Goal: Transaction & Acquisition: Obtain resource

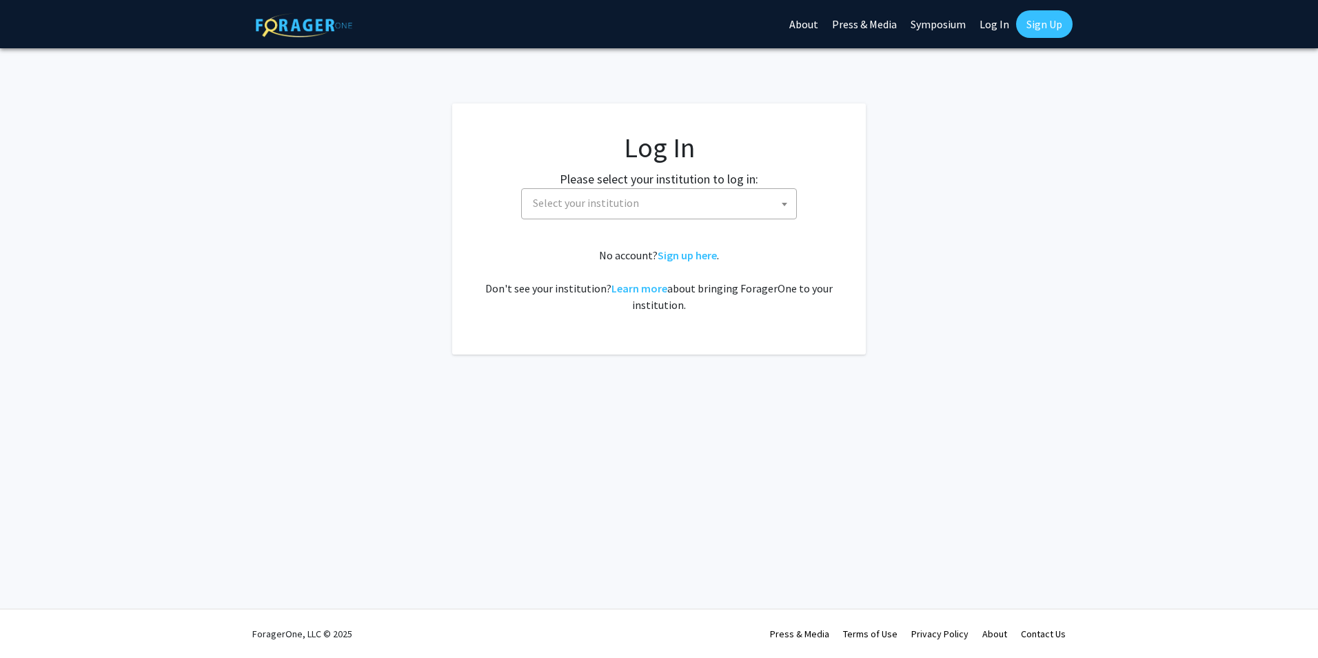
click at [666, 190] on span "Select your institution" at bounding box center [661, 203] width 269 height 28
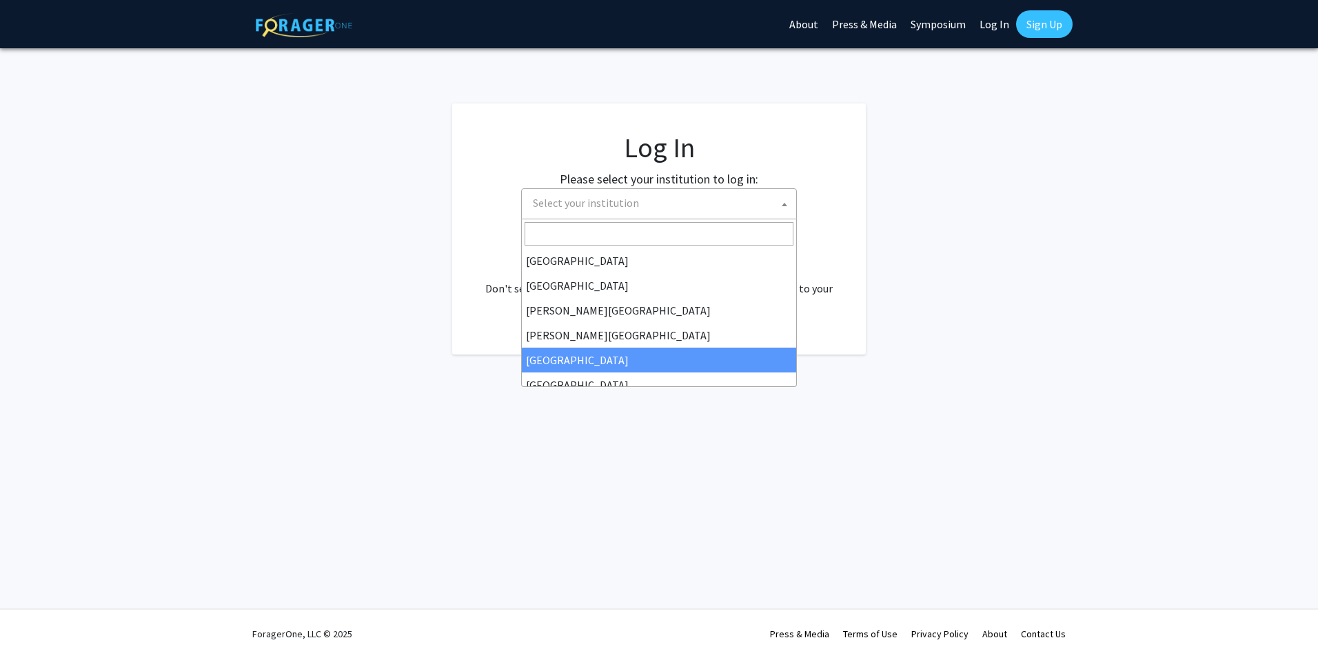
select select "6"
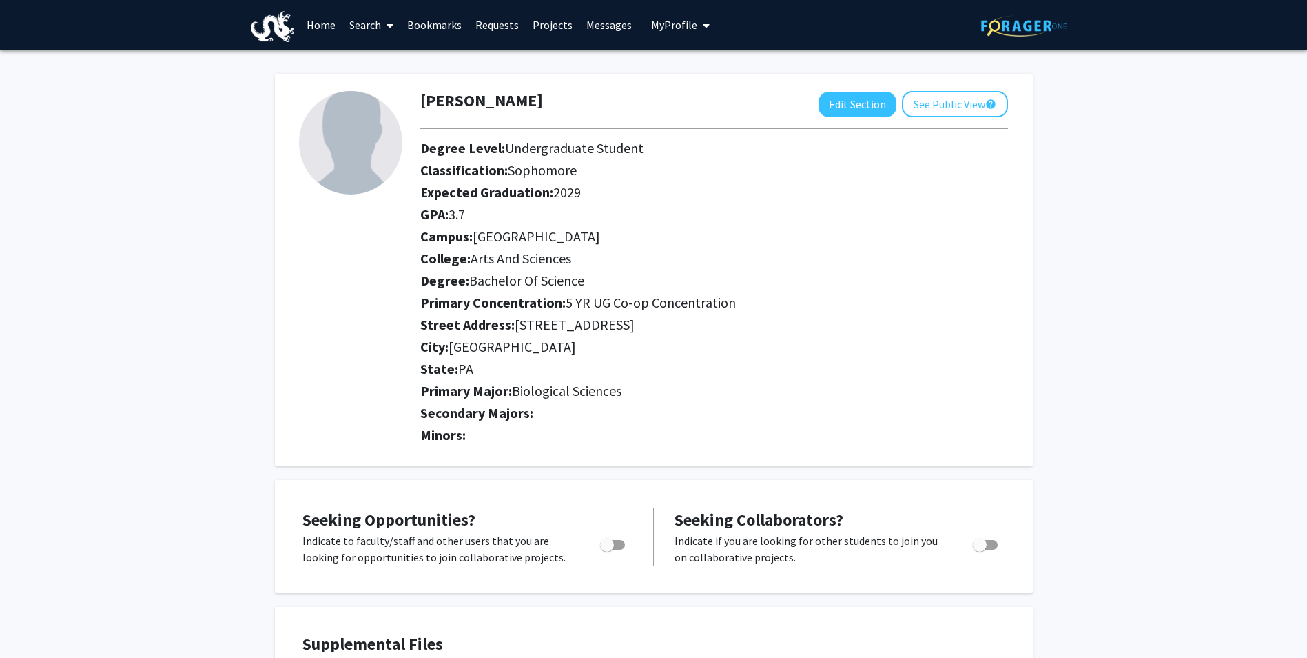
click at [320, 25] on link "Home" at bounding box center [321, 25] width 43 height 48
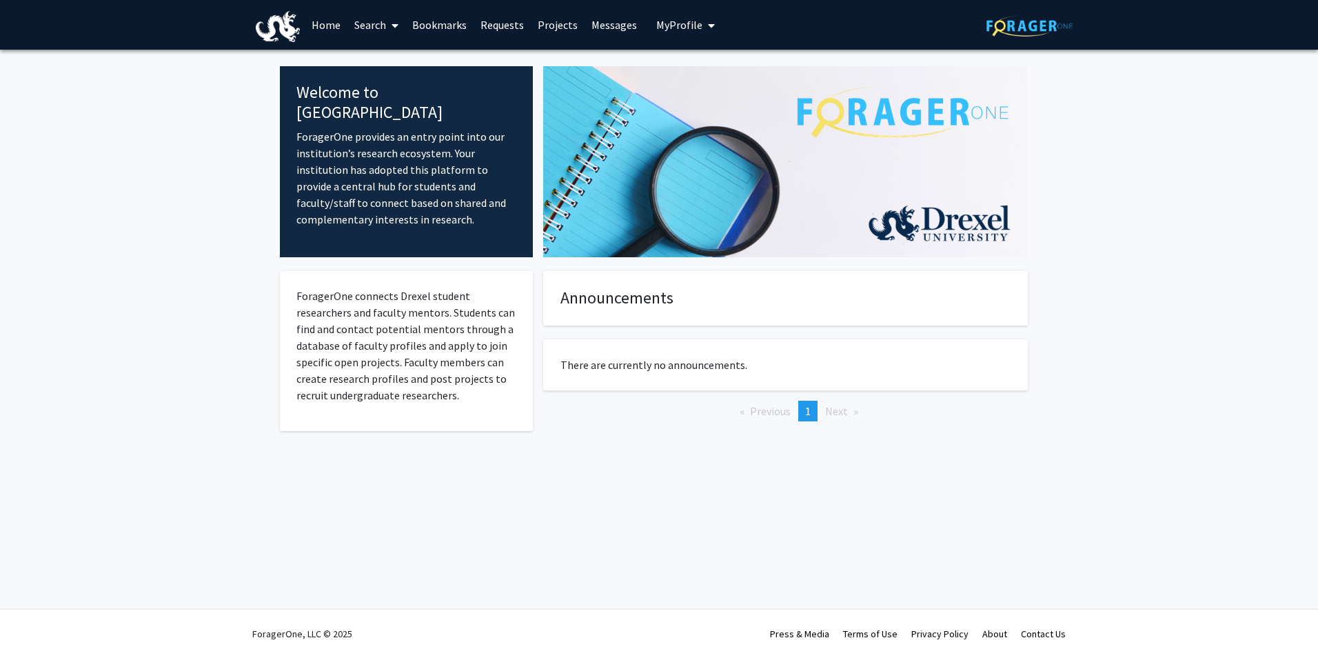
click at [378, 24] on link "Search" at bounding box center [376, 25] width 58 height 48
click at [390, 93] on span "Students" at bounding box center [389, 91] width 84 height 28
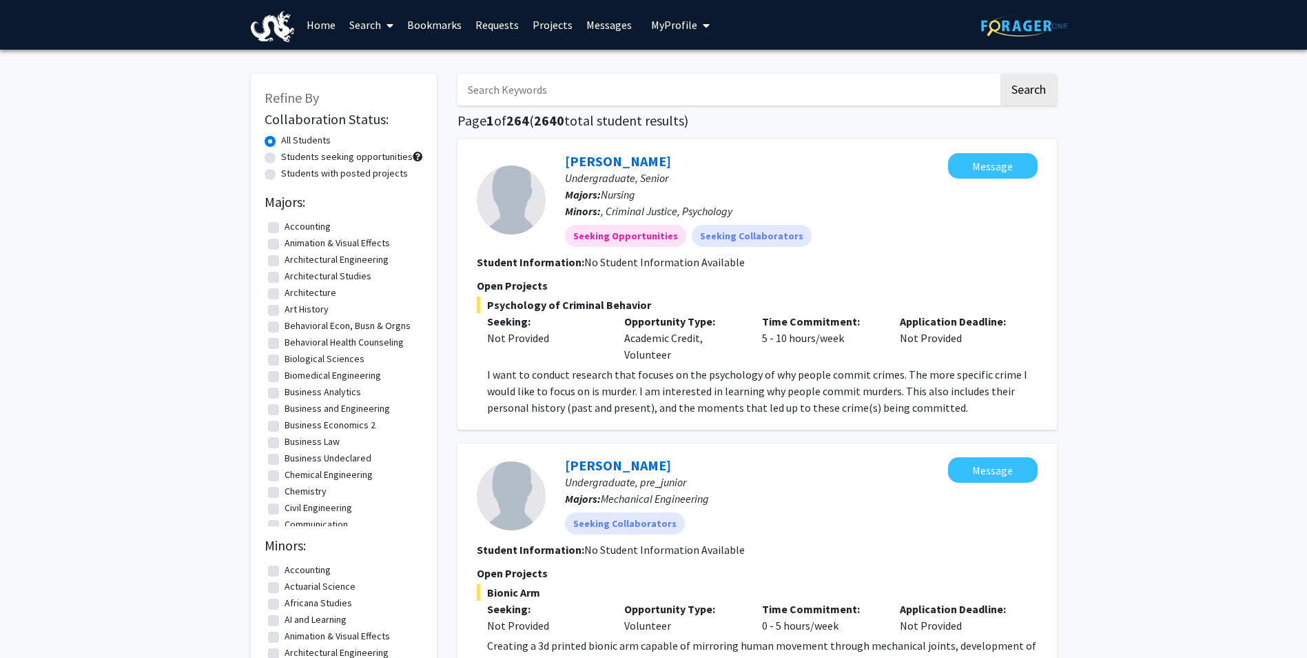
click at [547, 23] on link "Projects" at bounding box center [553, 25] width 54 height 48
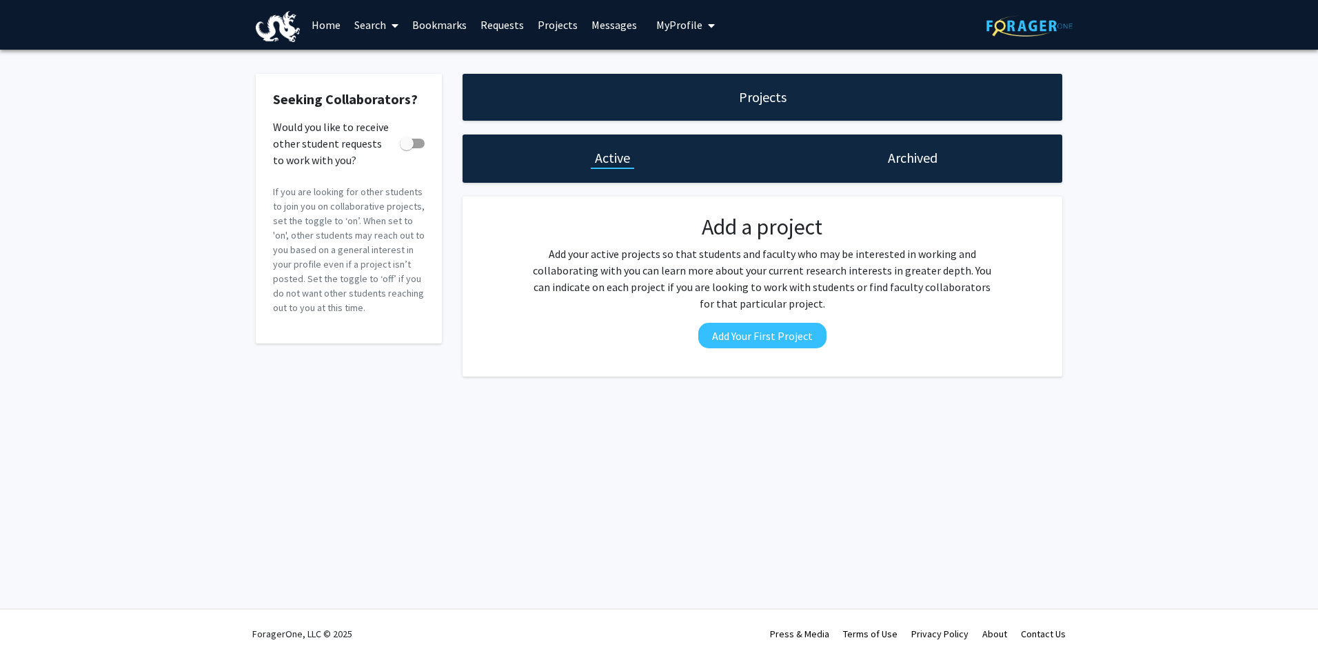
click at [371, 23] on link "Search" at bounding box center [376, 25] width 58 height 48
click at [389, 86] on span "Students" at bounding box center [389, 91] width 84 height 28
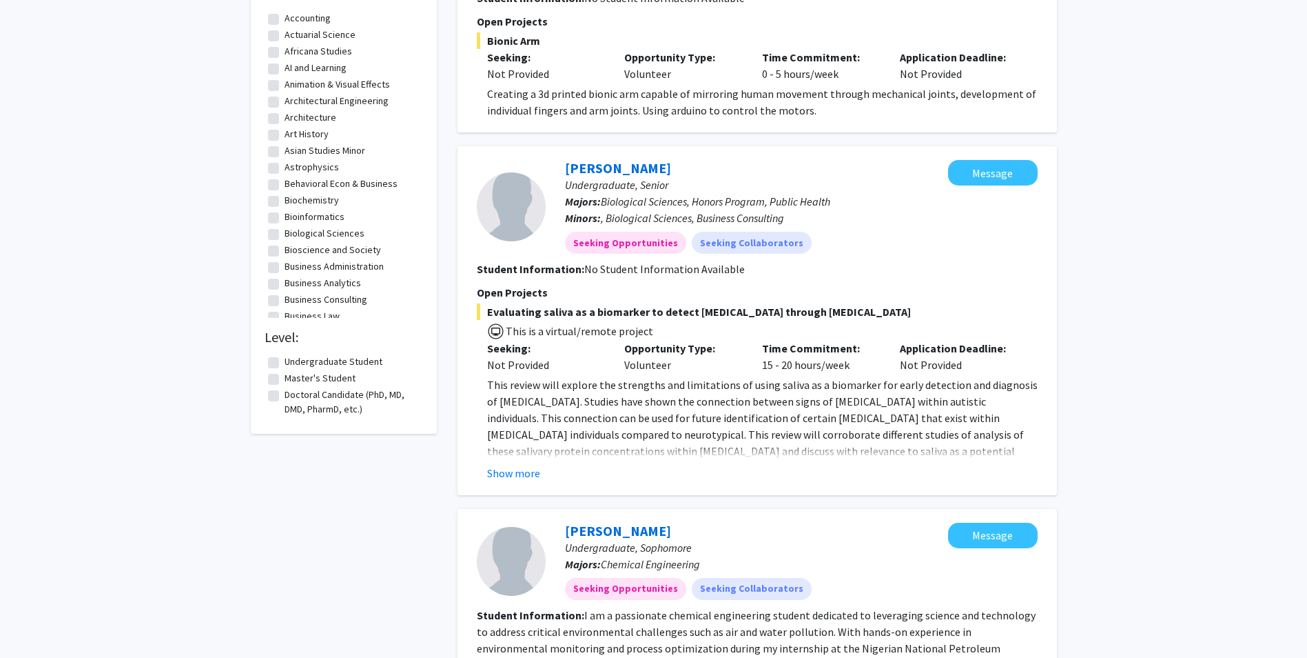
scroll to position [620, 0]
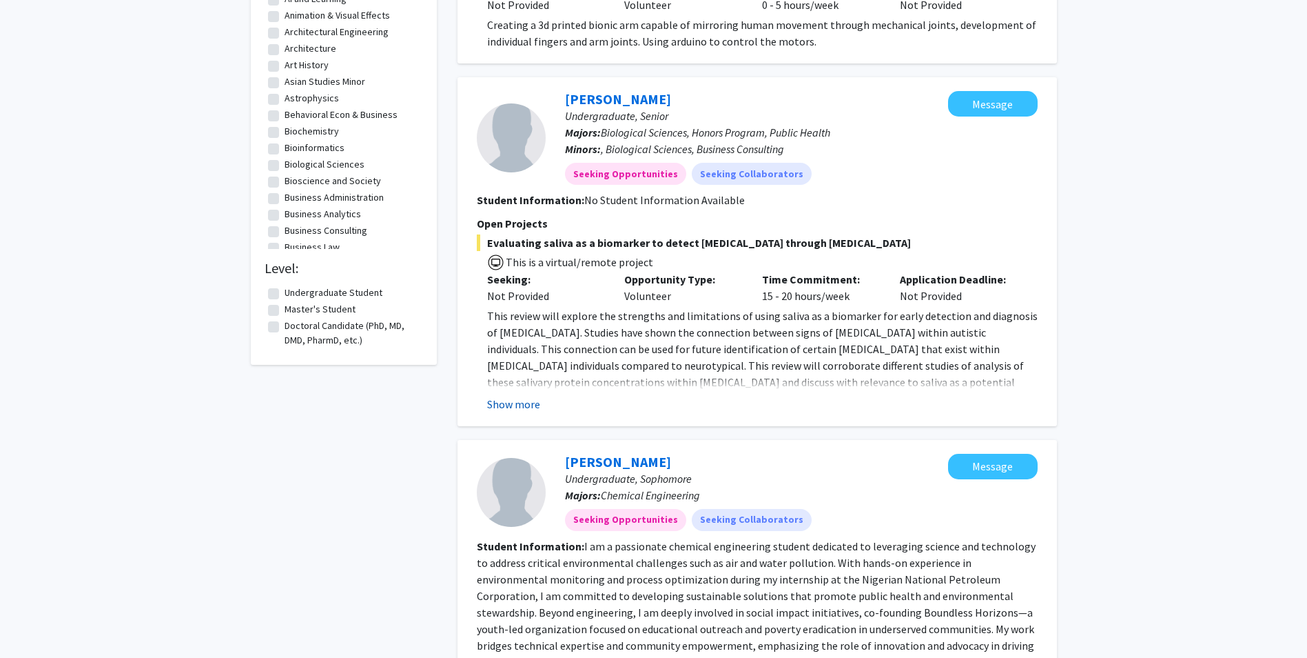
click at [518, 407] on button "Show more" at bounding box center [513, 404] width 53 height 17
click at [518, 407] on p "This review will explore the strengths and limitations of using saliva as a bio…" at bounding box center [762, 381] width 551 height 149
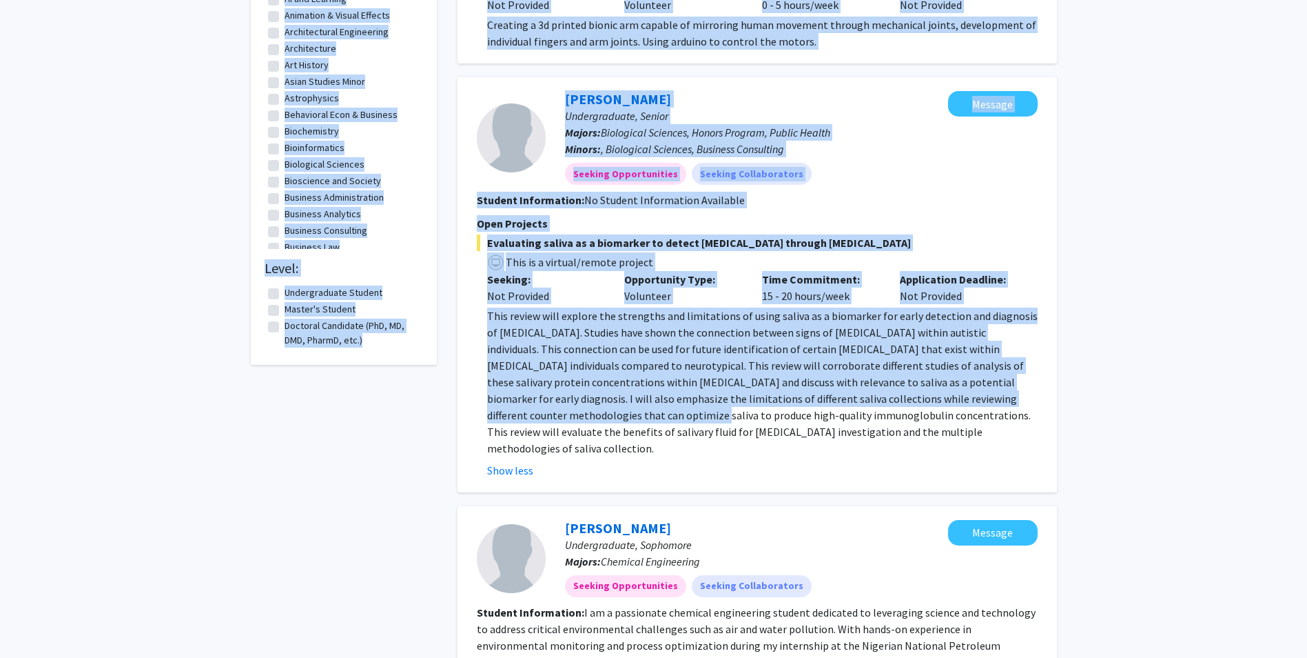
click at [1014, 198] on section "Student Information: No Student Information Available" at bounding box center [757, 200] width 561 height 17
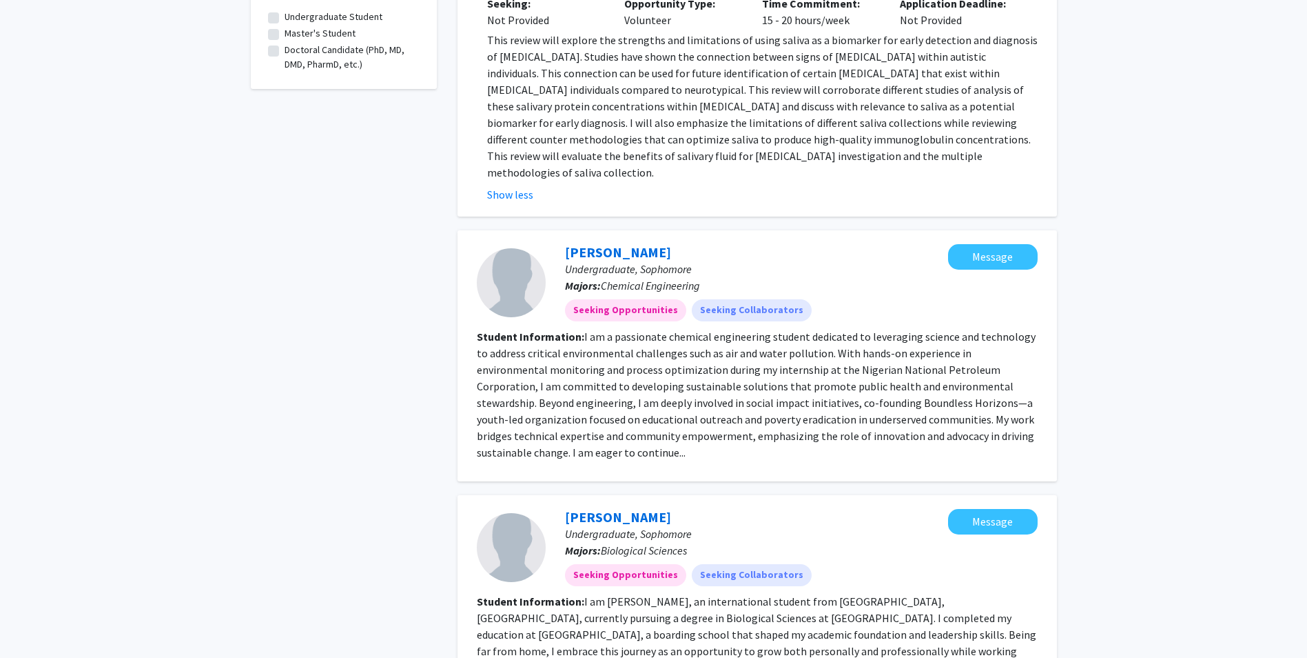
scroll to position [965, 0]
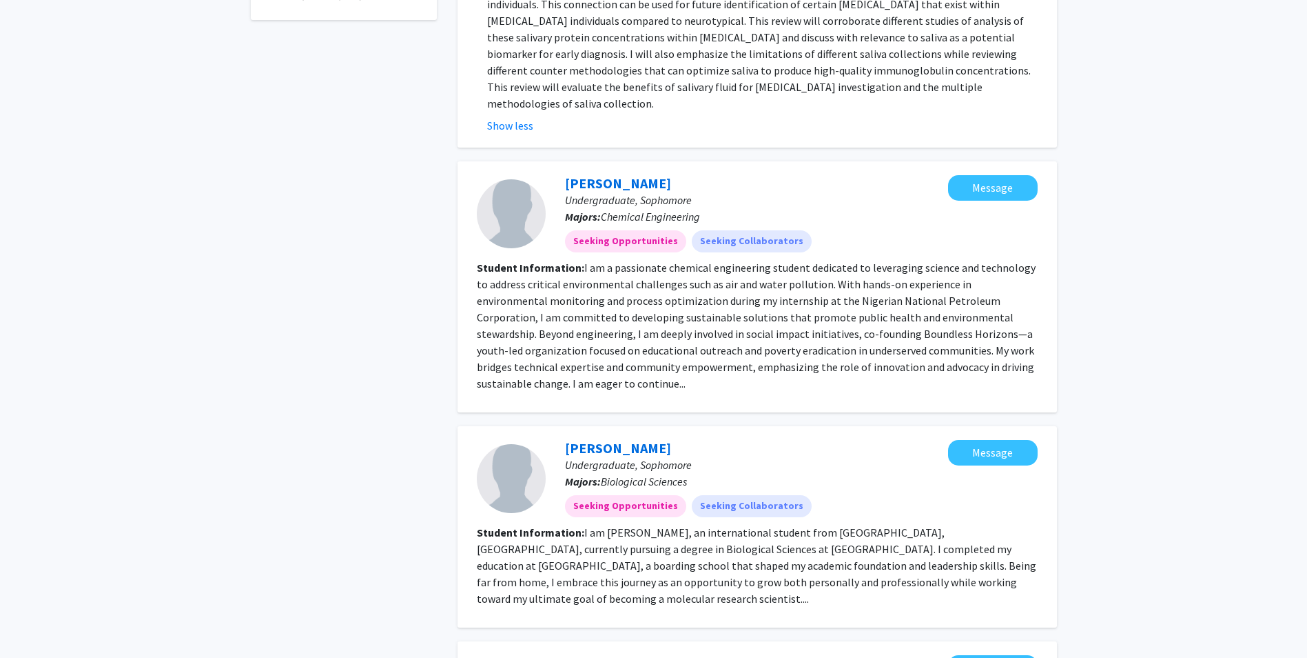
click at [586, 366] on fg-read-more "I am a passionate chemical engineering student dedicated to leveraging science …" at bounding box center [756, 326] width 559 height 130
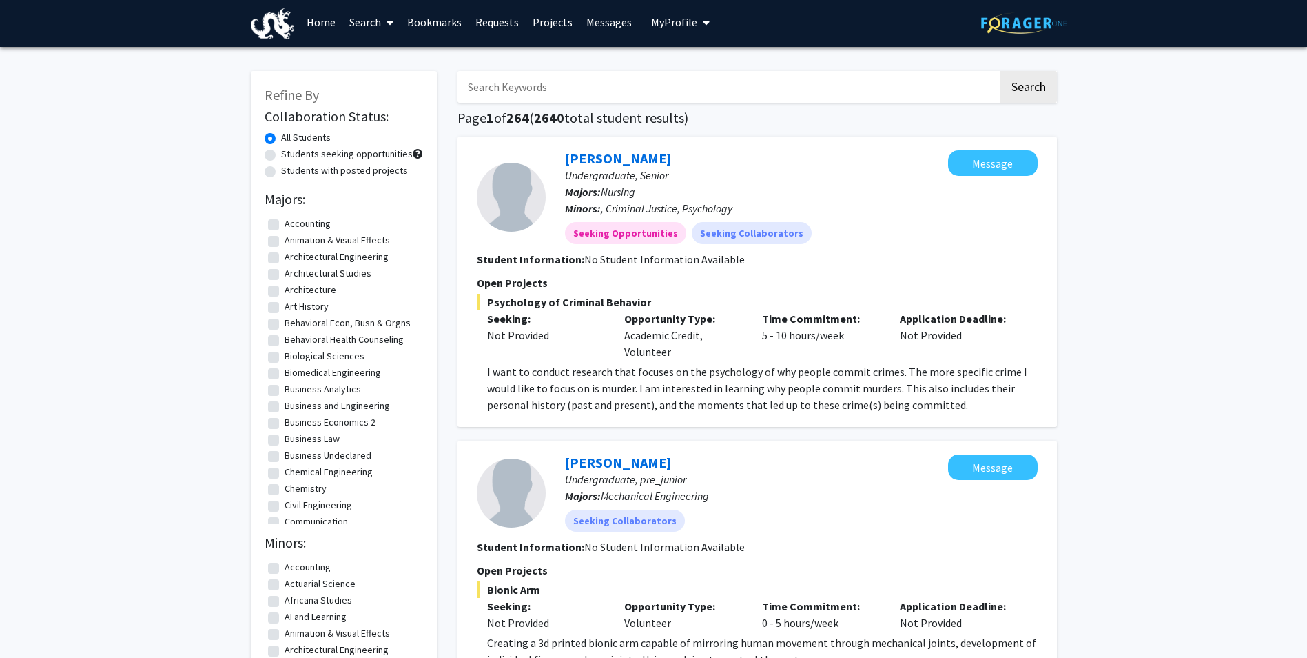
scroll to position [0, 0]
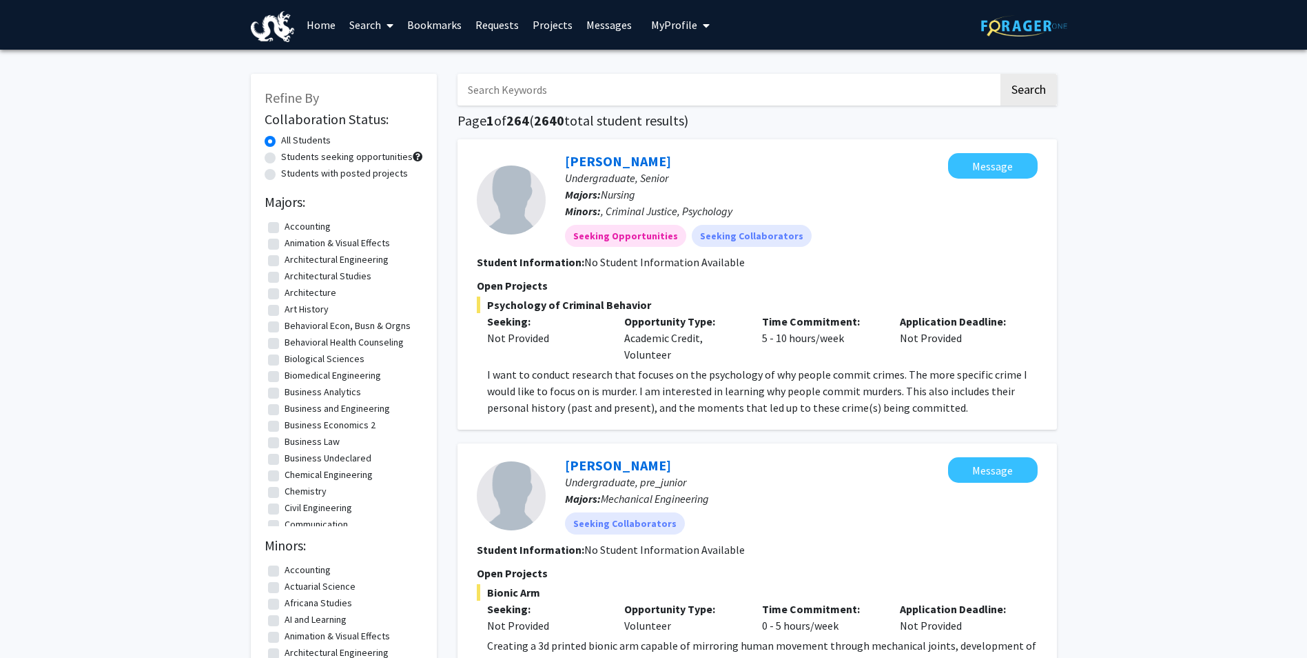
click at [281, 172] on label "Students with posted projects" at bounding box center [344, 173] width 127 height 14
click at [281, 172] on input "Students with posted projects" at bounding box center [285, 170] width 9 height 9
radio input "true"
click at [281, 172] on label "Students with posted projects" at bounding box center [344, 173] width 127 height 14
click at [281, 172] on input "Students with posted projects" at bounding box center [285, 170] width 9 height 9
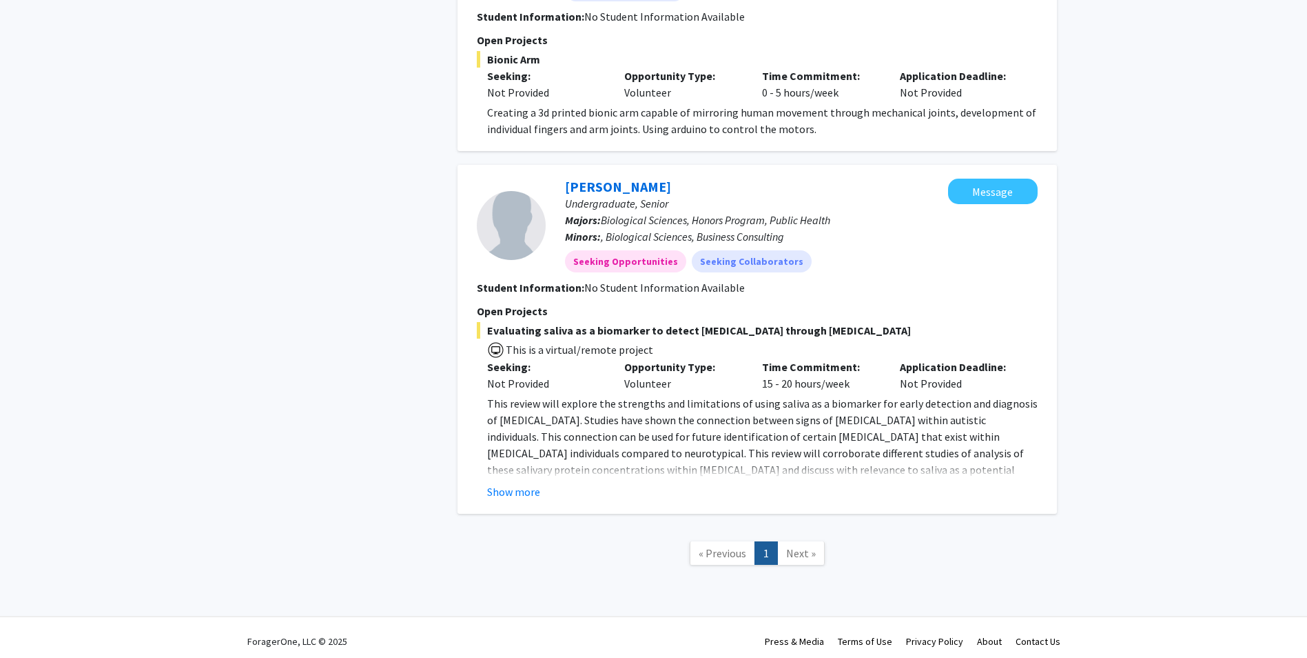
scroll to position [540, 0]
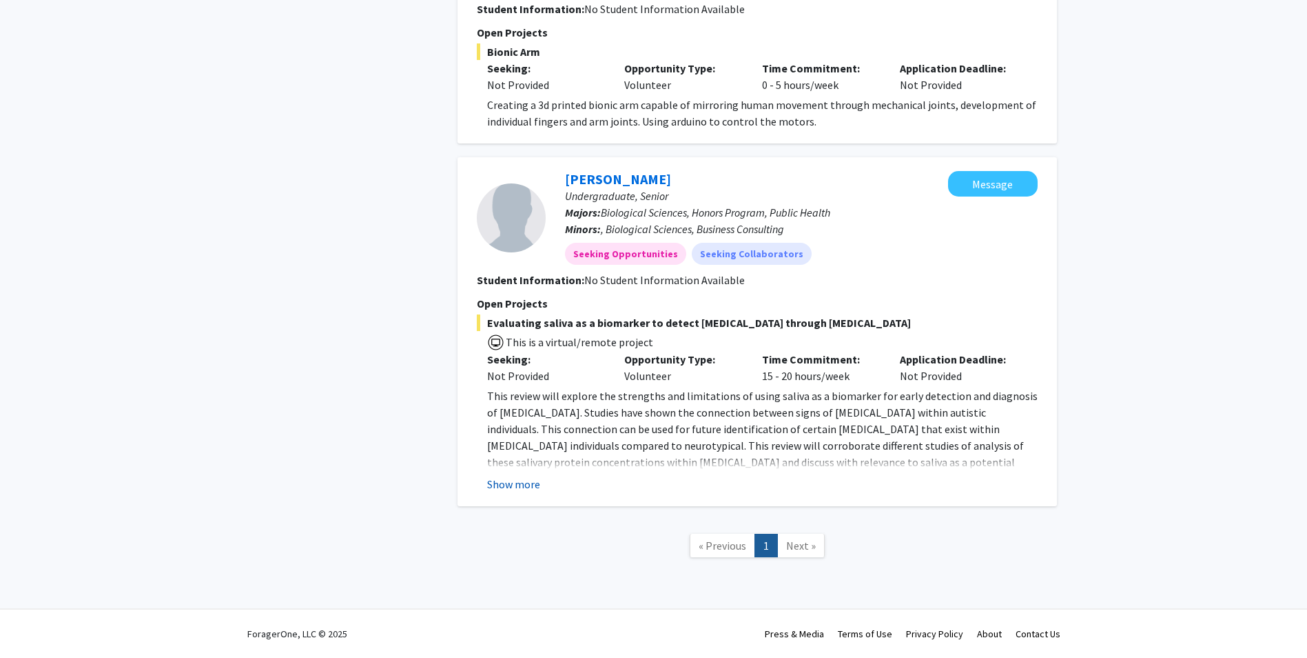
click at [521, 476] on button "Show more" at bounding box center [513, 484] width 53 height 17
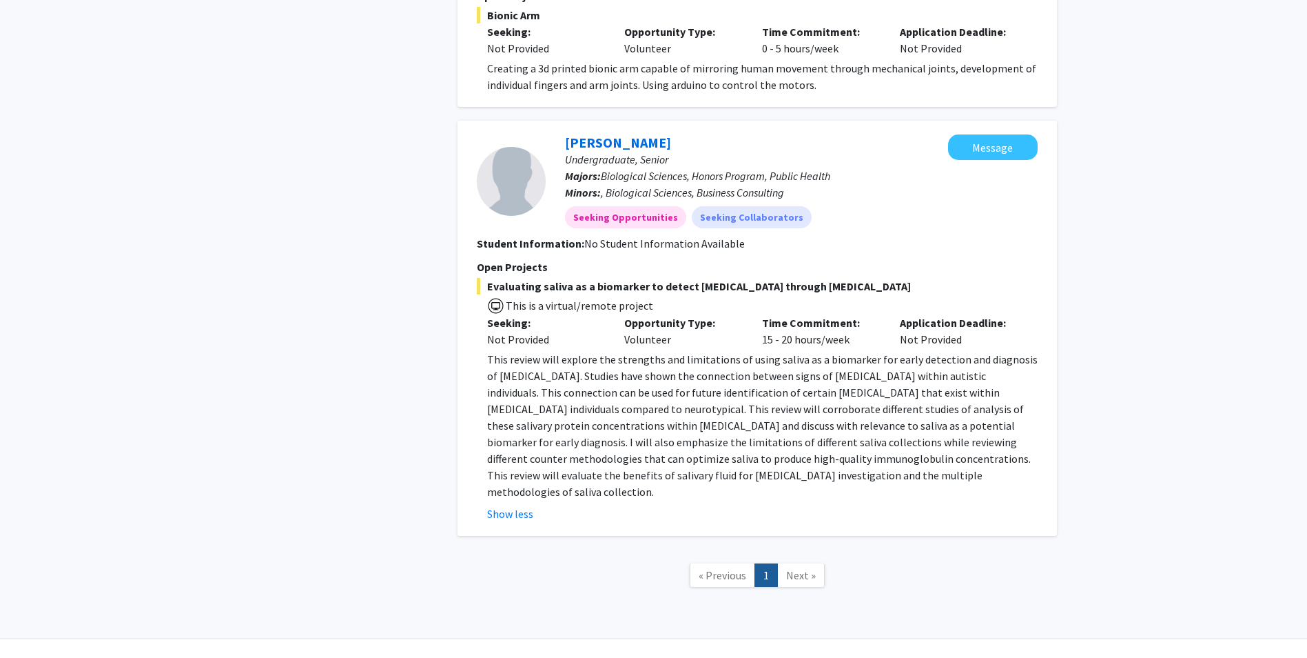
scroll to position [590, 0]
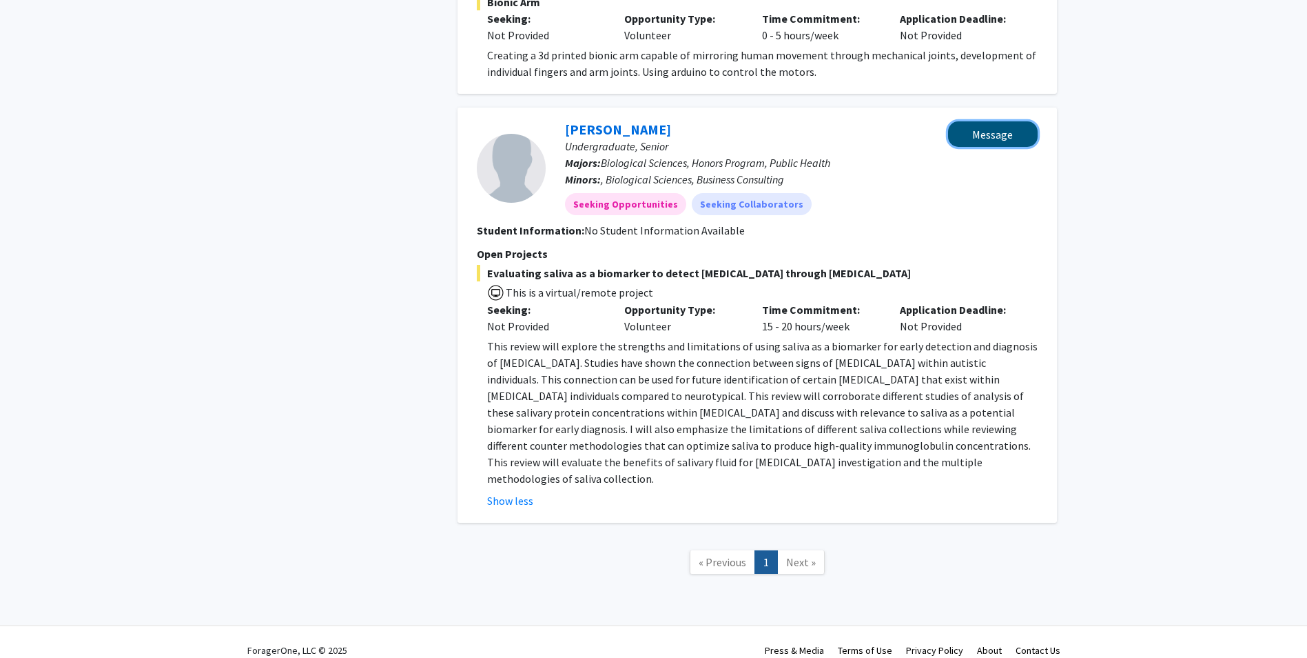
click at [984, 125] on button "Message" at bounding box center [993, 134] width 90 height 26
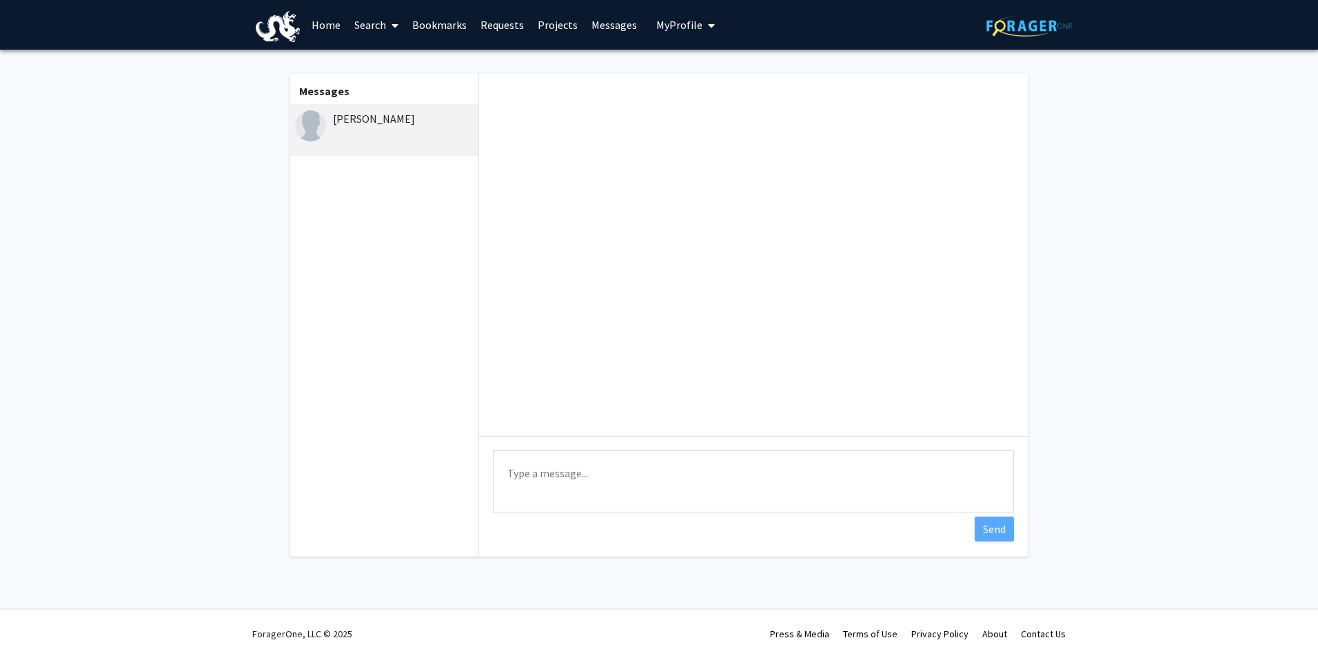
click at [661, 24] on span "My Profile" at bounding box center [679, 25] width 46 height 14
click at [677, 19] on span "My Profile" at bounding box center [679, 25] width 46 height 14
click at [700, 70] on span "Sofia Duran-Urena" at bounding box center [741, 64] width 83 height 15
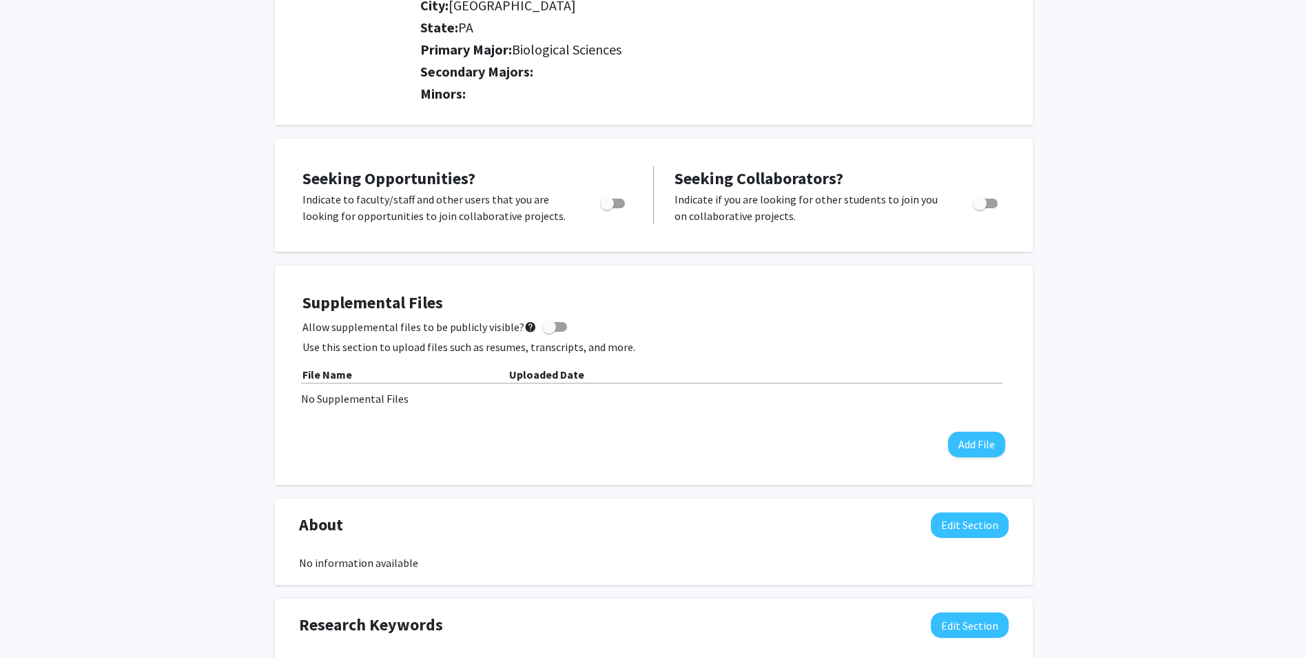
scroll to position [345, 0]
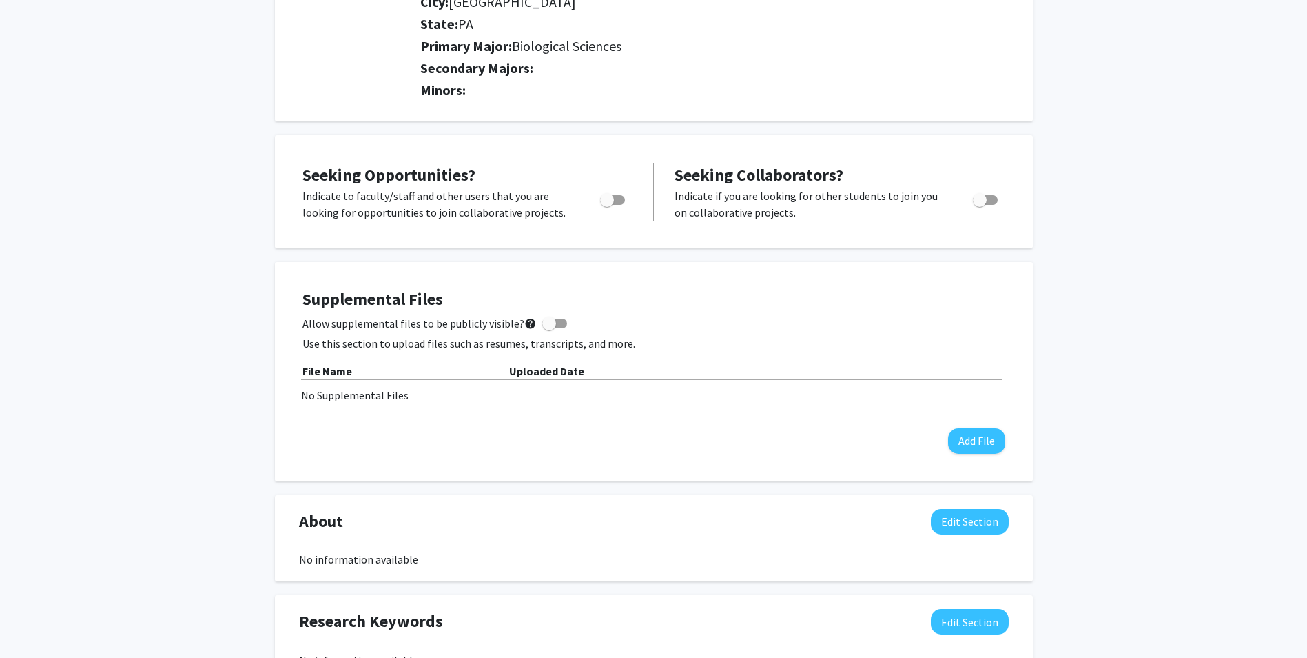
click at [607, 196] on span "Toggle" at bounding box center [607, 200] width 14 height 14
click at [607, 205] on input "Are you actively seeking opportunities?" at bounding box center [607, 205] width 1 height 1
checkbox input "true"
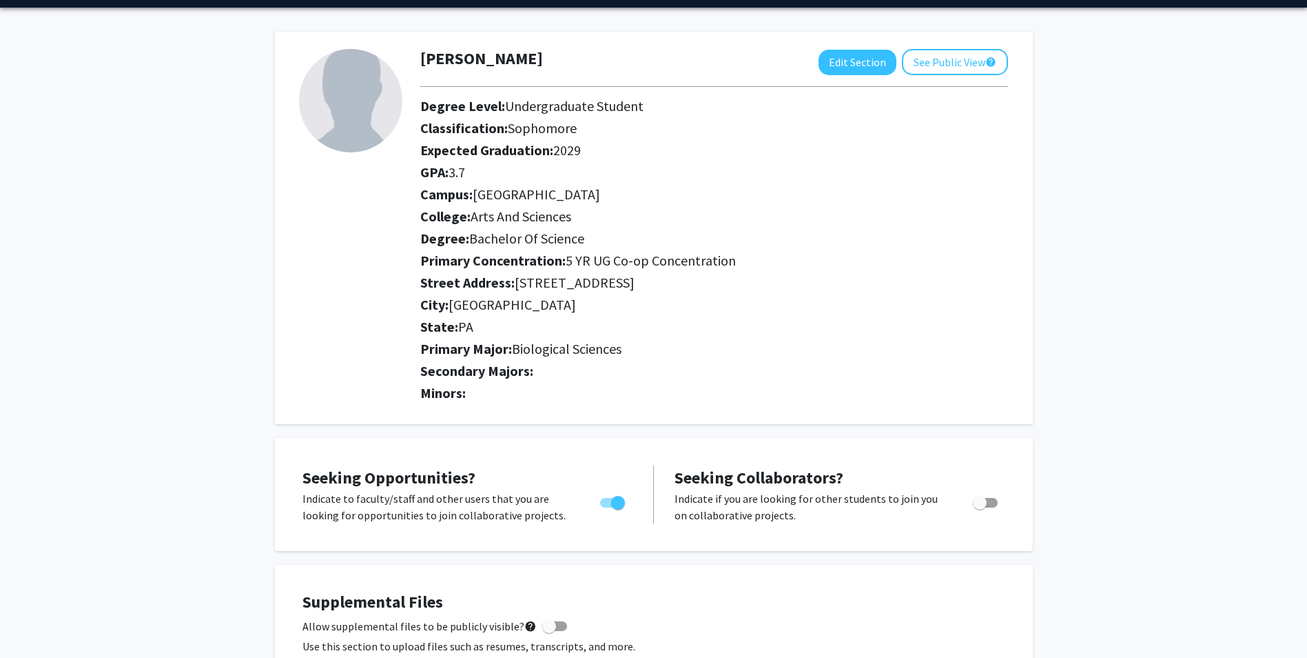
scroll to position [0, 0]
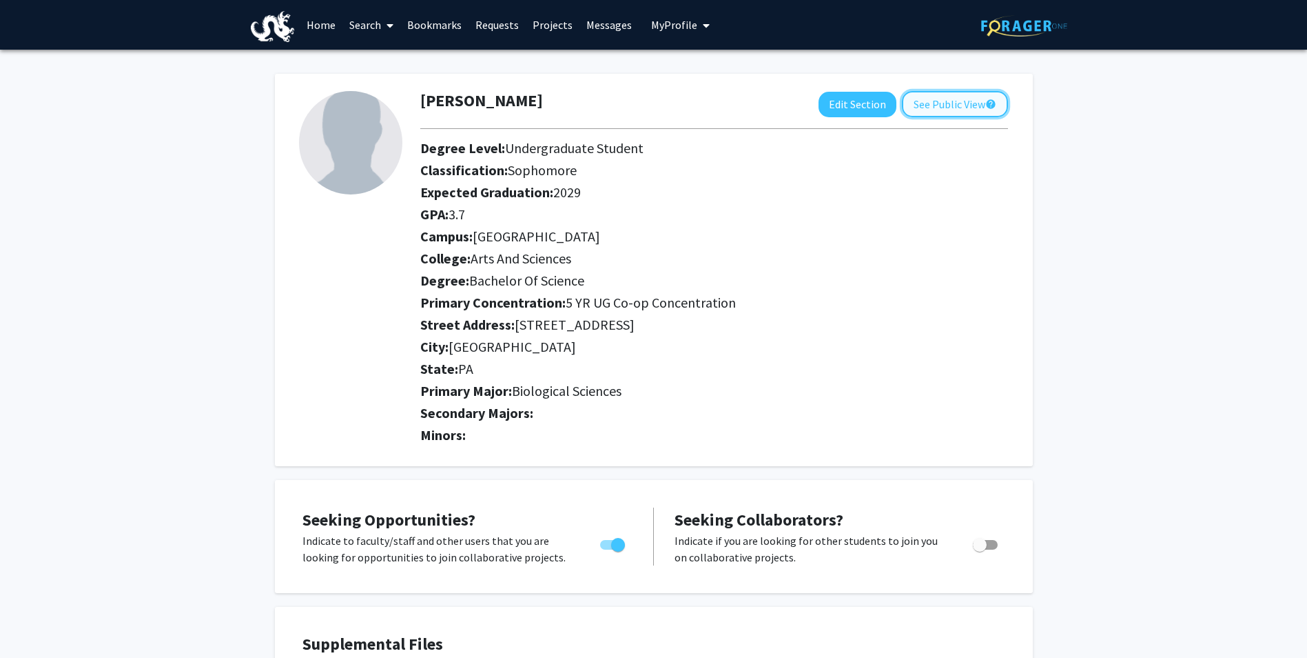
click at [918, 106] on button "See Public View help" at bounding box center [955, 104] width 106 height 26
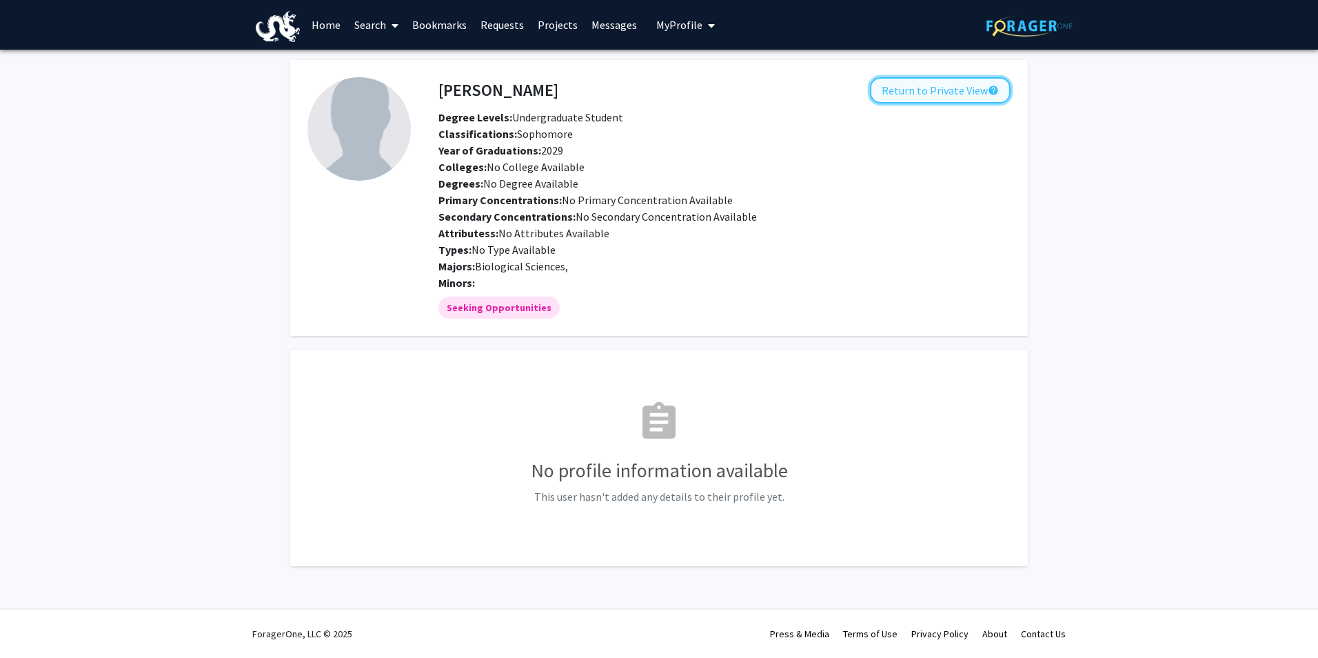
click at [939, 92] on button "Return to Private View help" at bounding box center [940, 90] width 141 height 26
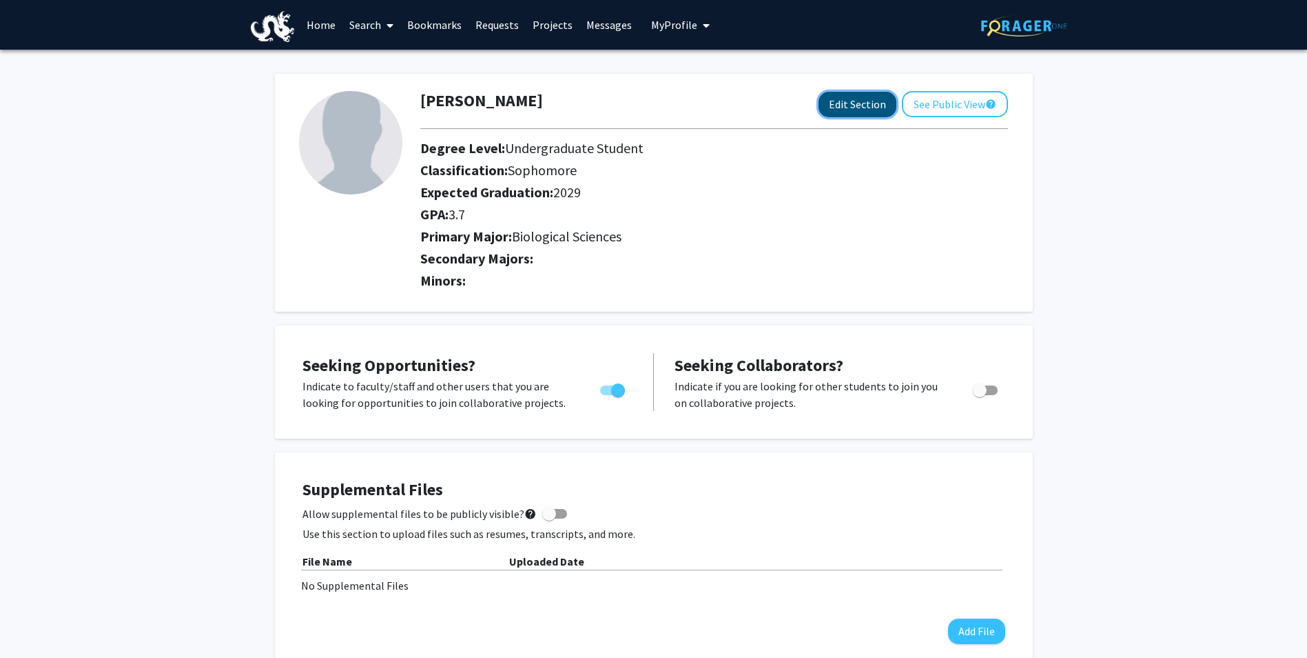
click at [851, 104] on button "Edit Section" at bounding box center [858, 105] width 78 height 26
select select "sophomore"
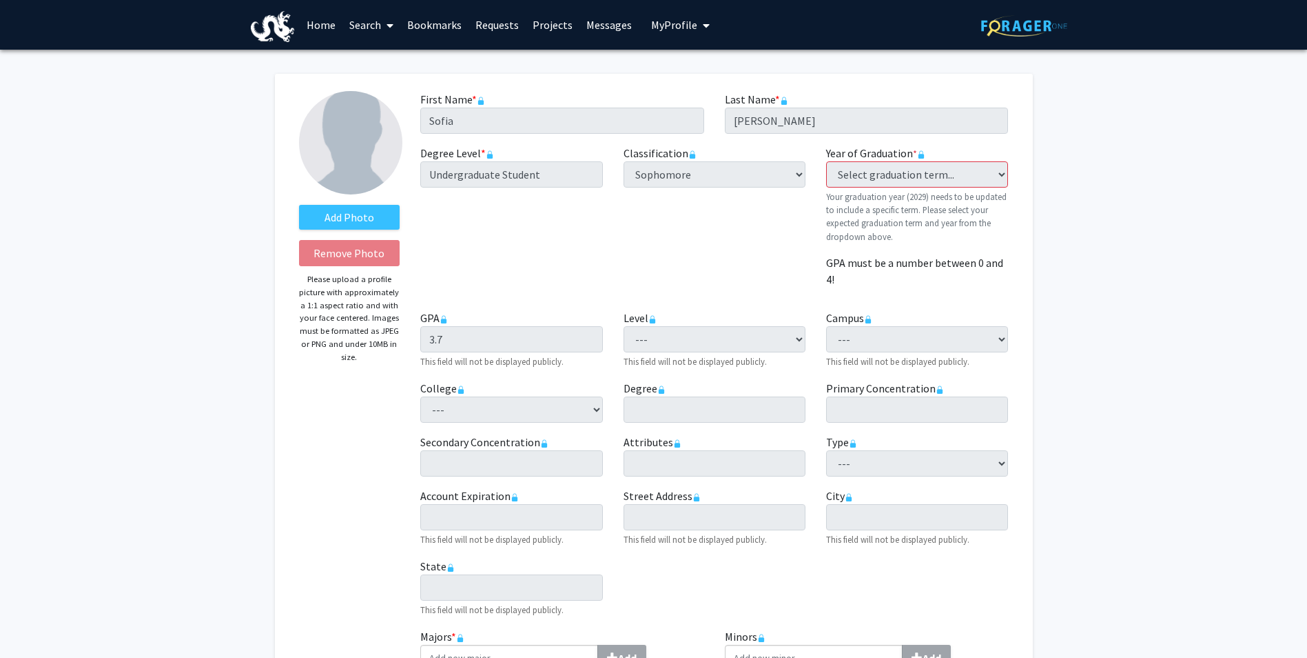
click at [680, 247] on div "Classification required --- First-year Sophomore Junior Senior Postbaccalaureat…" at bounding box center [714, 222] width 203 height 154
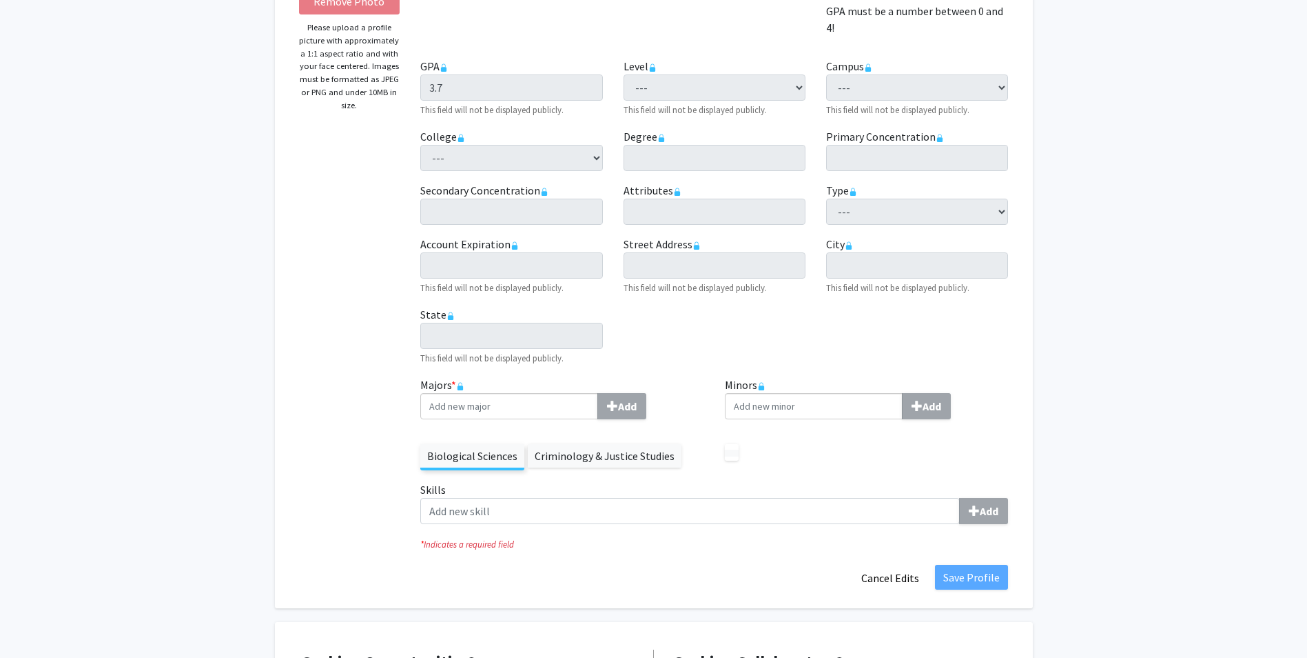
scroll to position [276, 0]
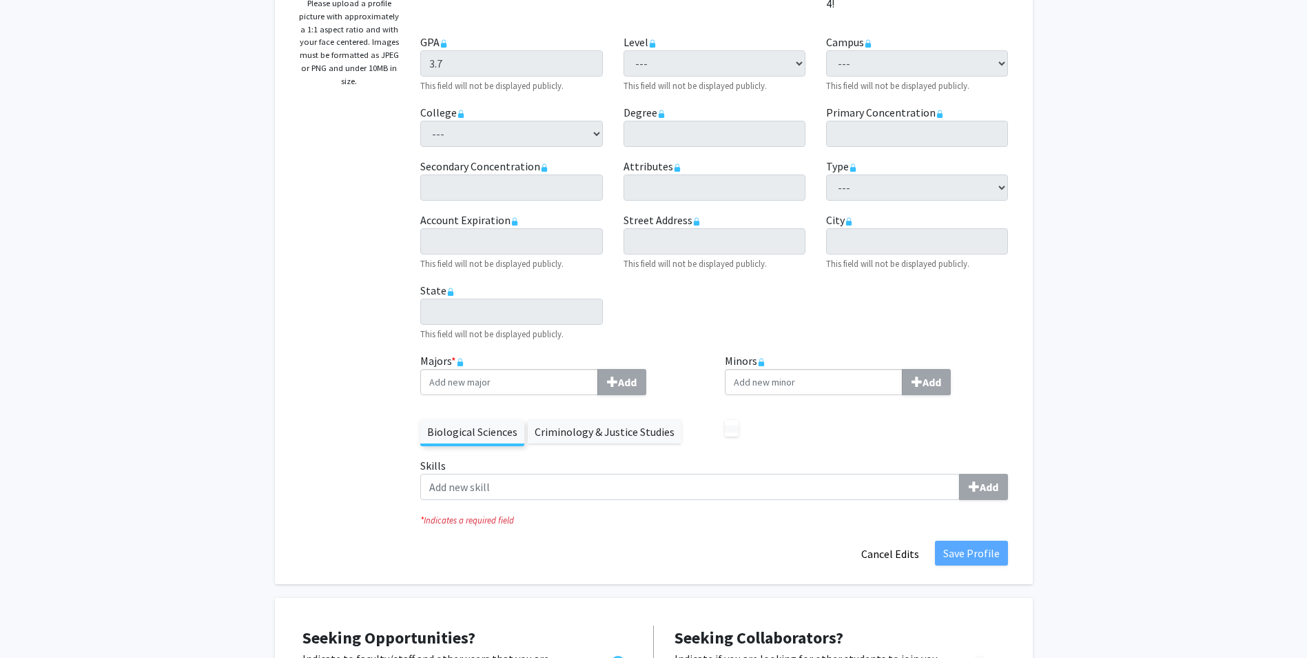
drag, startPoint x: 920, startPoint y: 381, endPoint x: 895, endPoint y: 326, distance: 60.7
click at [895, 326] on div "First Name * required Sofia Last Name * required Duran-Urena Degree Level * req…" at bounding box center [714, 83] width 609 height 537
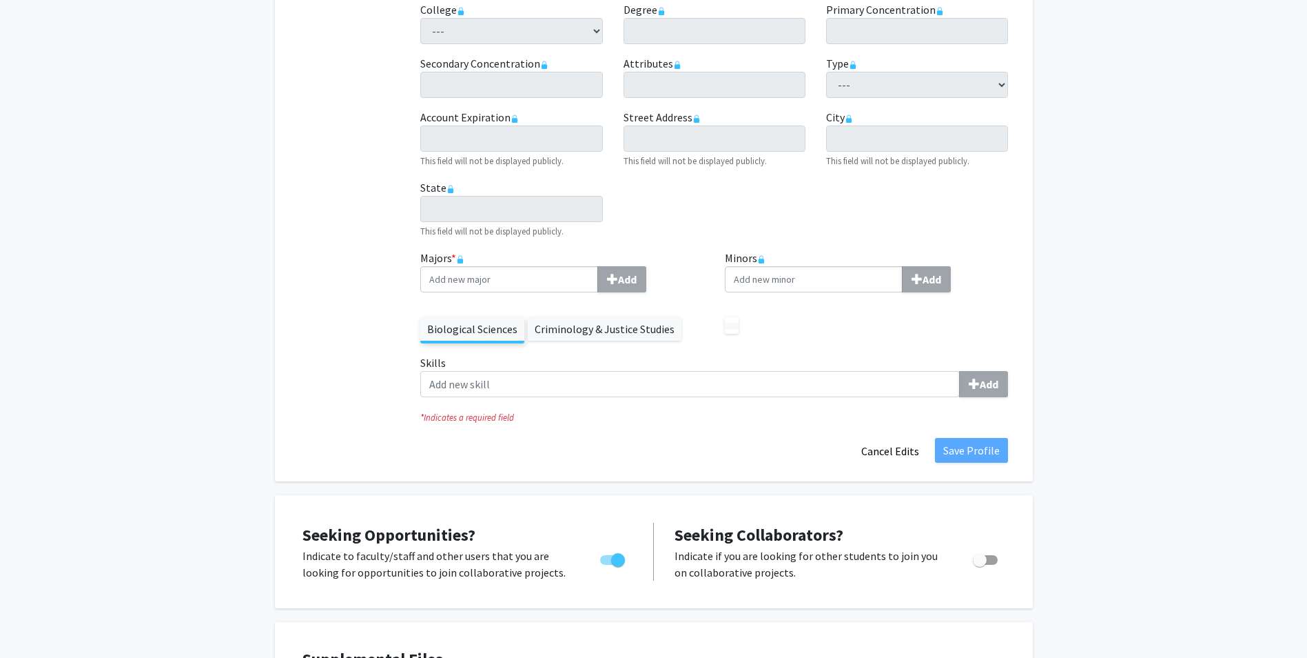
scroll to position [482, 0]
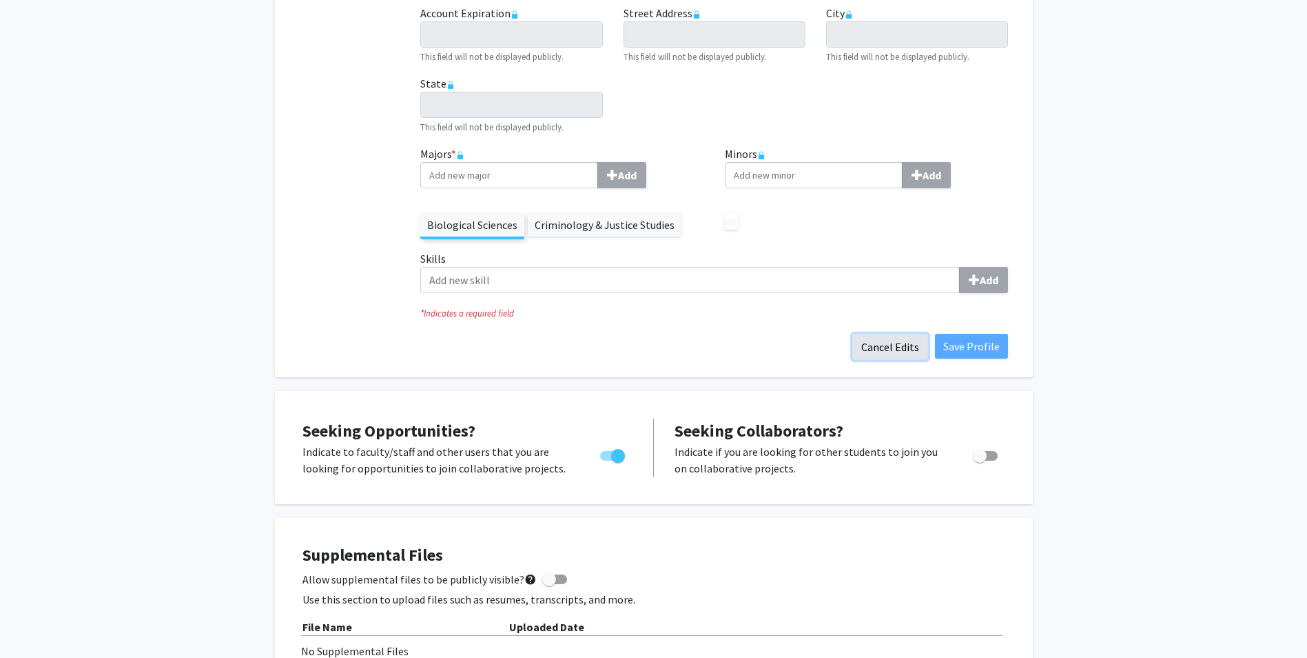
click at [872, 348] on button "Cancel Edits" at bounding box center [891, 347] width 76 height 26
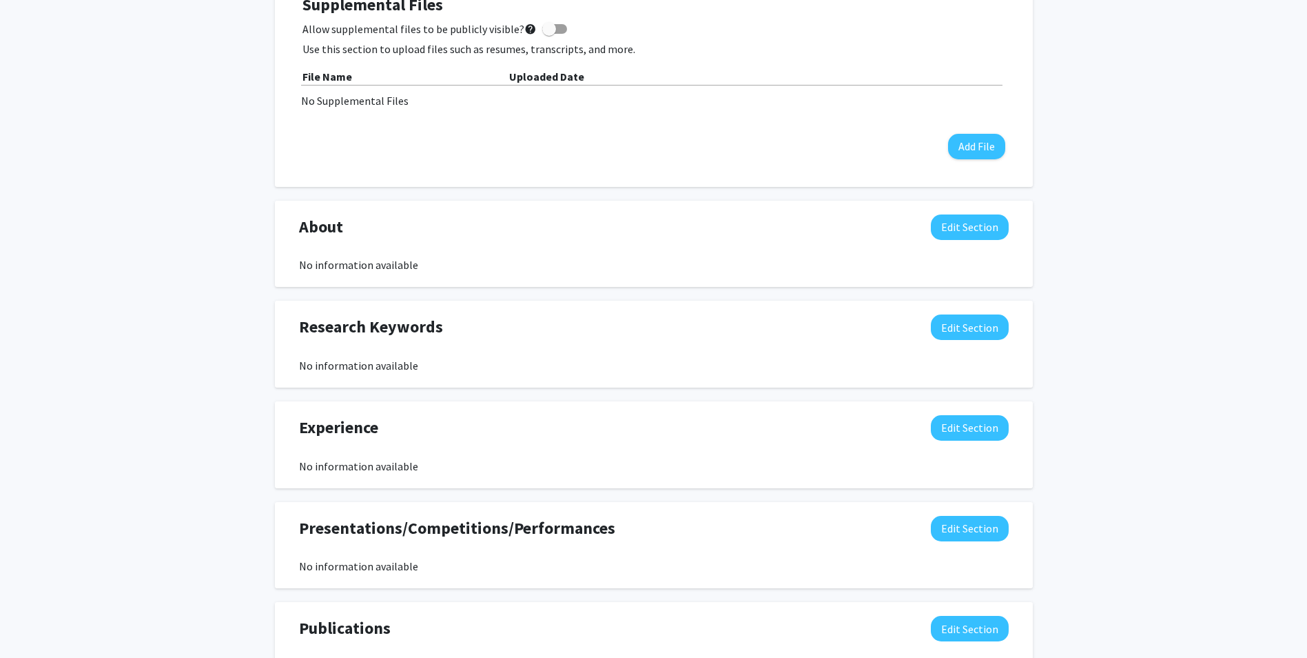
scroll to position [458, 0]
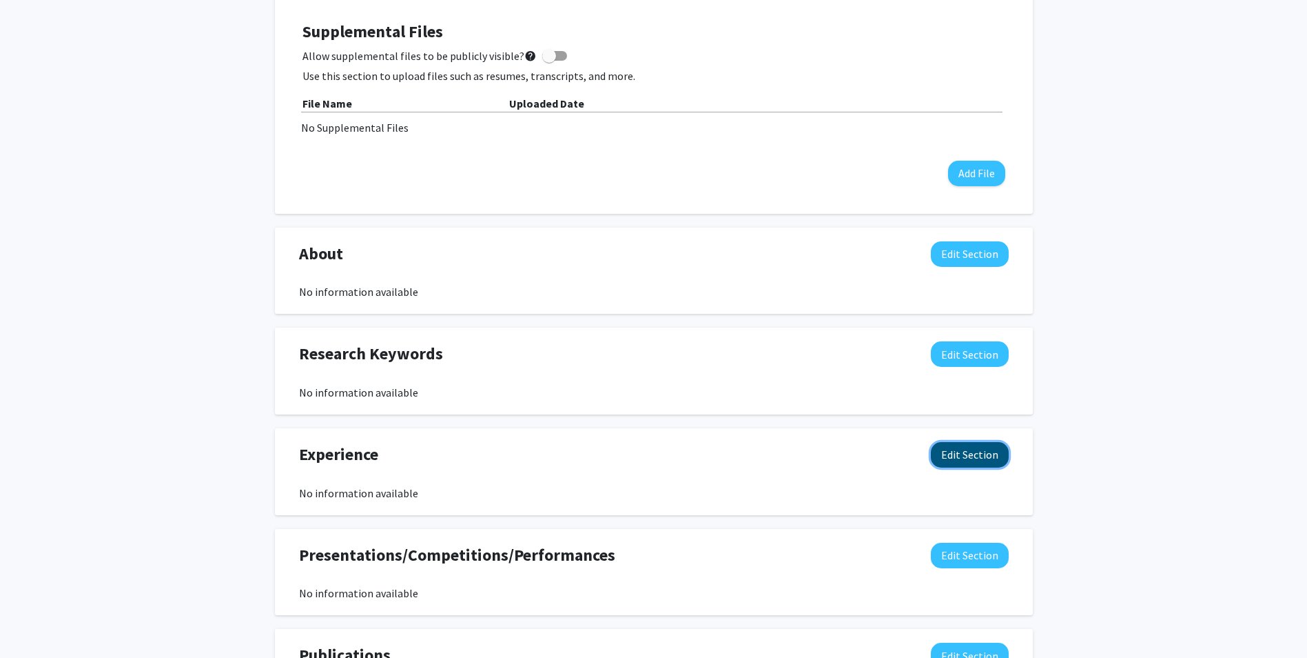
click at [1001, 462] on button "Edit Section" at bounding box center [970, 455] width 78 height 26
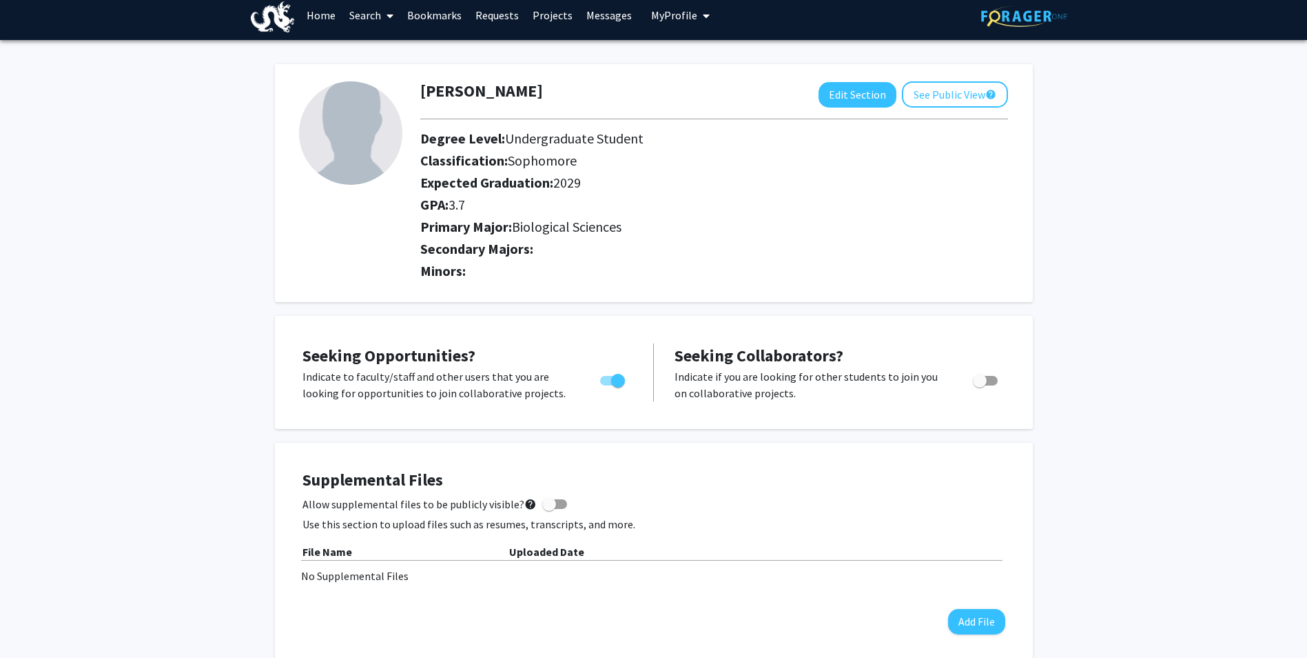
scroll to position [0, 0]
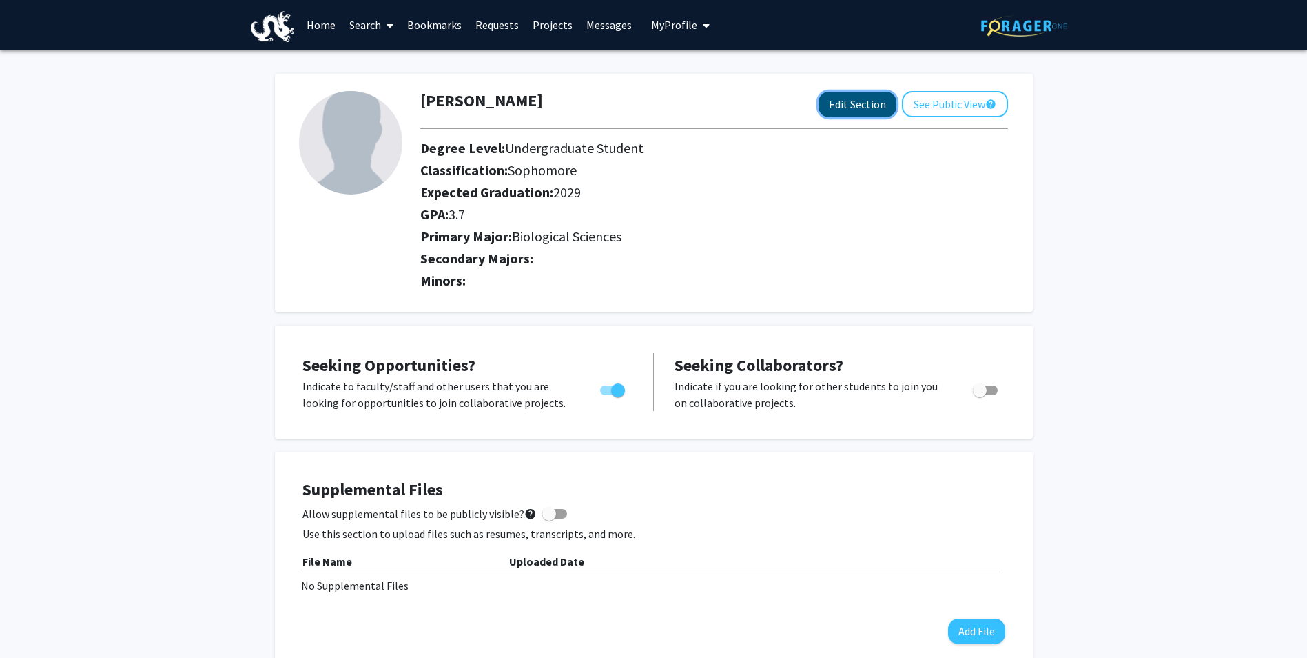
click at [862, 98] on button "Edit Section" at bounding box center [858, 105] width 78 height 26
select select "sophomore"
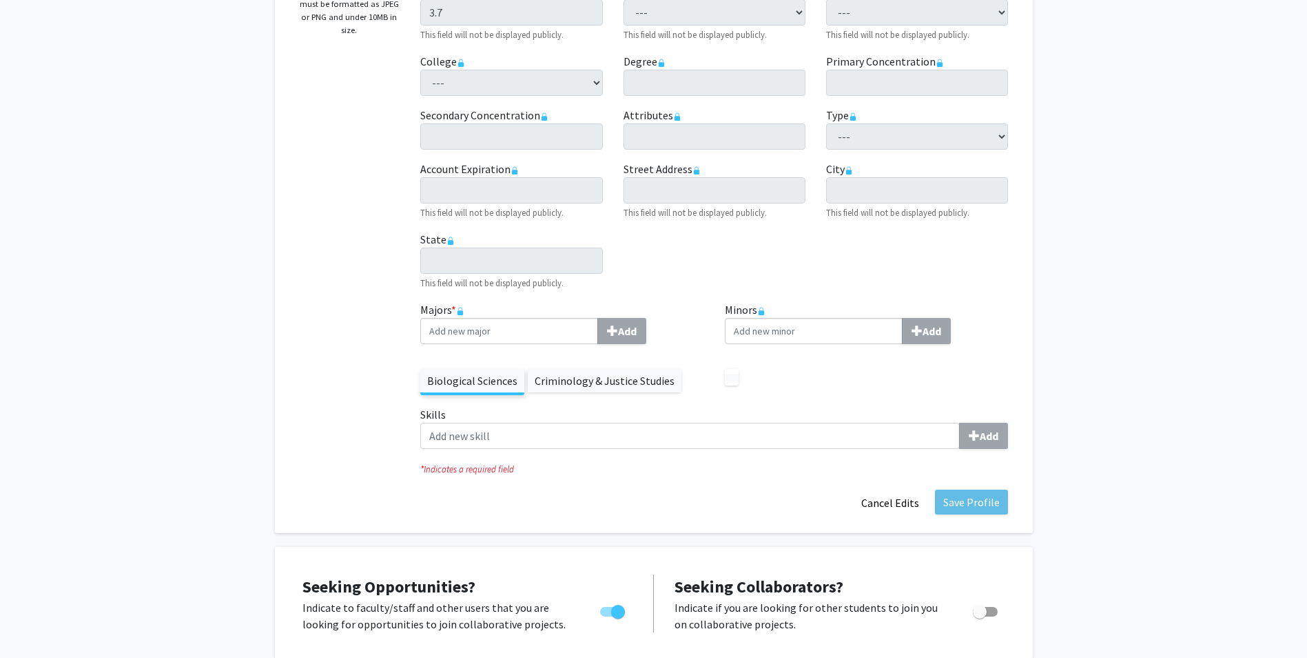
scroll to position [345, 0]
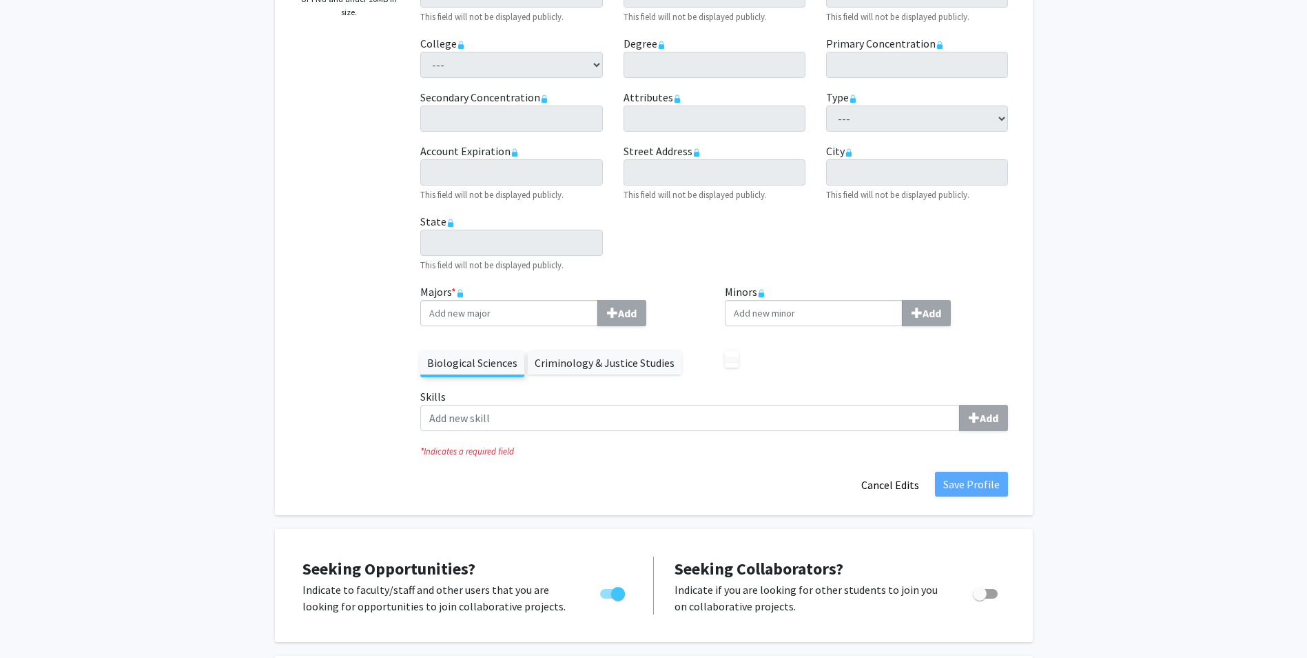
click at [872, 469] on fg-title-edit "First Name * required Sofia Last Name * required Duran-Urena Degree Level * req…" at bounding box center [714, 121] width 588 height 751
click at [899, 489] on button "Cancel Edits" at bounding box center [891, 484] width 76 height 26
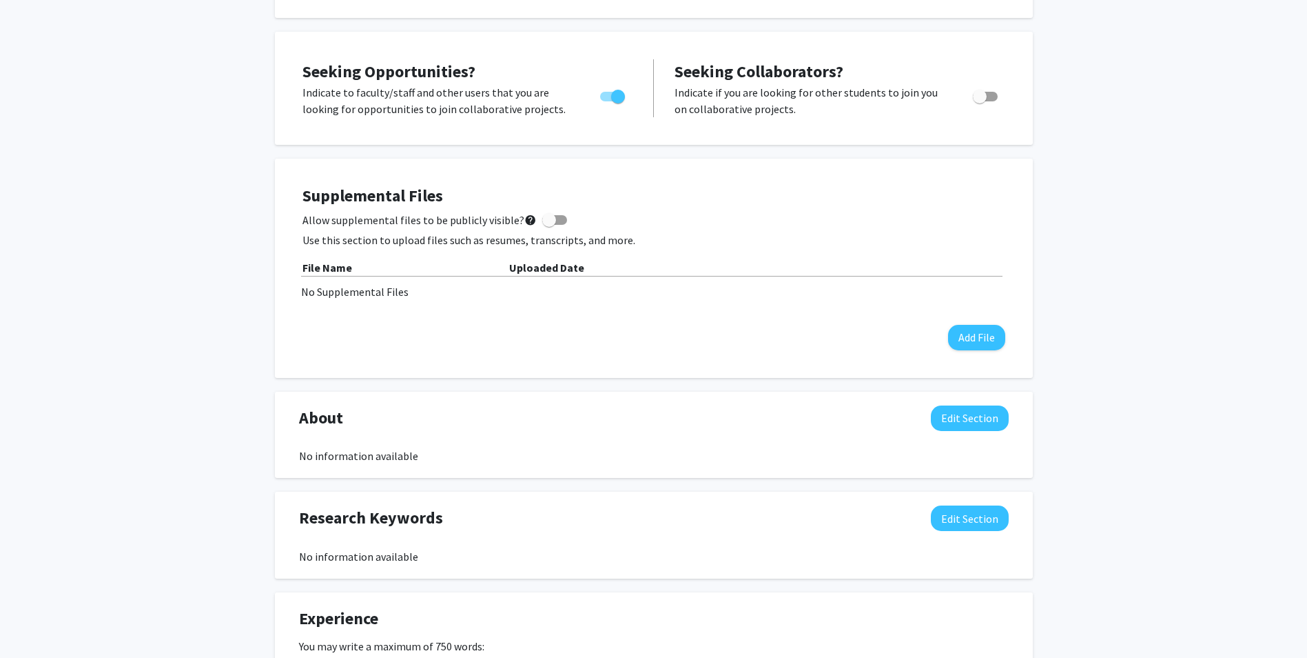
click at [892, 228] on div "Supplemental Files Allow supplemental files to be publicly visible? help Use th…" at bounding box center [654, 268] width 703 height 164
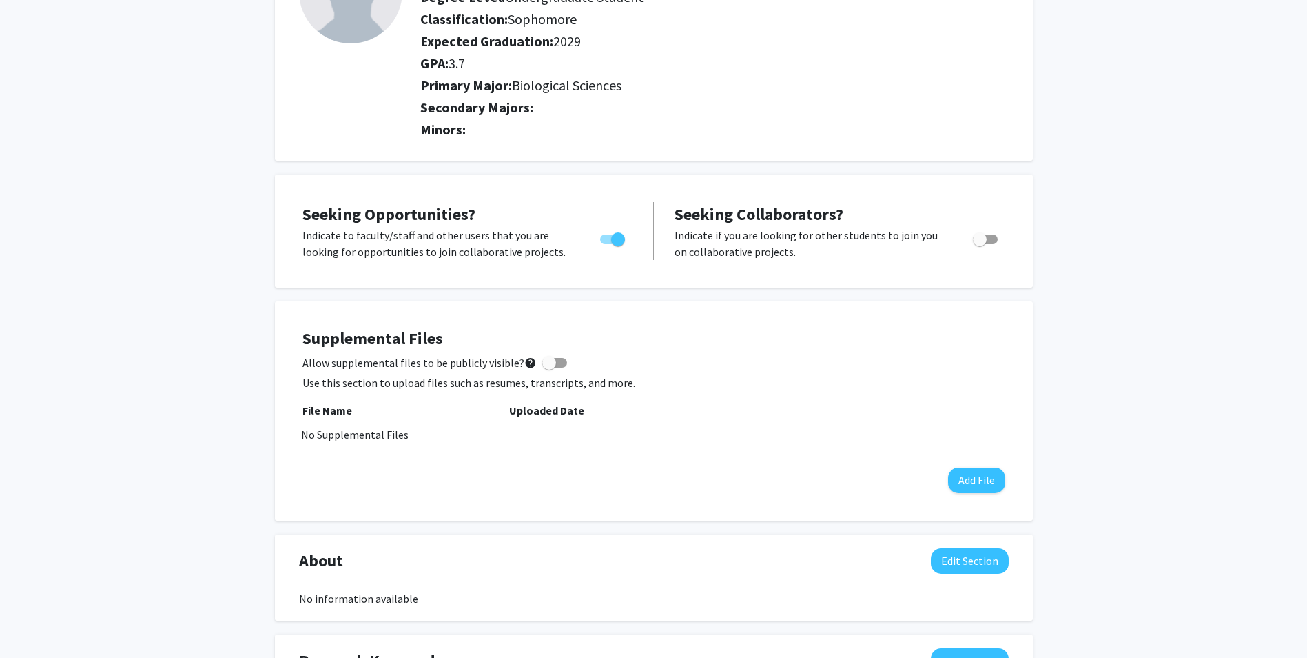
scroll to position [0, 0]
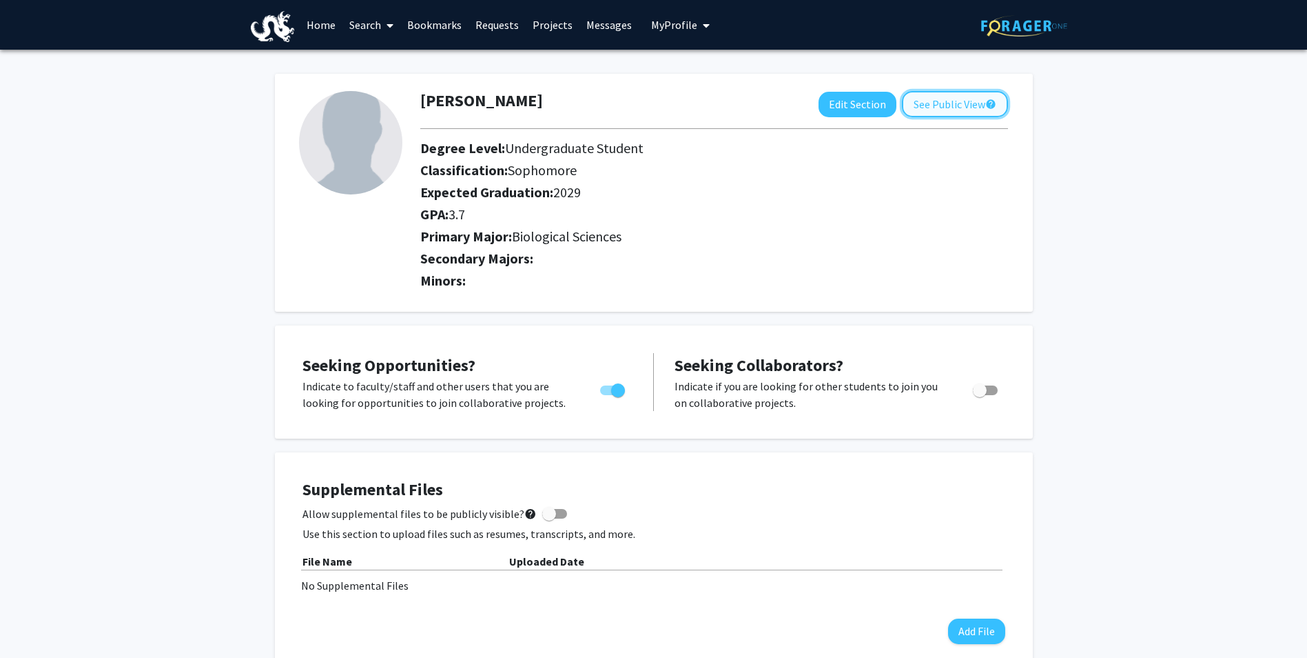
click at [919, 100] on button "See Public View help" at bounding box center [955, 104] width 106 height 26
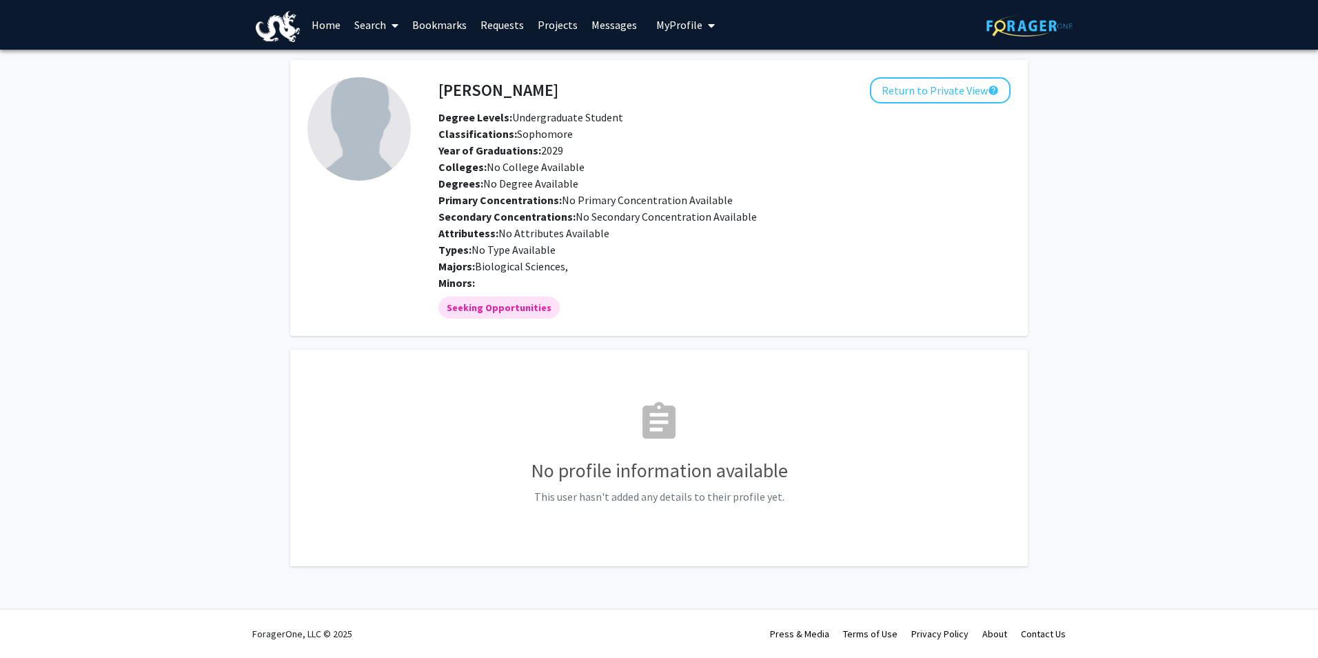
click at [635, 503] on p "This user hasn't added any details to their profile yet." at bounding box center [658, 496] width 703 height 17
click at [937, 94] on button "Return to Private View help" at bounding box center [940, 90] width 141 height 26
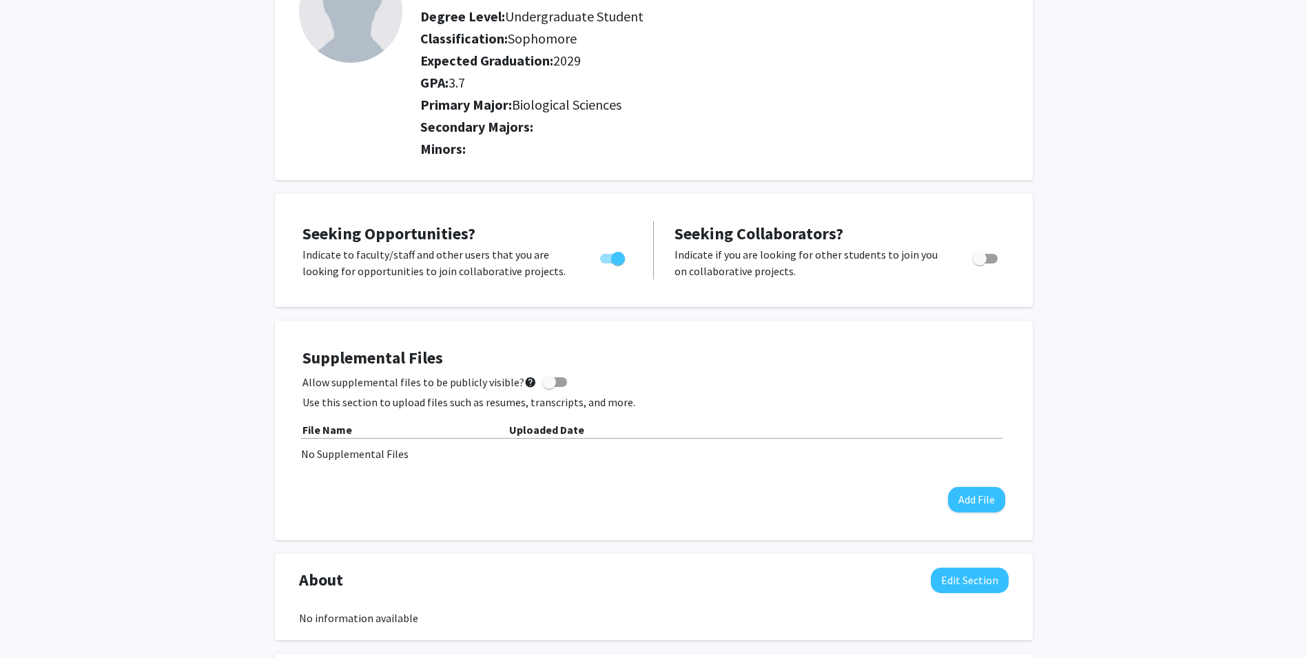
scroll to position [276, 0]
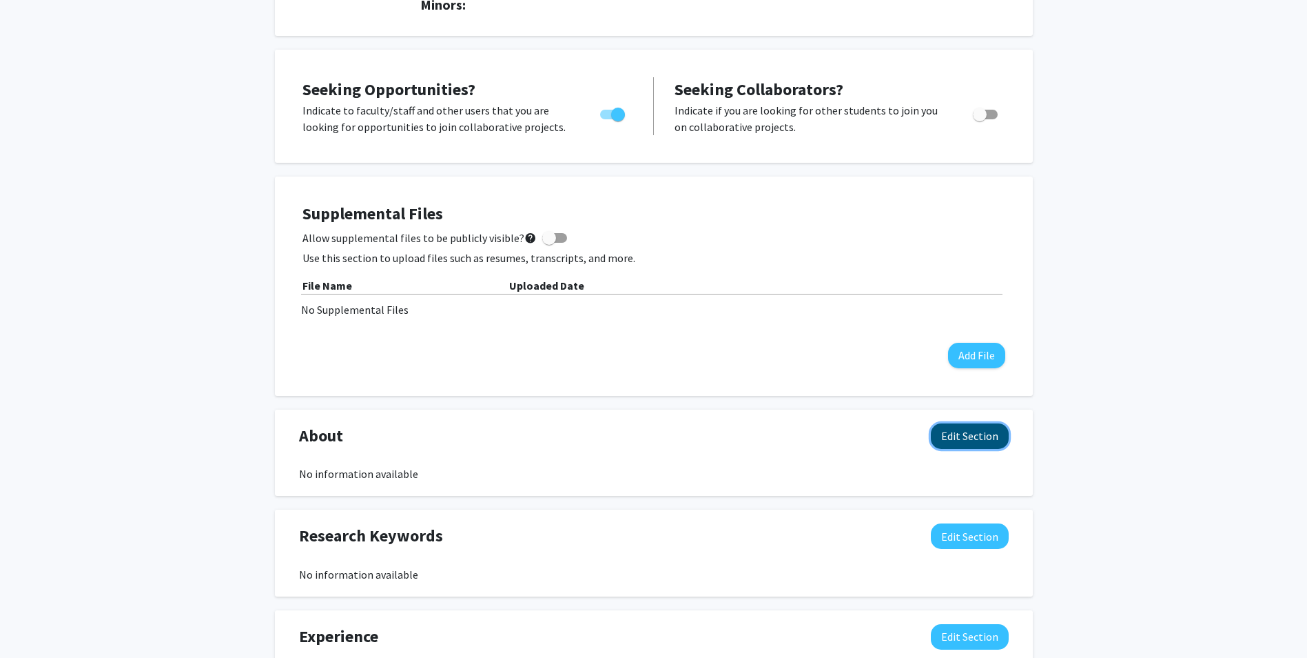
click at [981, 438] on button "Edit Section" at bounding box center [970, 436] width 78 height 26
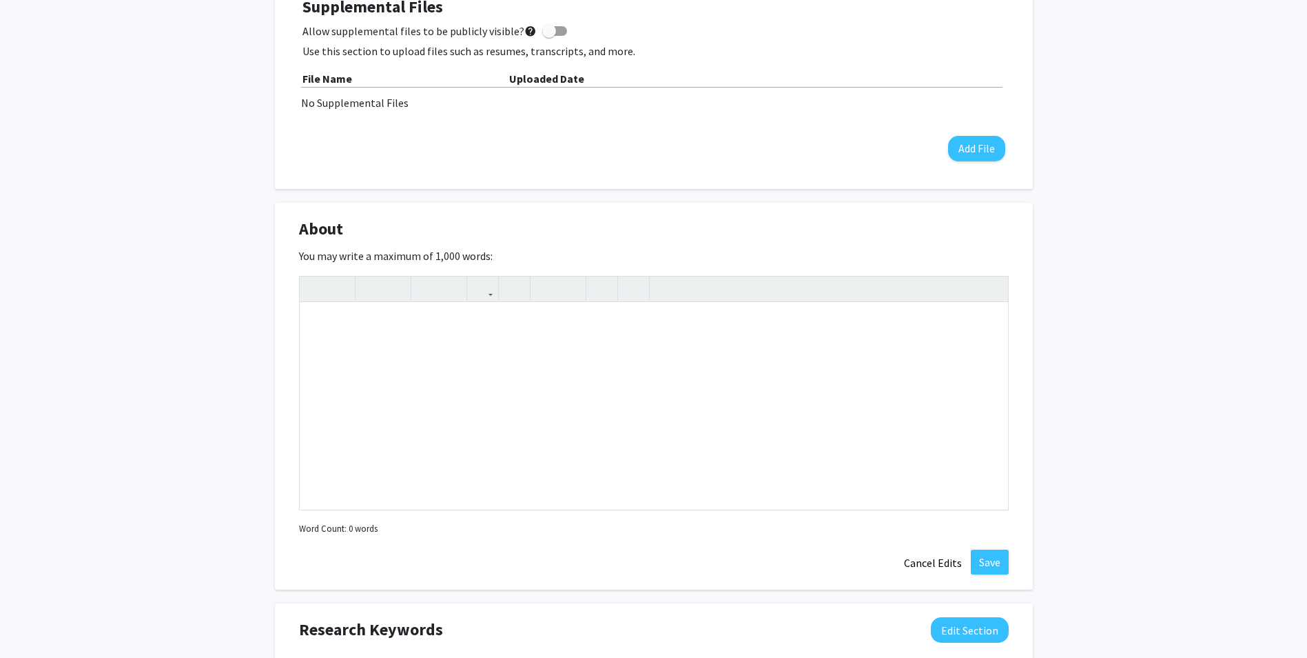
scroll to position [551, 0]
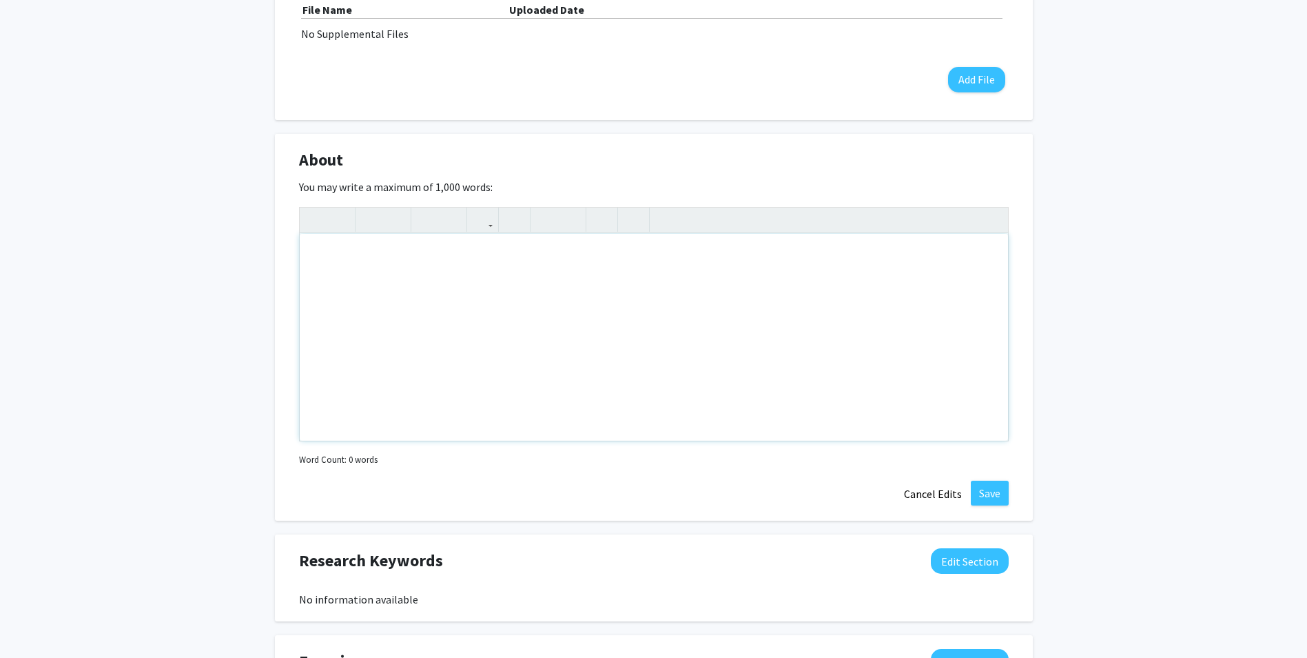
click at [666, 276] on div "Note to users with screen readers: Please deactivate our accessibility plugin f…" at bounding box center [654, 337] width 709 height 207
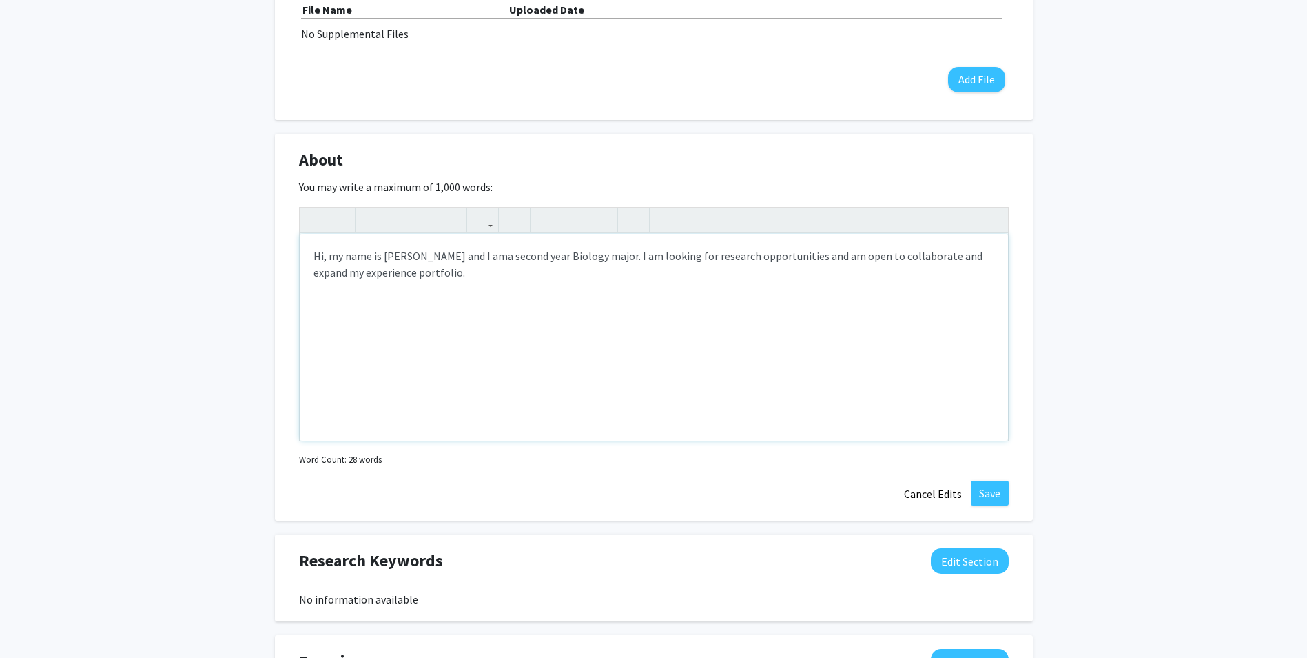
click at [446, 257] on div "Hi, my name is Sofia and I ama second year Biology major. I am looking for rese…" at bounding box center [654, 337] width 709 height 207
click at [446, 259] on div "Hi, my name is Sofia and I ama second year Biology major. I am looking for rese…" at bounding box center [654, 337] width 709 height 207
click at [446, 258] on div "Hi, my name is Sofia and I ama second year Biology major. I am looking for rese…" at bounding box center [654, 337] width 709 height 207
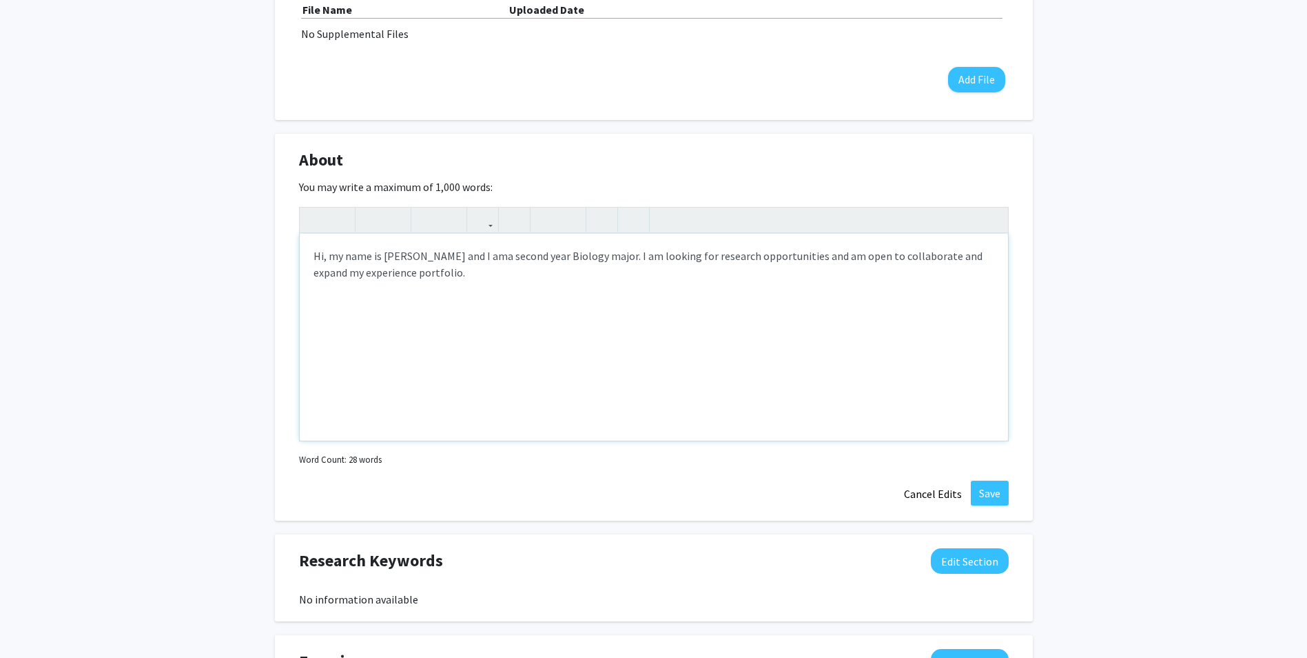
type textarea "Hi, my name is Sofia and I am a second year Biology major. I am looking for res…"
click at [994, 489] on button "Save" at bounding box center [990, 492] width 38 height 25
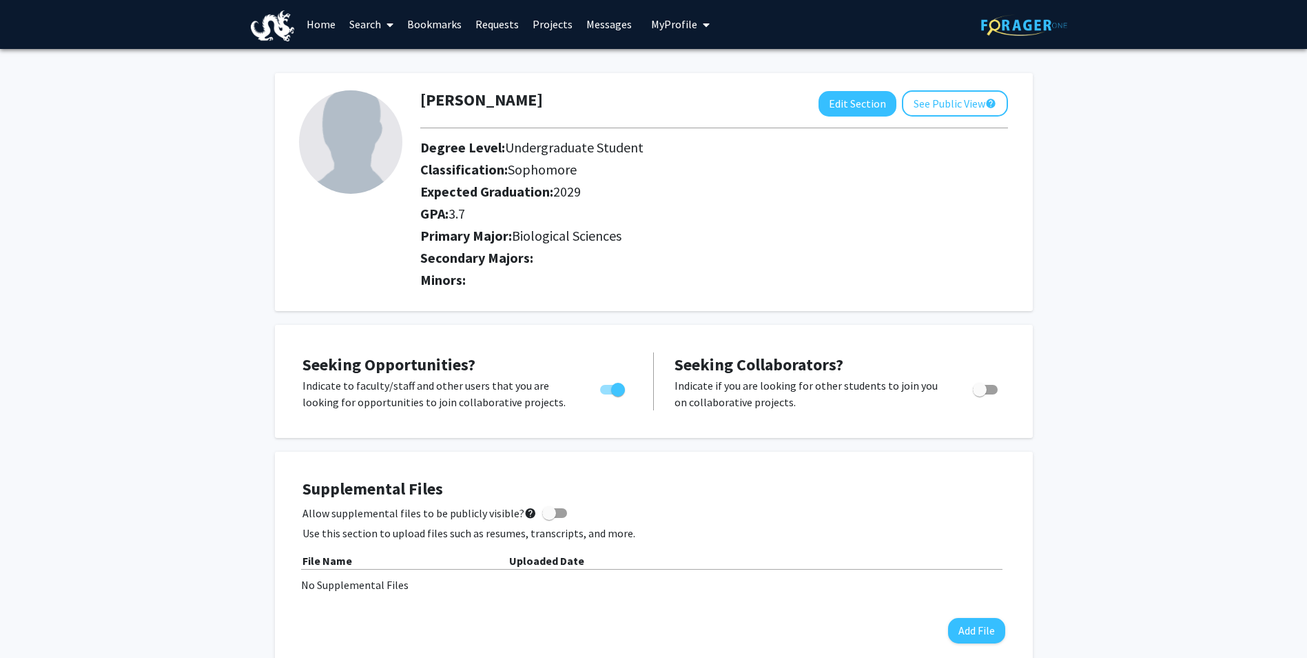
scroll to position [0, 0]
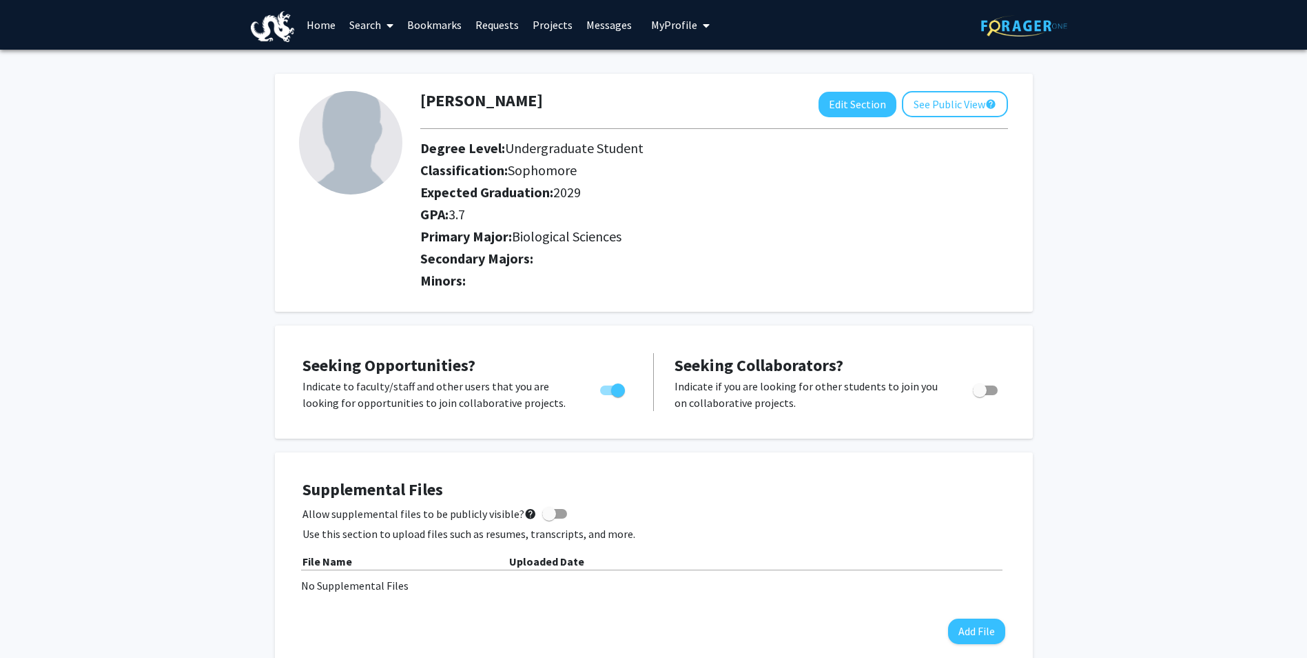
click at [584, 26] on link "Messages" at bounding box center [609, 25] width 59 height 48
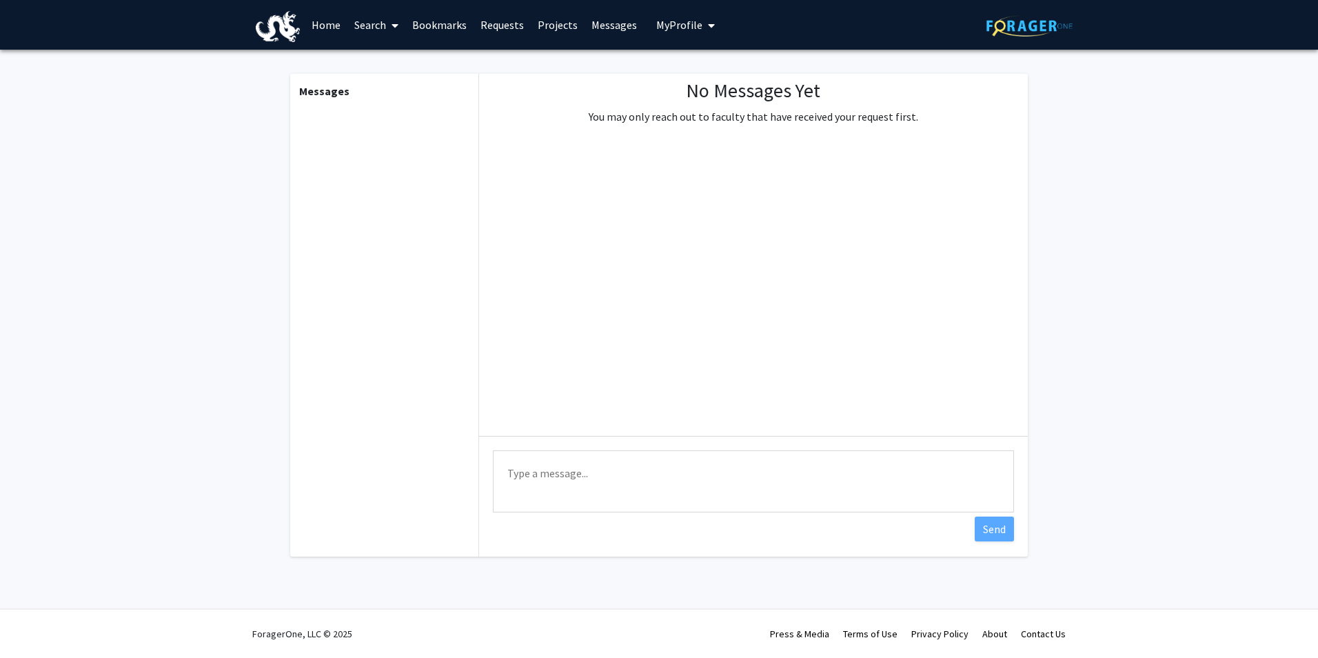
click at [382, 28] on link "Search" at bounding box center [376, 25] width 58 height 48
click at [400, 90] on span "Students" at bounding box center [389, 91] width 84 height 28
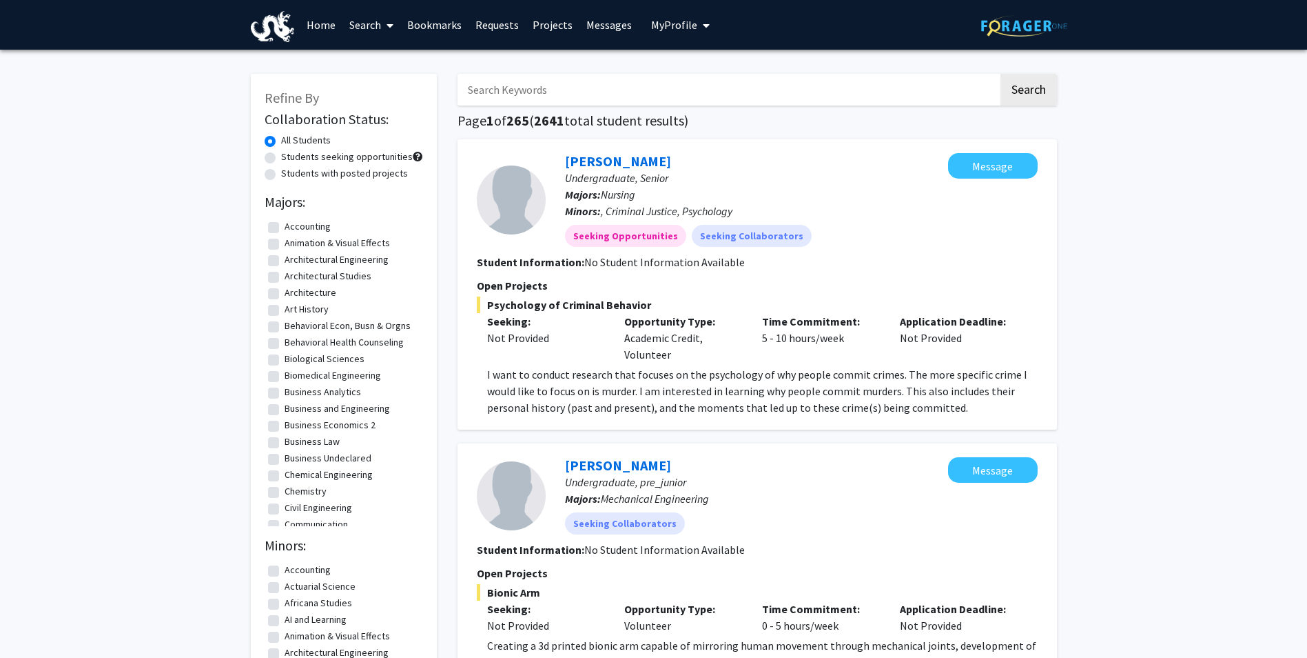
click at [369, 28] on link "Search" at bounding box center [372, 25] width 58 height 48
click at [380, 62] on span "Faculty/Staff" at bounding box center [393, 64] width 101 height 28
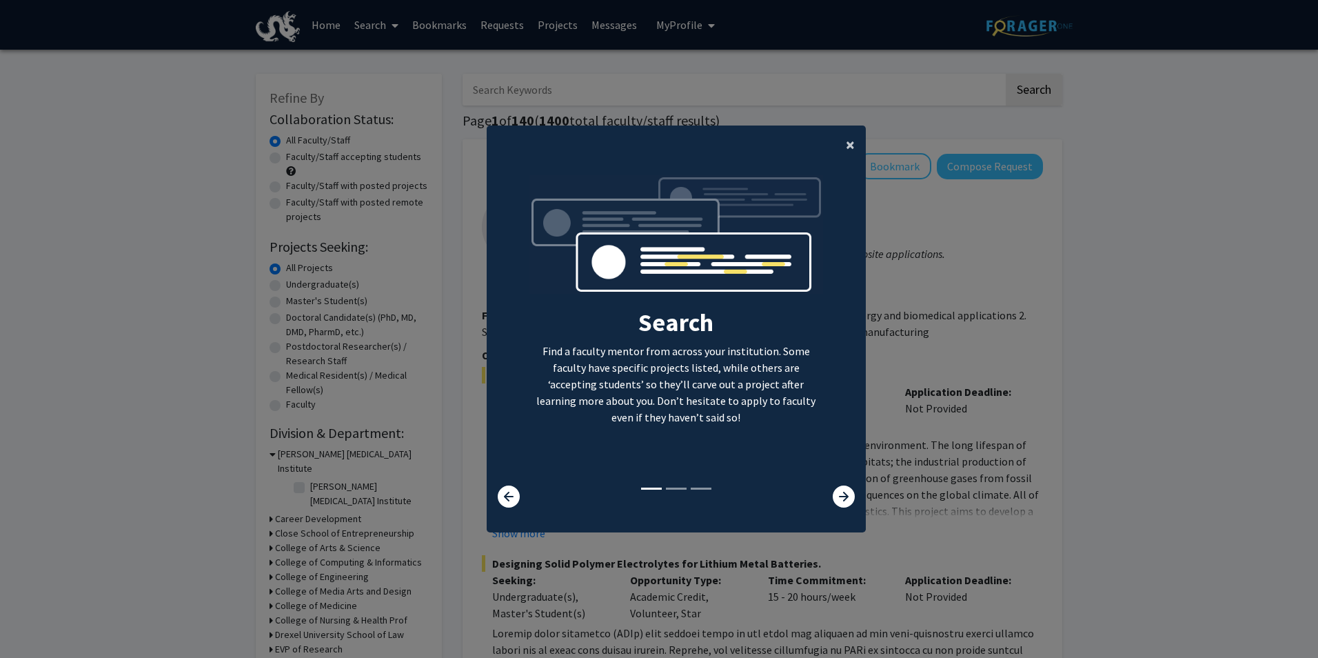
click at [846, 141] on span "×" at bounding box center [850, 144] width 9 height 21
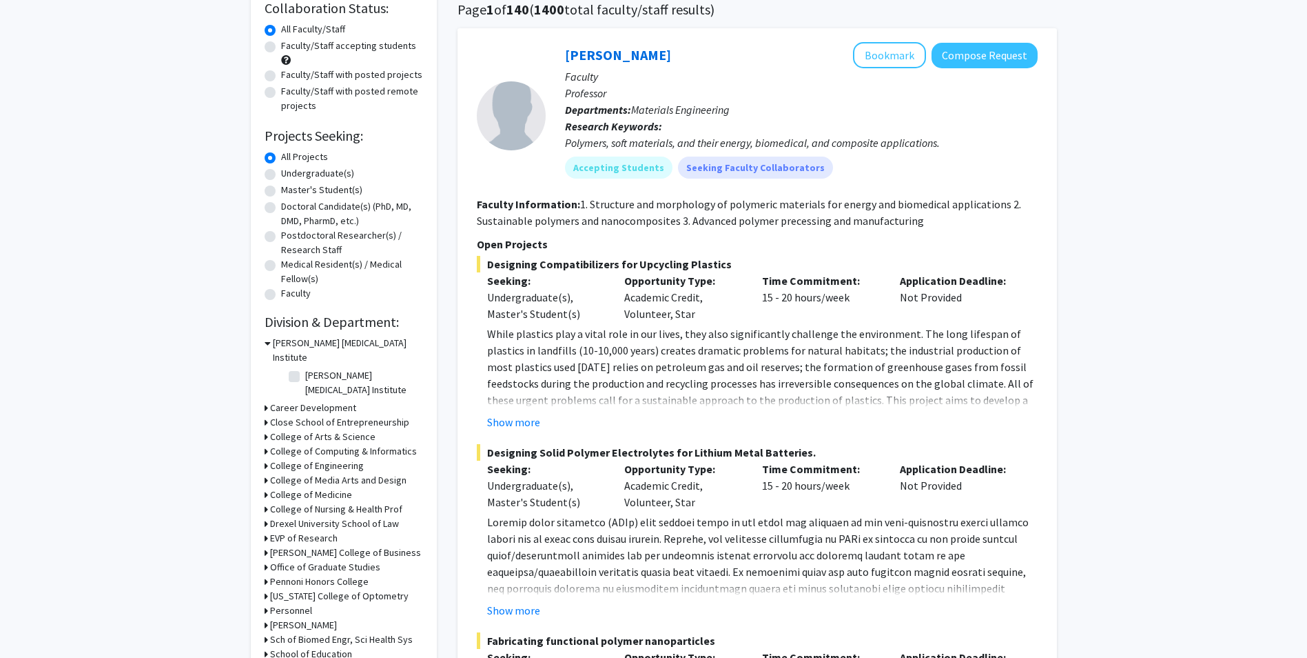
scroll to position [138, 0]
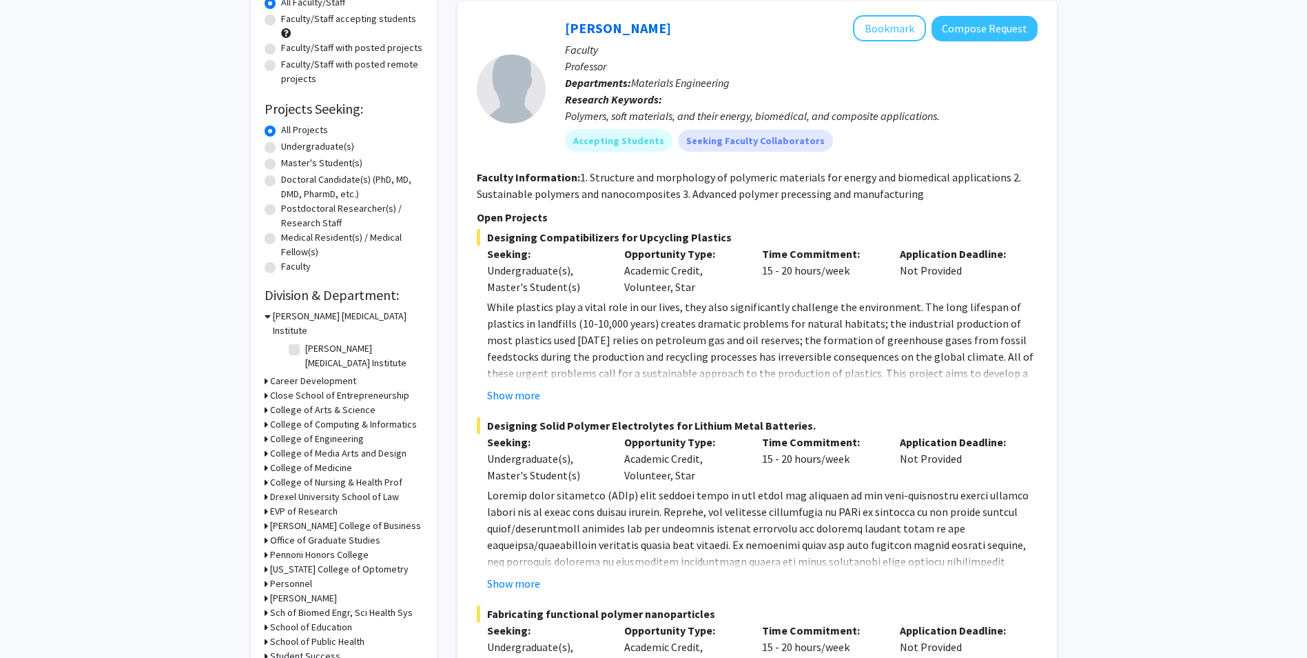
click at [285, 403] on h3 "College of Arts & Science" at bounding box center [322, 410] width 105 height 14
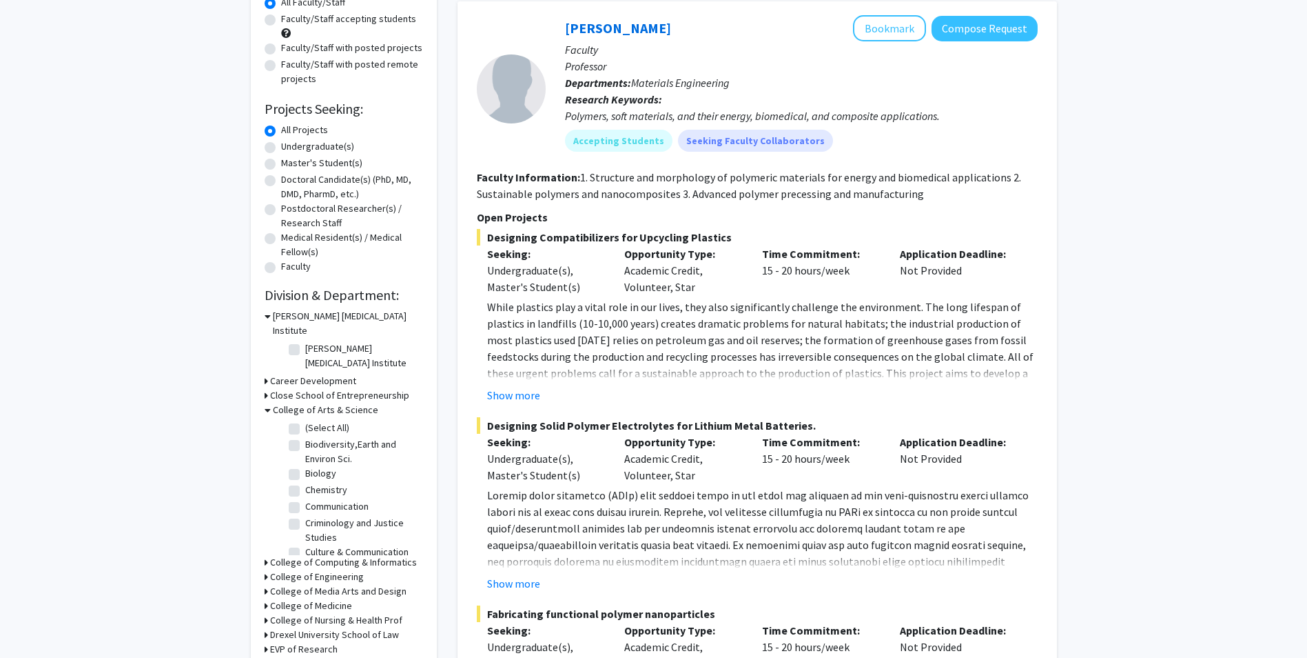
click at [305, 420] on label "(Select All)" at bounding box center [327, 427] width 44 height 14
click at [305, 420] on input "(Select All)" at bounding box center [309, 424] width 9 height 9
checkbox input "true"
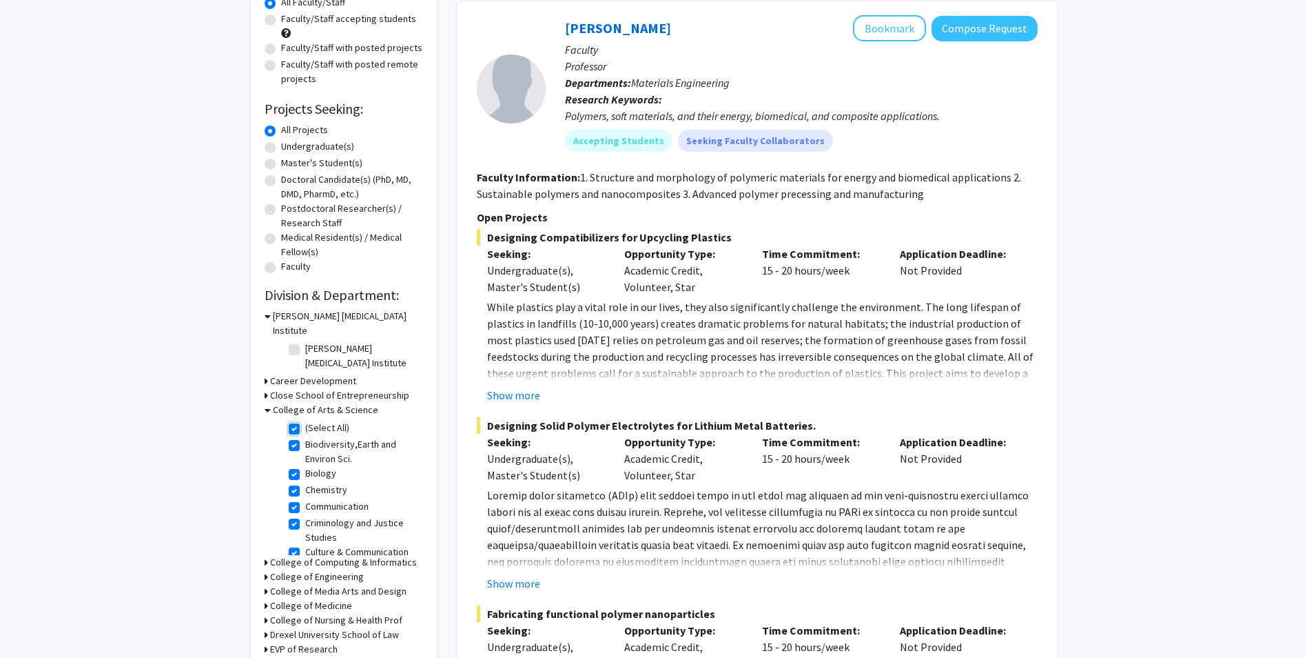
checkbox input "true"
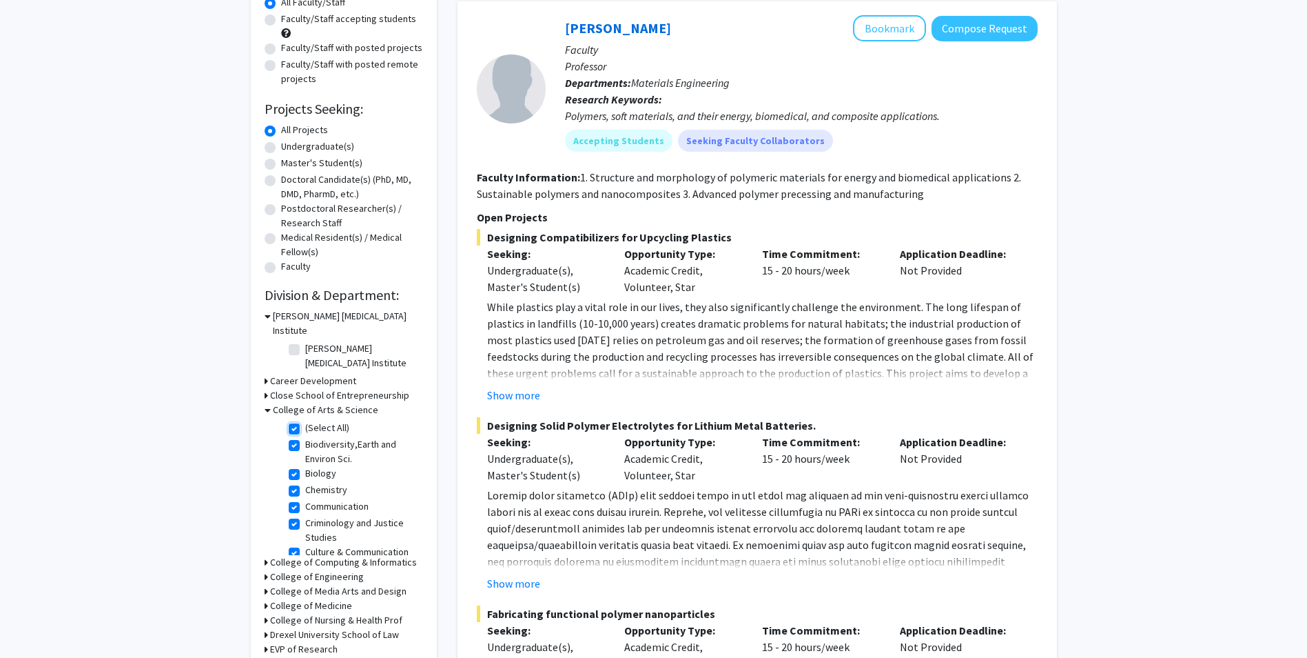
checkbox input "true"
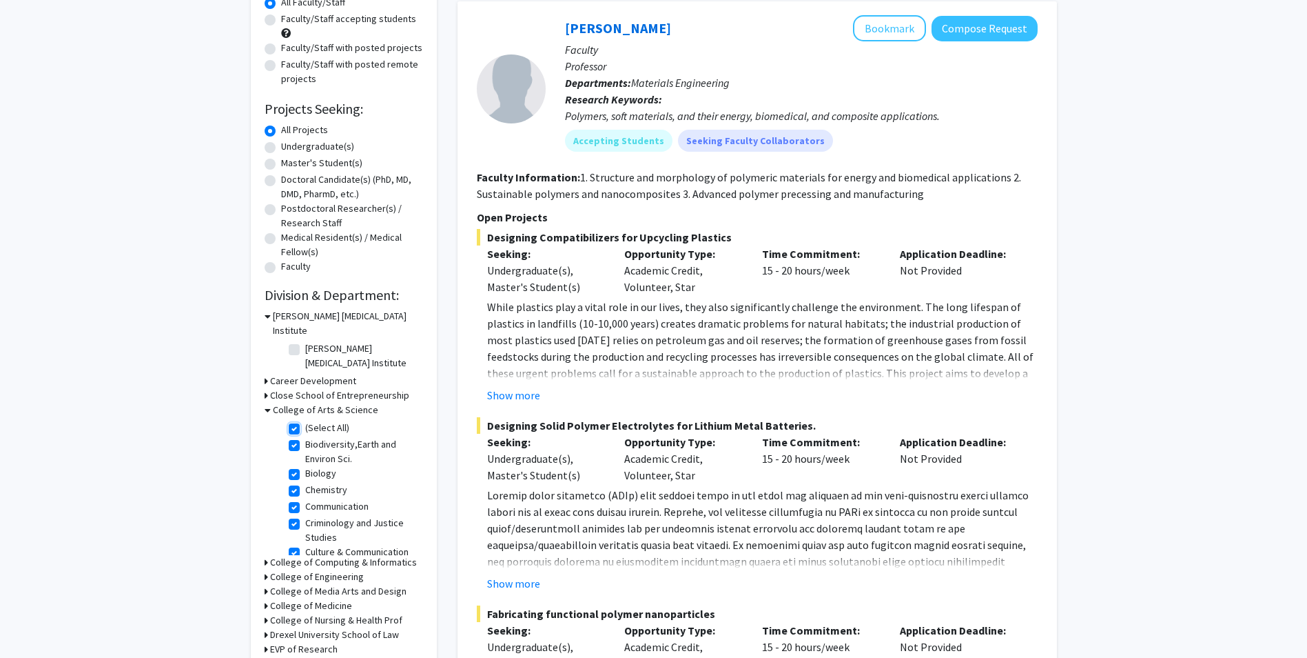
checkbox input "true"
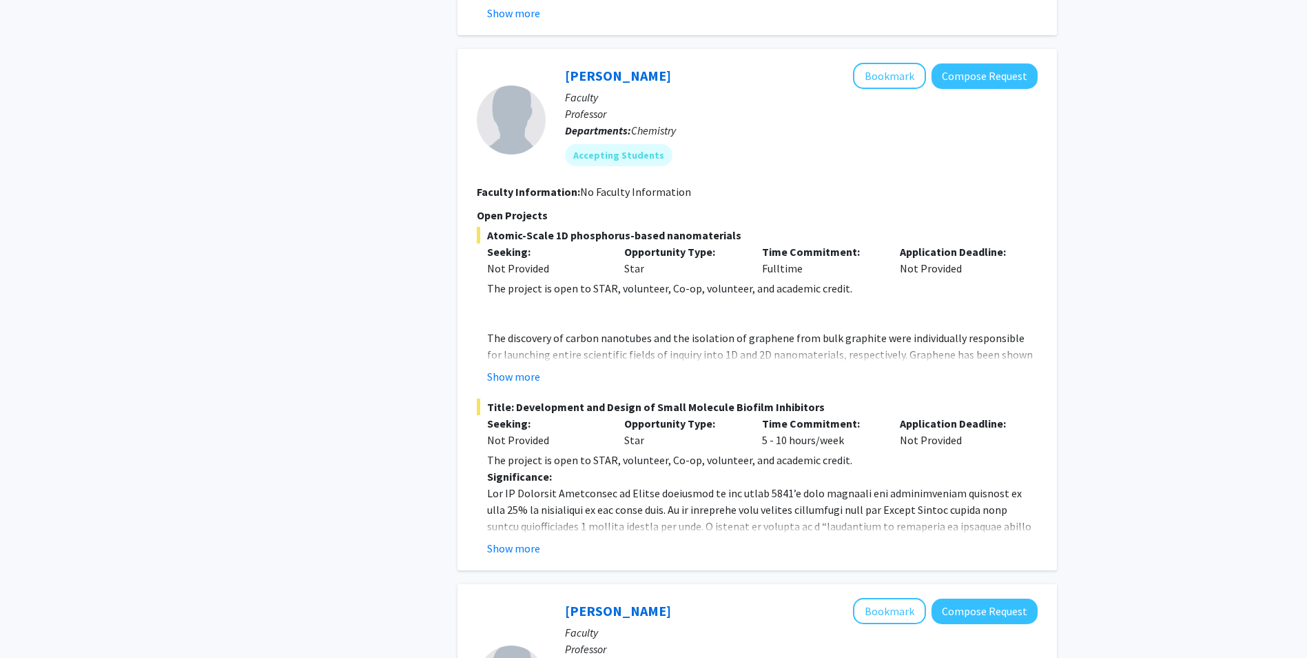
scroll to position [1585, 0]
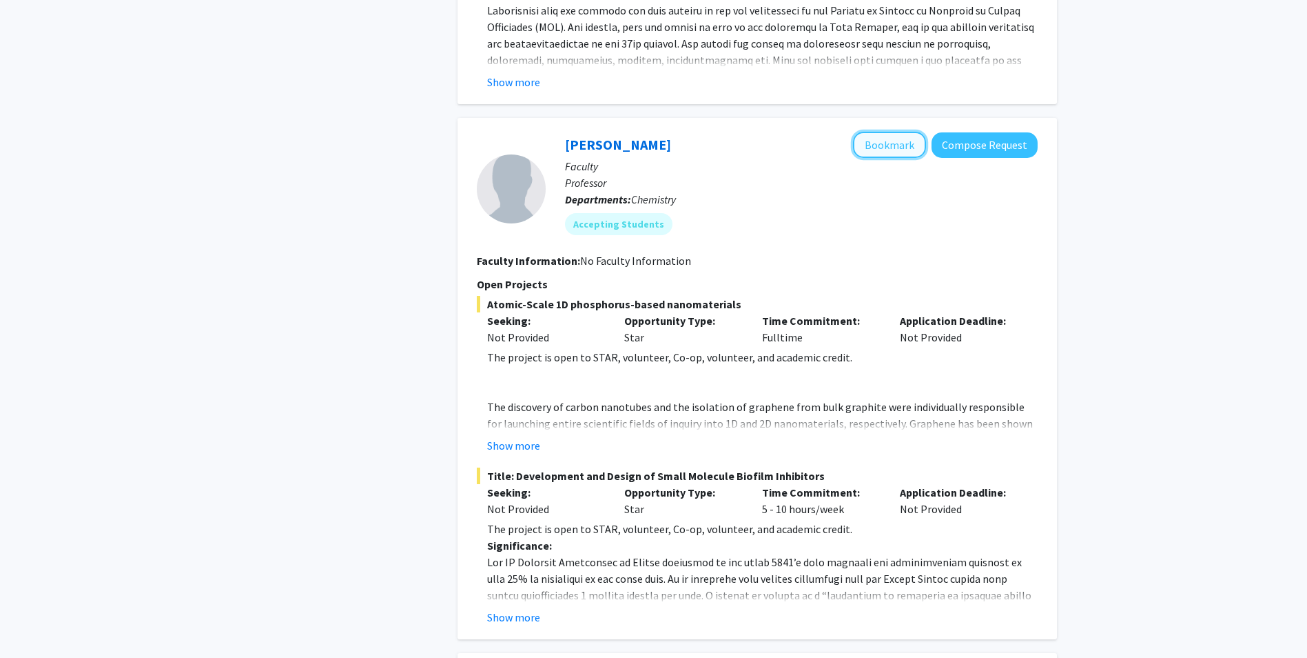
click at [906, 132] on button "Bookmark" at bounding box center [889, 145] width 73 height 26
drag, startPoint x: 906, startPoint y: 99, endPoint x: 887, endPoint y: 93, distance: 19.4
click at [906, 132] on button "Bookmark" at bounding box center [889, 145] width 73 height 26
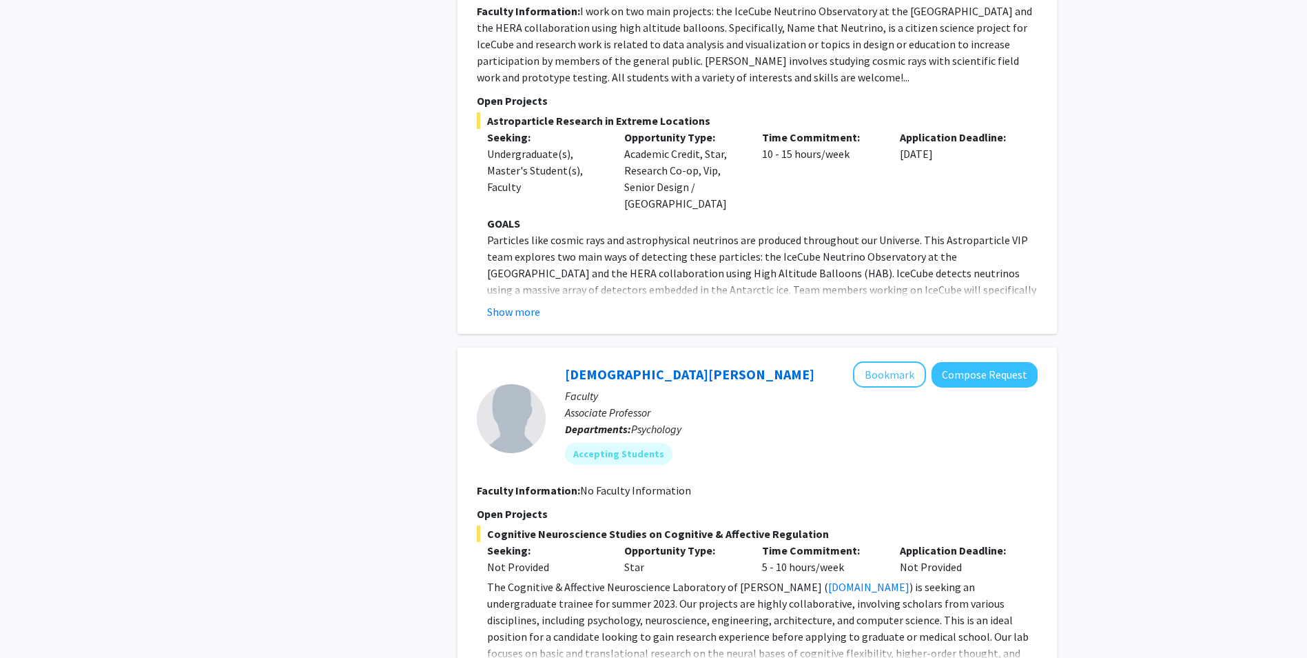
scroll to position [4727, 0]
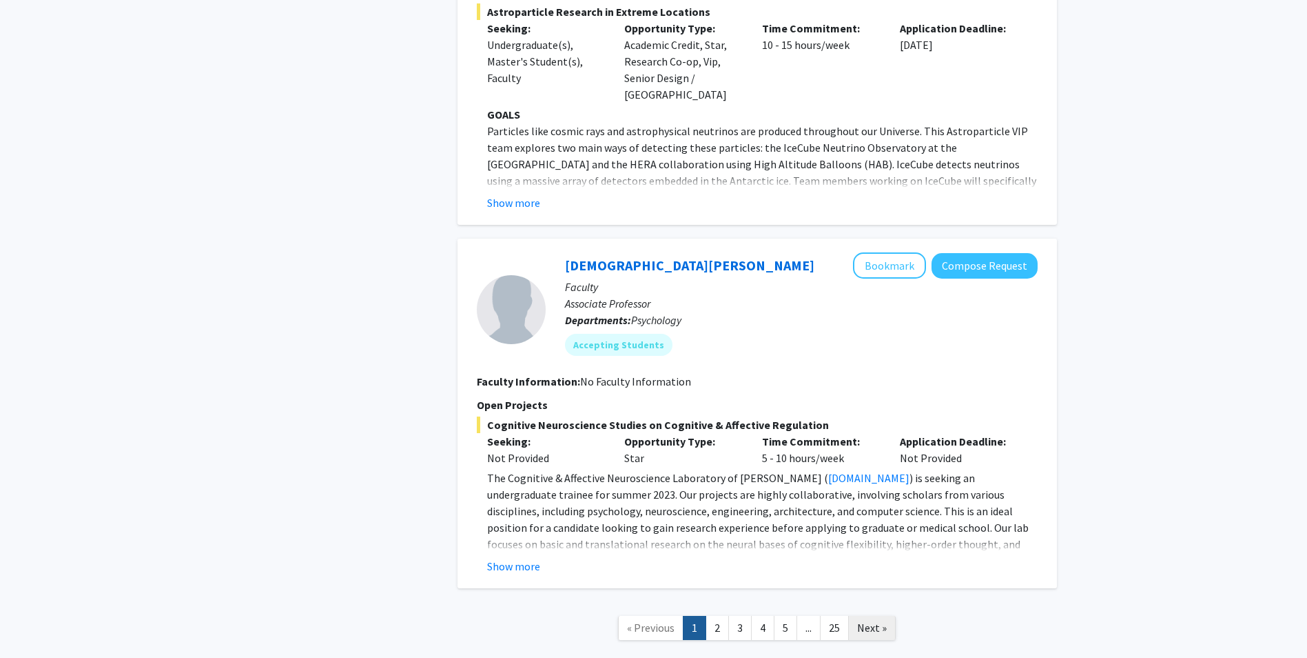
click at [878, 620] on span "Next »" at bounding box center [872, 627] width 30 height 14
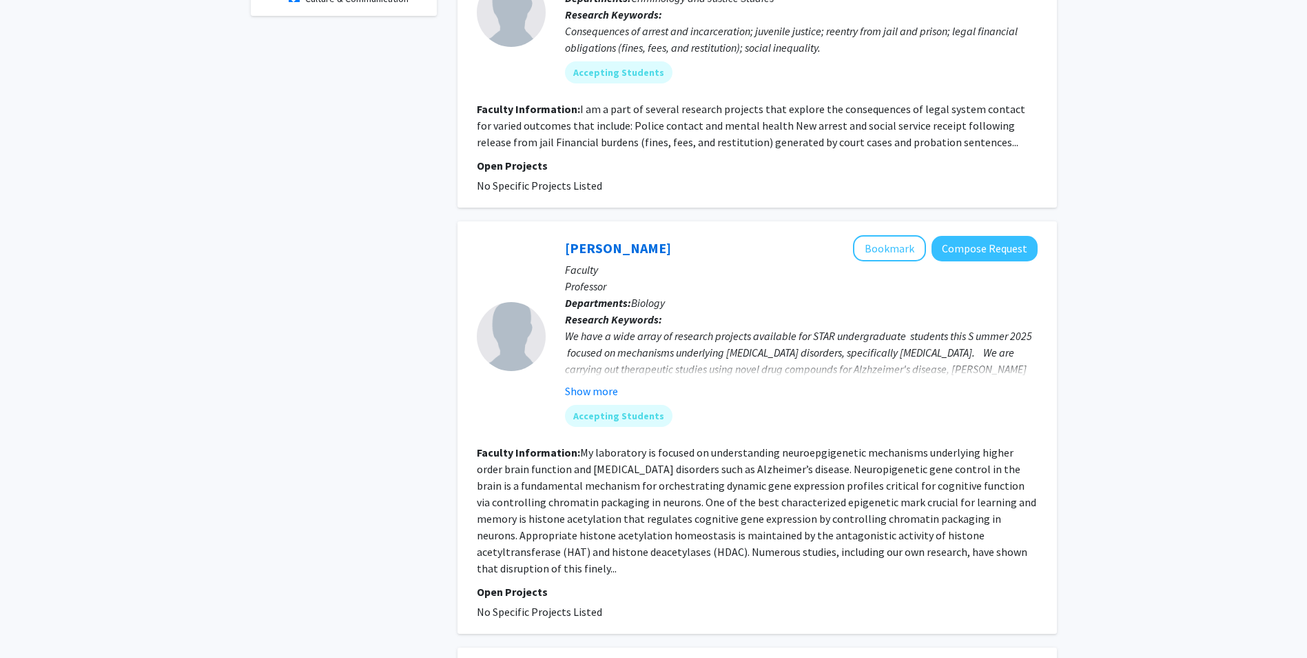
scroll to position [620, 0]
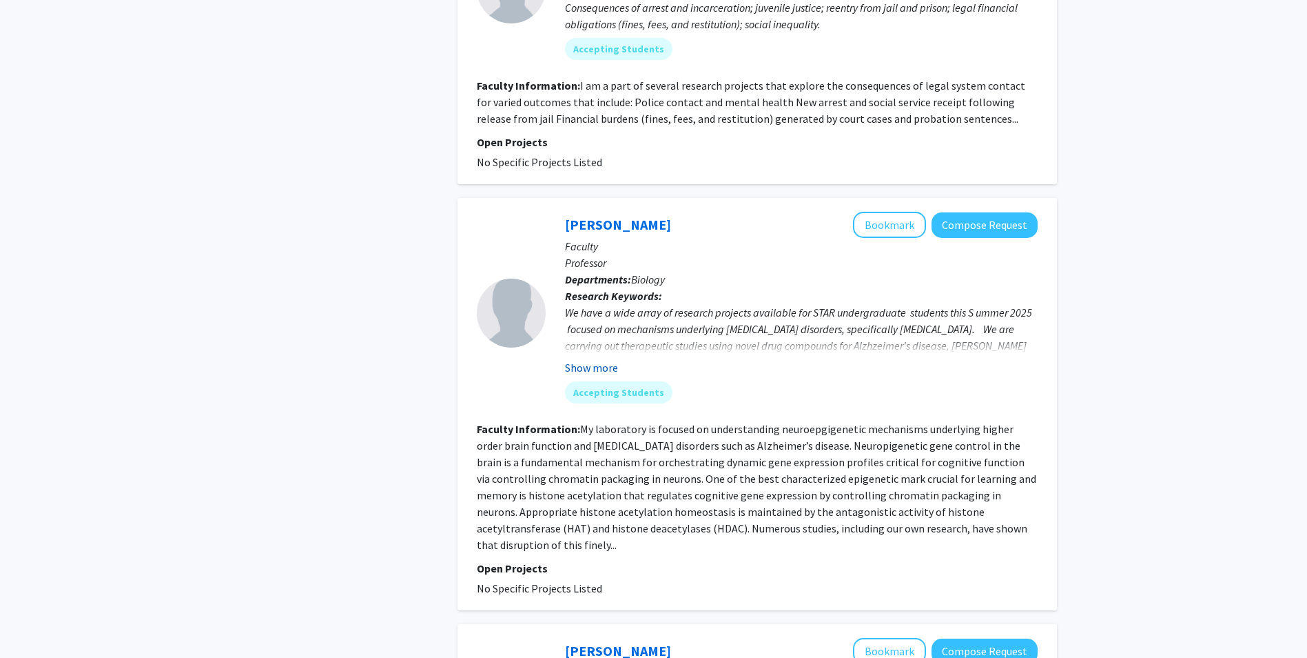
click at [608, 365] on button "Show more" at bounding box center [591, 367] width 53 height 17
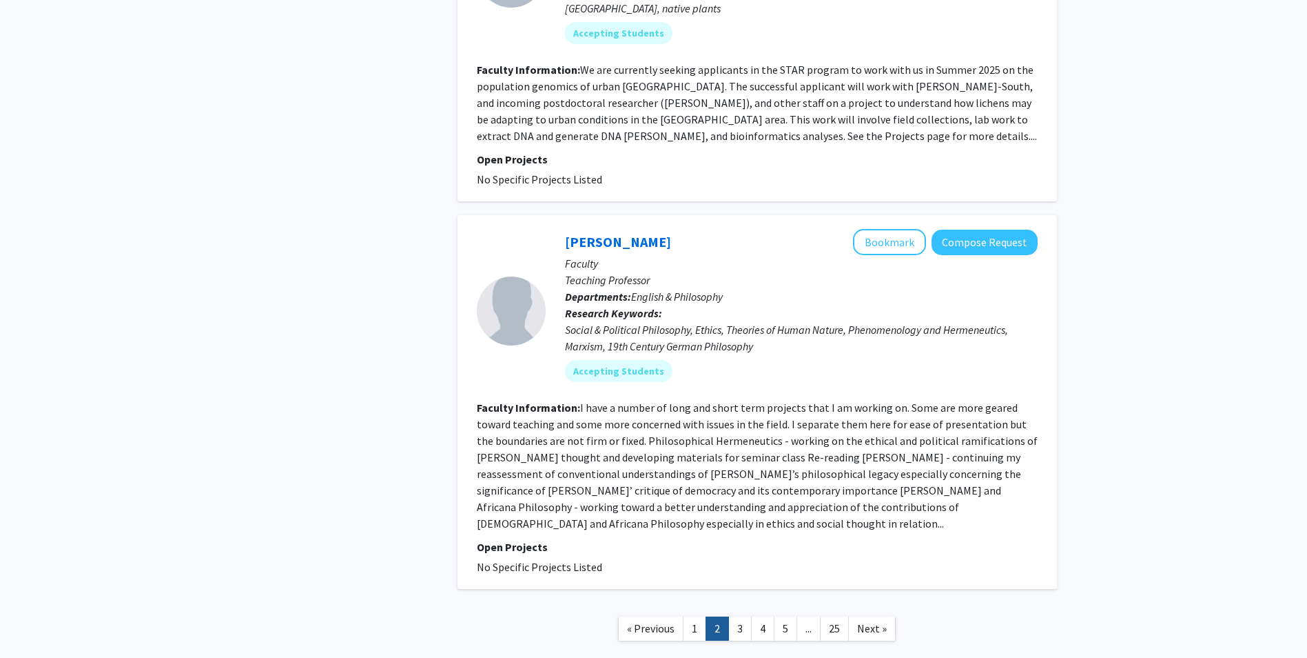
scroll to position [3172, 0]
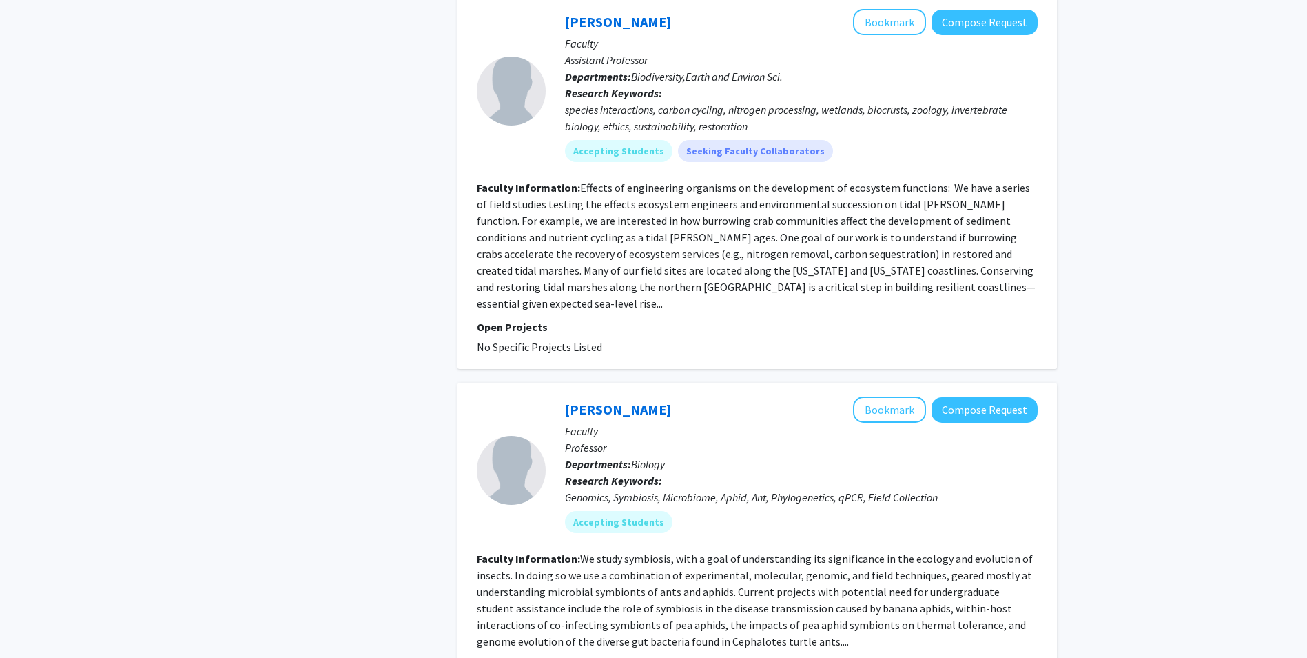
click at [713, 369] on div "Meg Guliford Bookmark Compose Request Faculty Assistant Professor Departments: …" at bounding box center [758, 355] width 600 height 3604
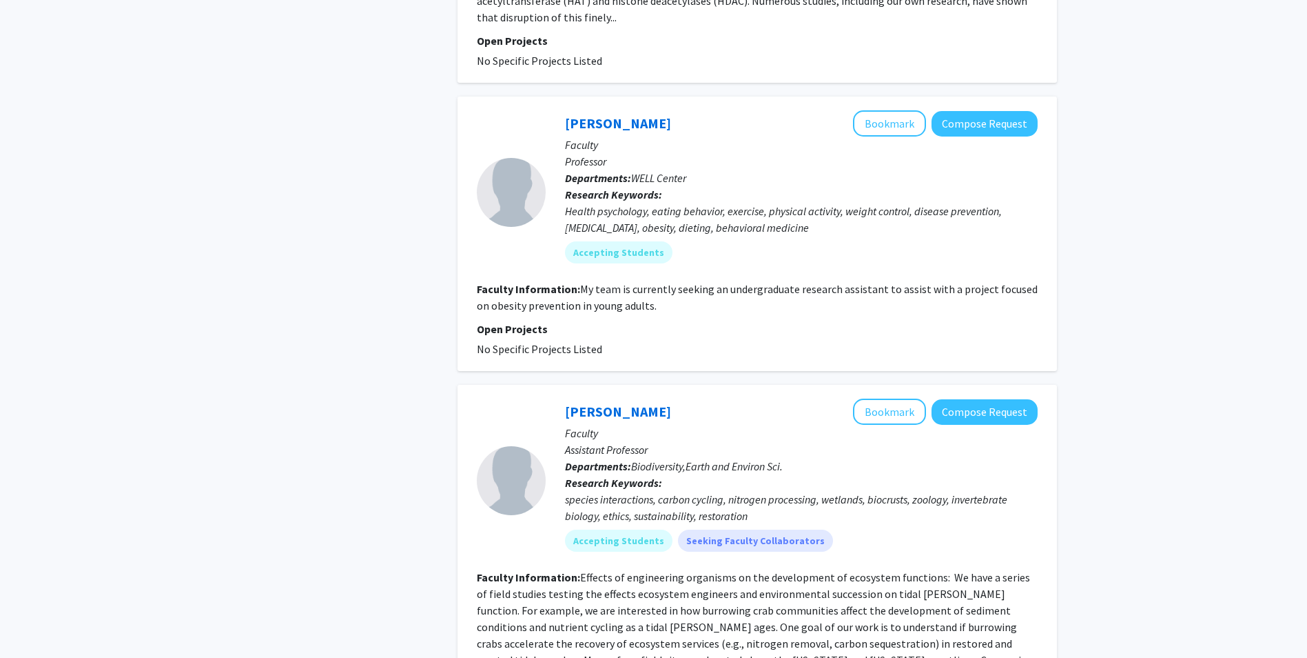
scroll to position [1173, 0]
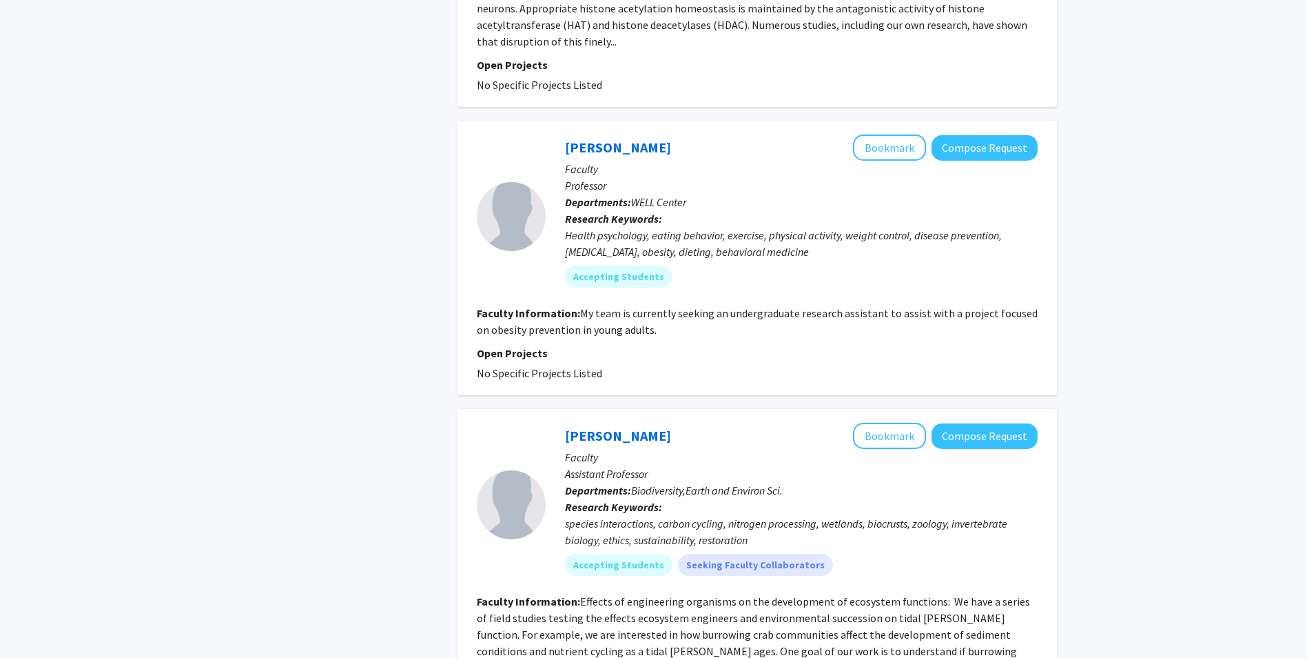
drag, startPoint x: 713, startPoint y: 369, endPoint x: 1094, endPoint y: 307, distance: 385.6
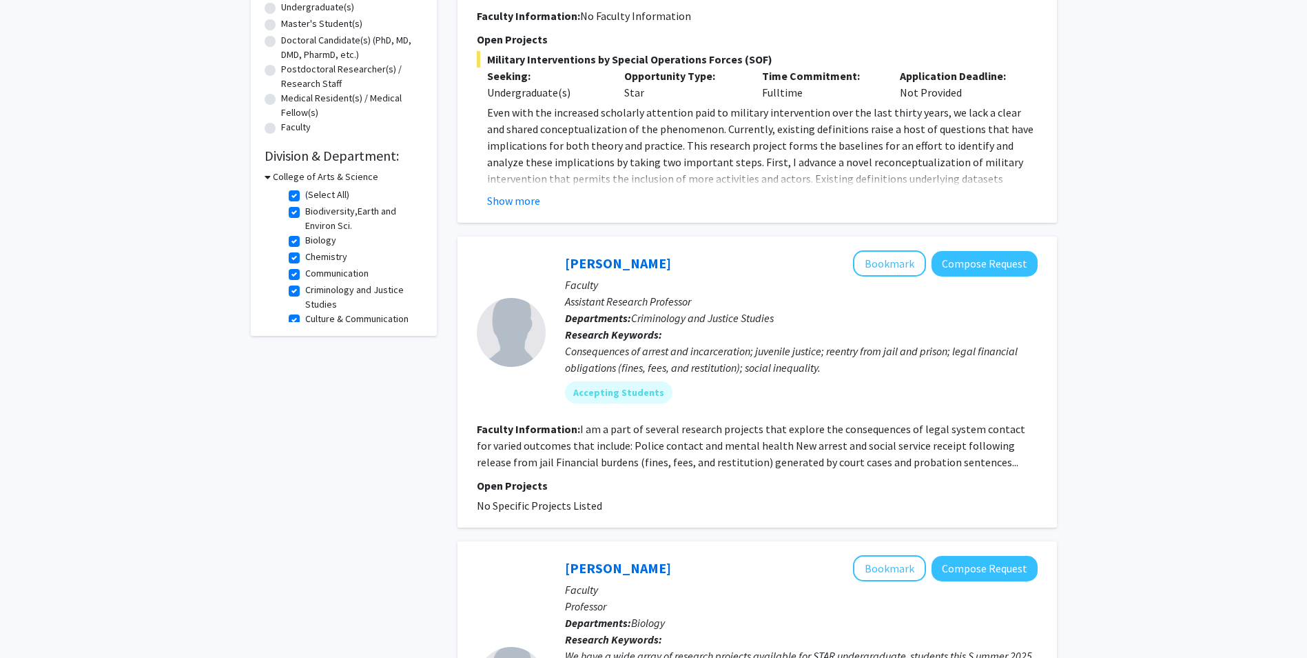
scroll to position [0, 0]
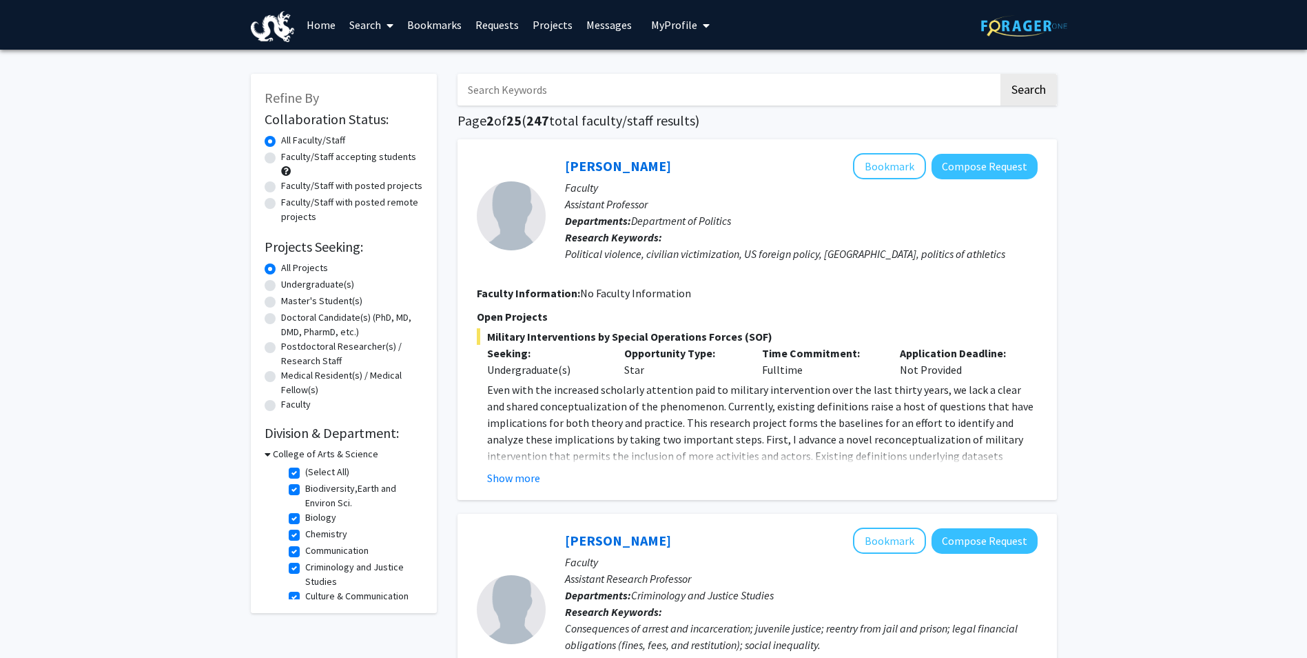
click at [314, 23] on link "Home" at bounding box center [321, 25] width 43 height 48
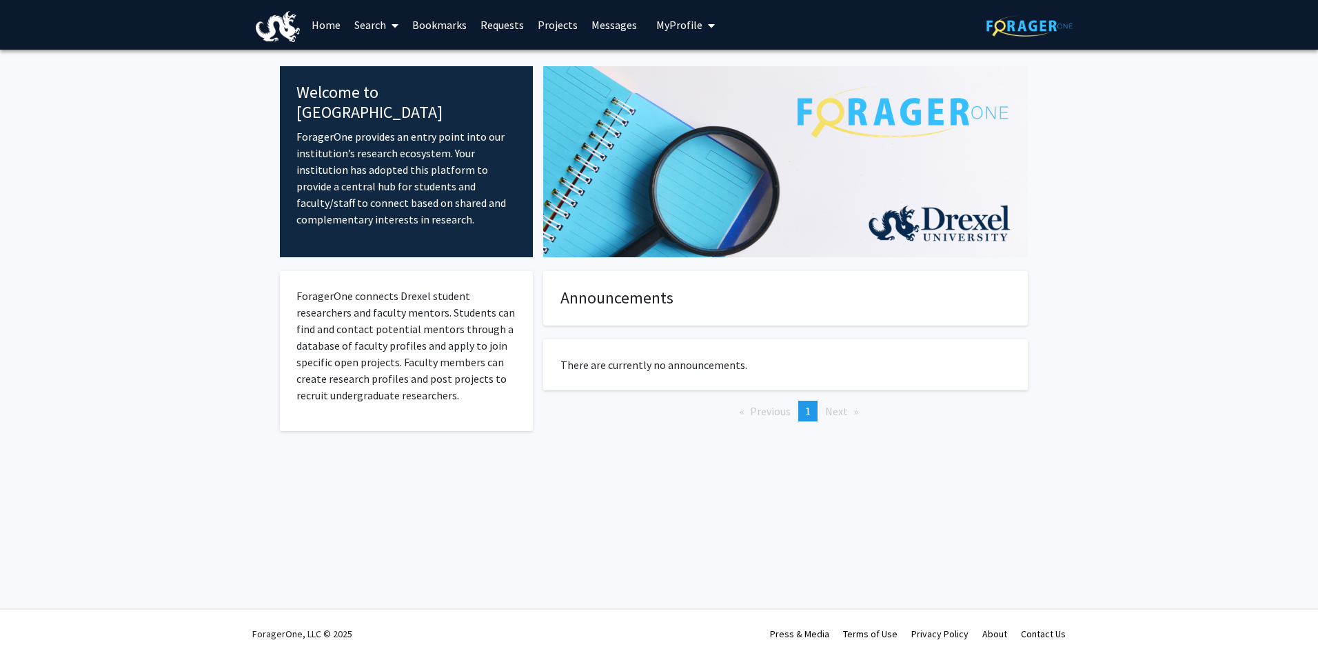
click at [429, 20] on link "Bookmarks" at bounding box center [439, 25] width 68 height 48
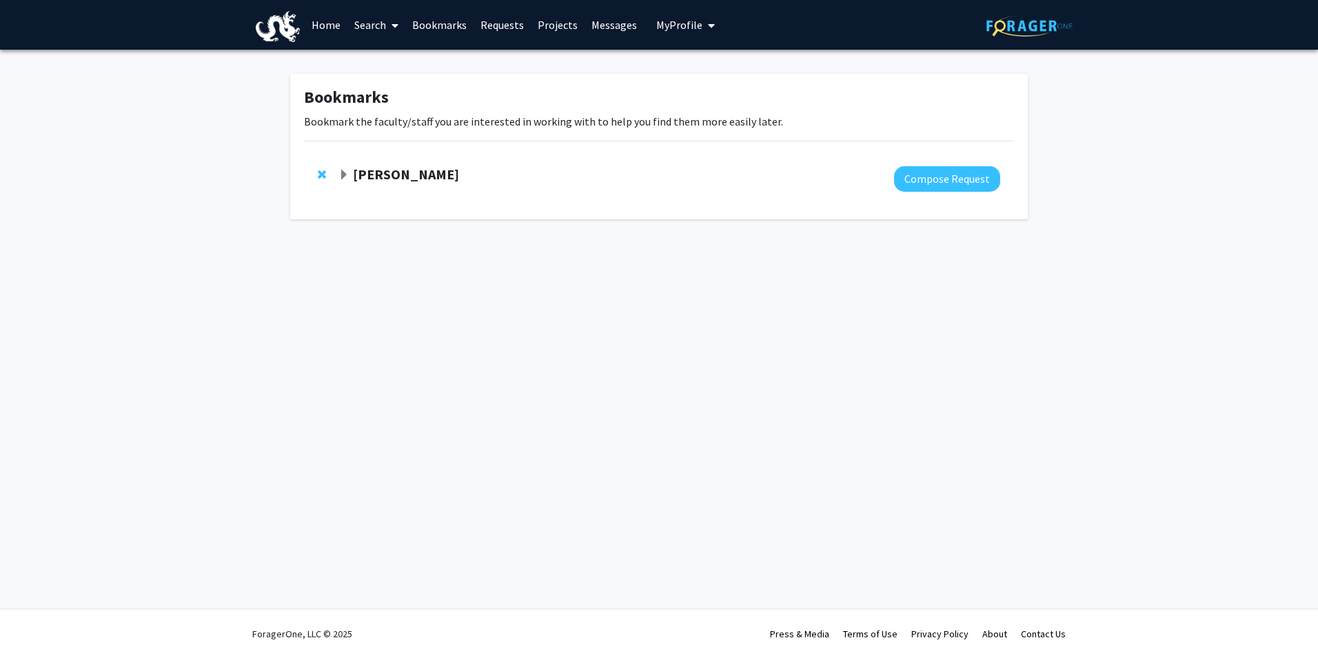
click at [378, 176] on strong "Haifeng Ji" at bounding box center [406, 173] width 106 height 17
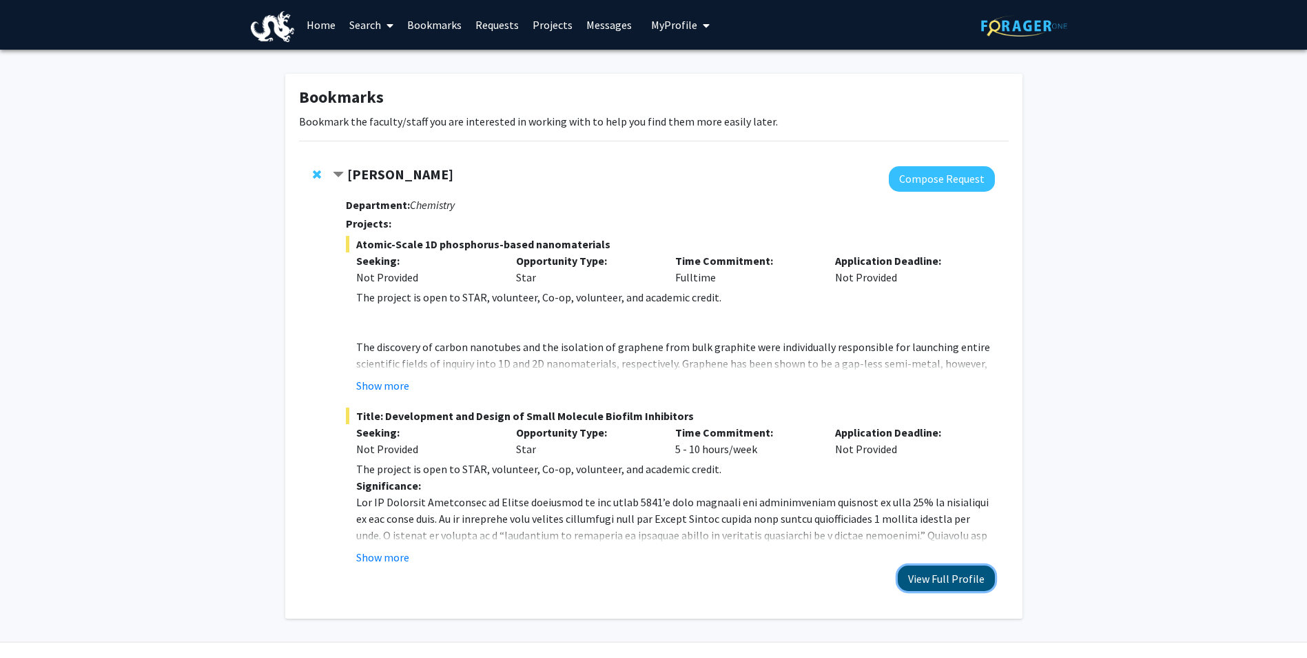
click at [961, 581] on button "View Full Profile" at bounding box center [946, 578] width 97 height 26
click at [590, 207] on h3 "Department: Chemistry" at bounding box center [670, 204] width 649 height 13
click at [356, 19] on link "Search" at bounding box center [372, 25] width 58 height 48
drag, startPoint x: 356, startPoint y: 19, endPoint x: 360, endPoint y: 26, distance: 9.0
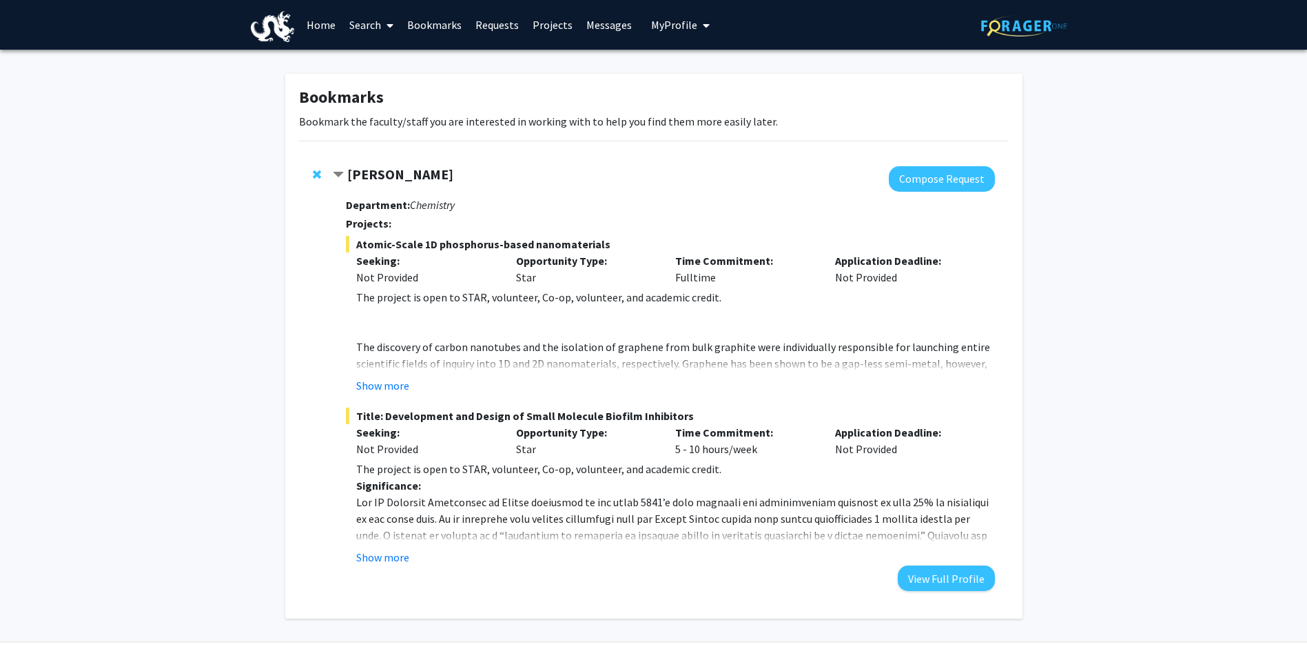
click at [360, 26] on link "Search" at bounding box center [372, 25] width 58 height 48
click at [383, 60] on span "Faculty/Staff" at bounding box center [393, 64] width 101 height 28
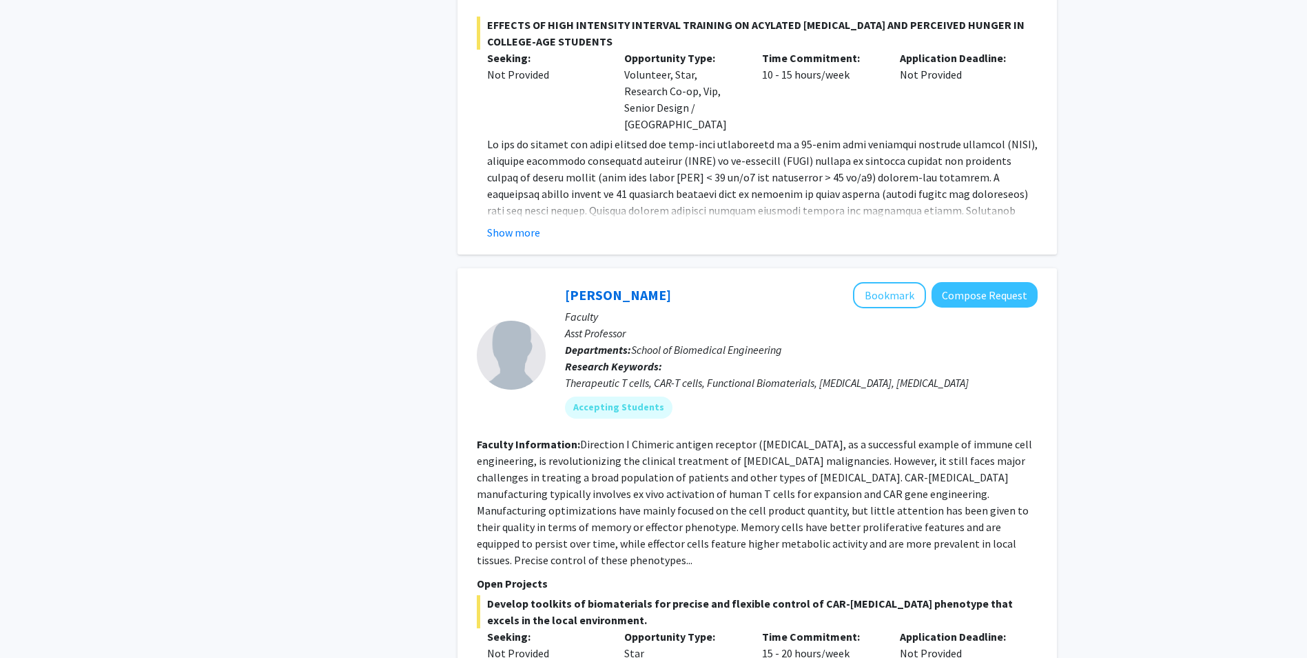
scroll to position [3515, 0]
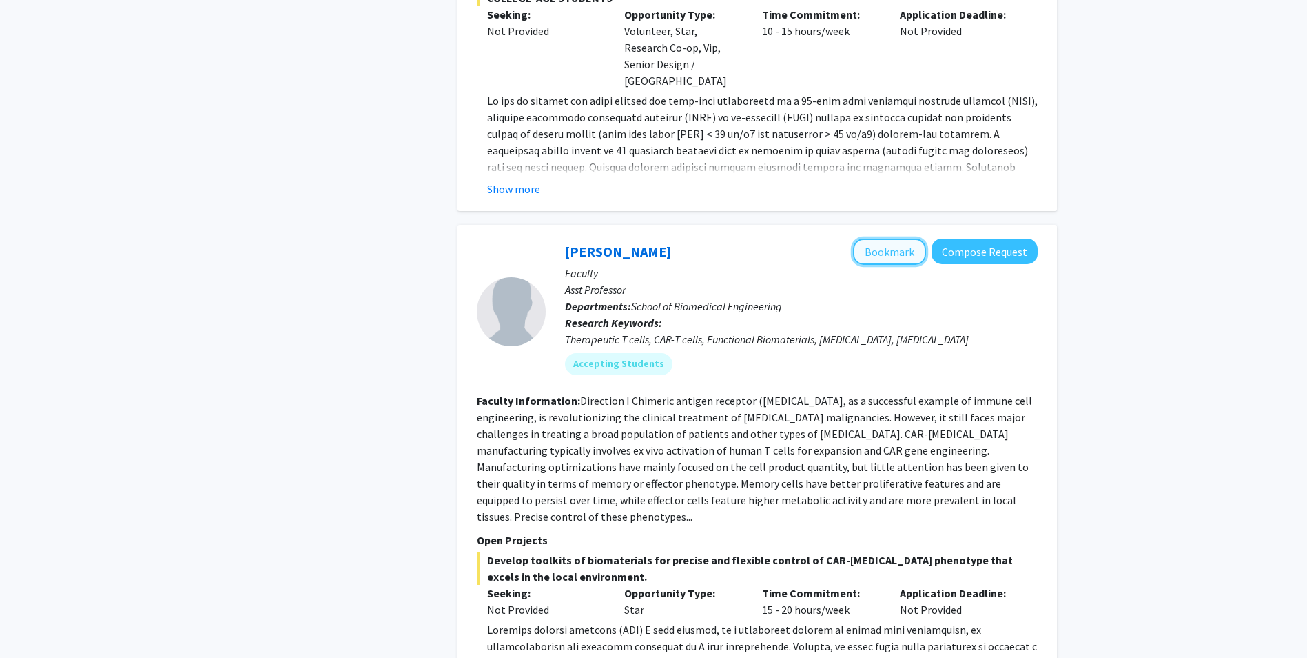
click at [875, 238] on button "Bookmark" at bounding box center [889, 251] width 73 height 26
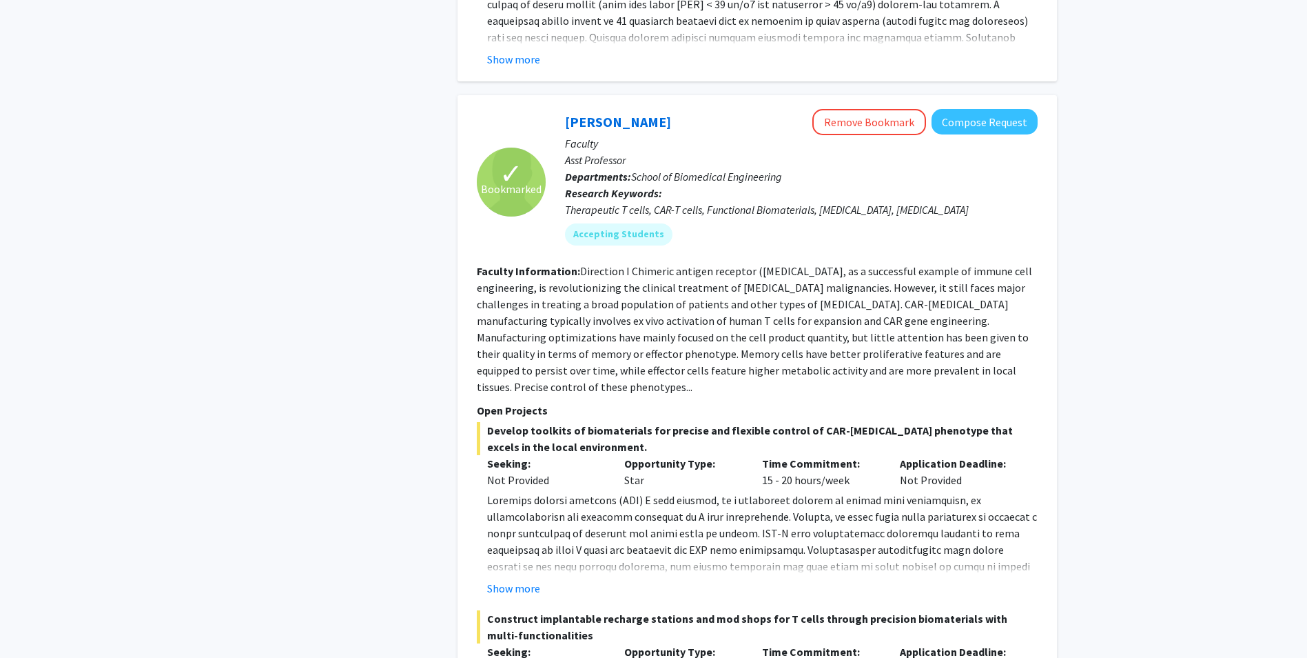
scroll to position [3653, 0]
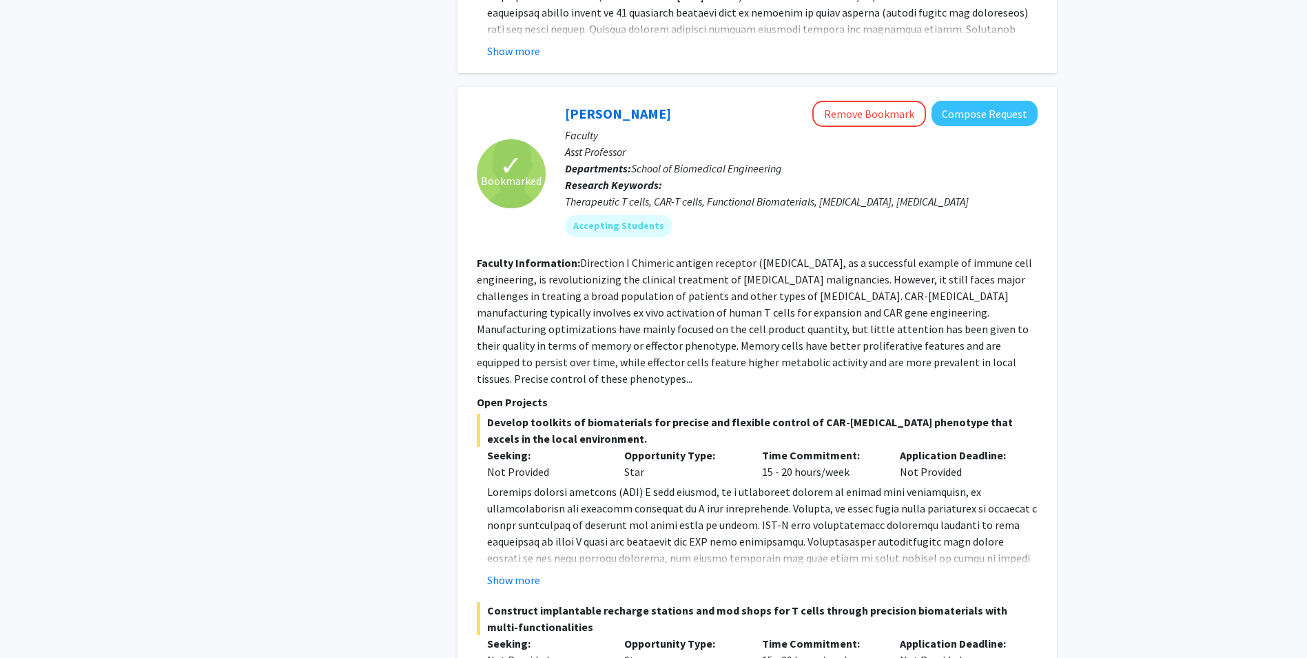
drag, startPoint x: 711, startPoint y: 289, endPoint x: 699, endPoint y: 147, distance: 142.5
click at [699, 147] on div "Xiao Huang Remove Bookmark Compose Request Faculty Asst Professor Departments: …" at bounding box center [792, 174] width 492 height 147
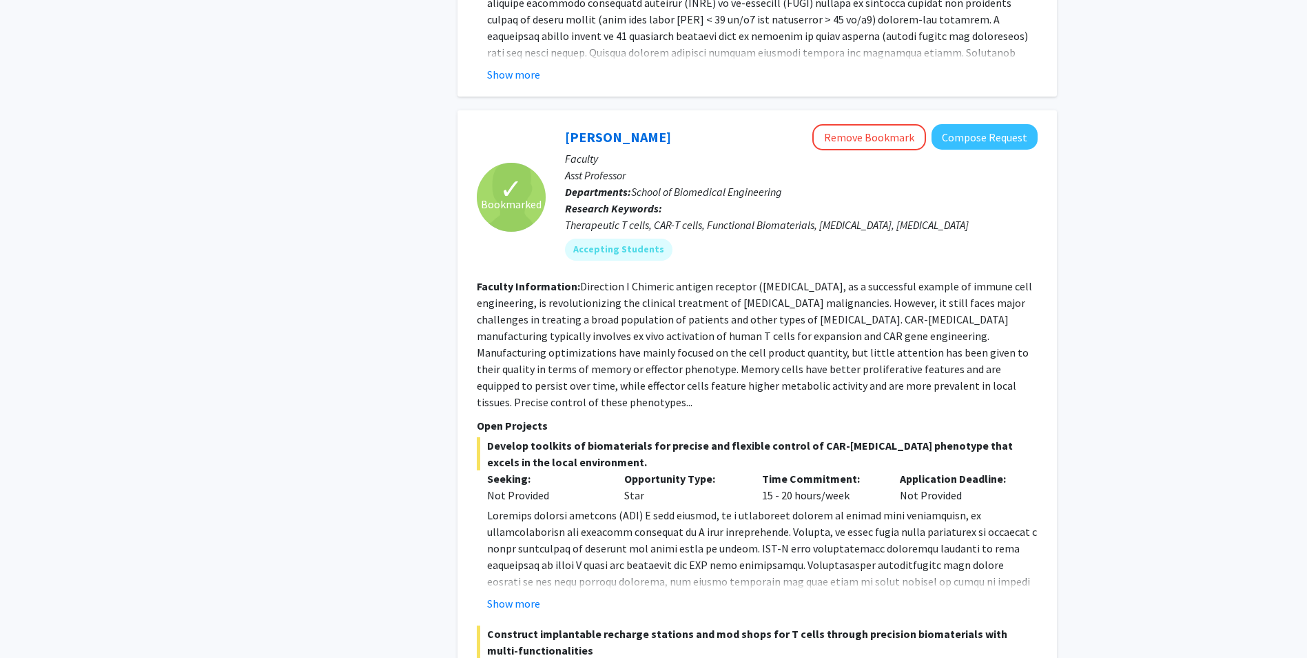
scroll to position [3584, 0]
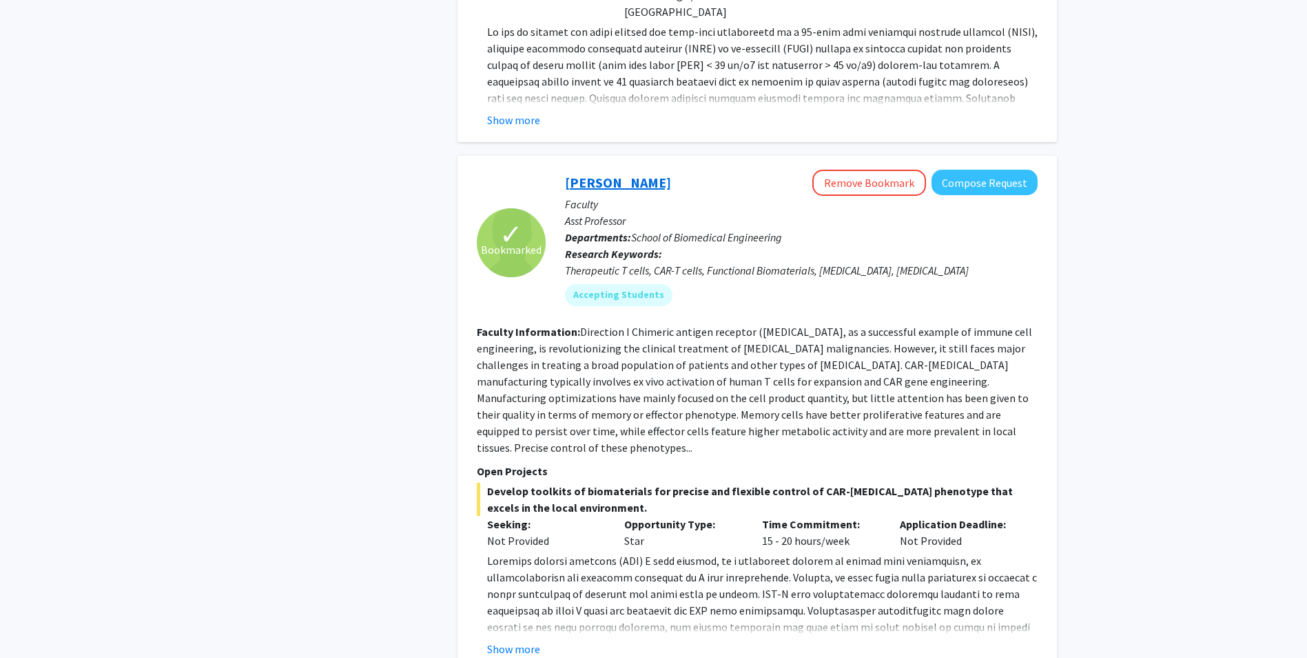
click at [592, 174] on link "Xiao Huang" at bounding box center [618, 182] width 106 height 17
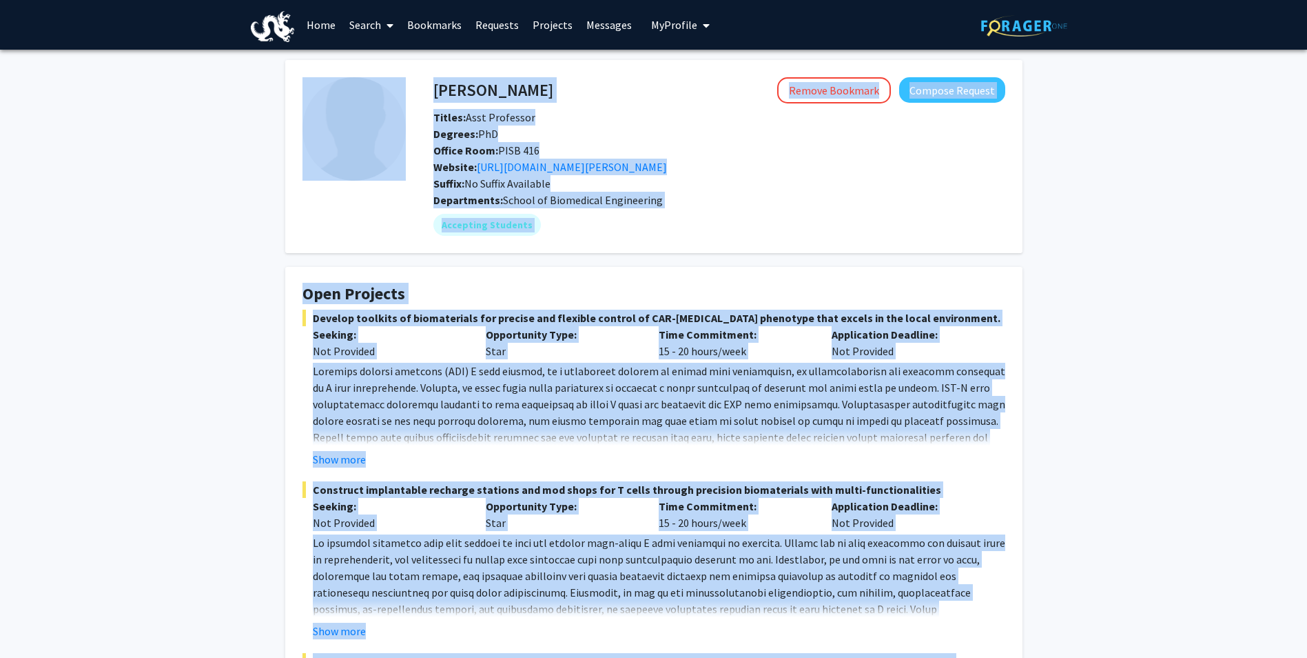
click at [750, 152] on div "Office Room: PISB 416" at bounding box center [719, 150] width 593 height 17
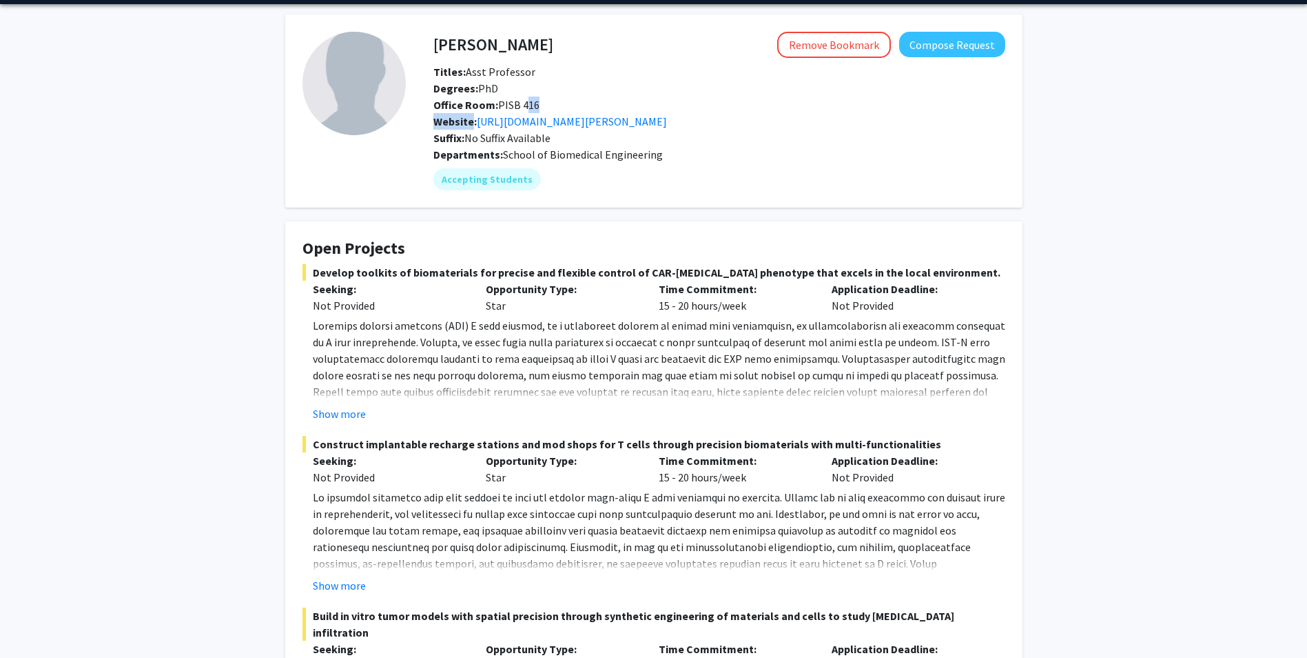
scroll to position [69, 0]
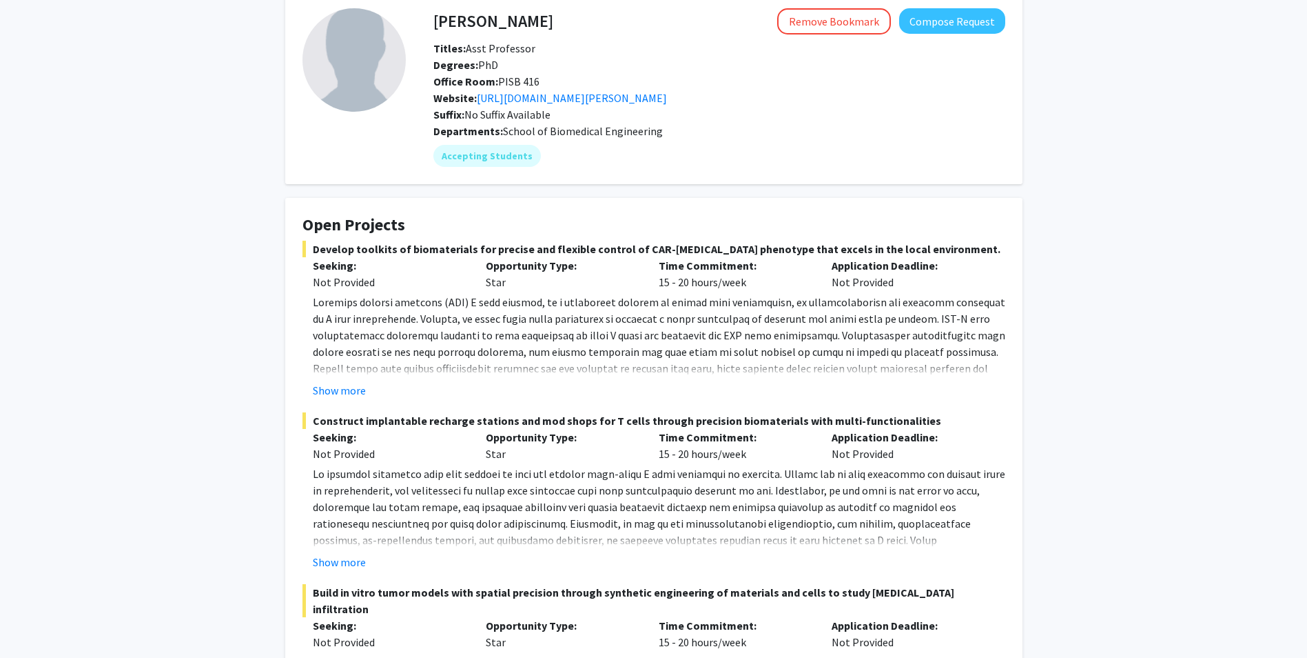
click at [563, 199] on fg-card "Open Projects Develop toolkits of biomaterials for precise and flexible control…" at bounding box center [653, 487] width 737 height 578
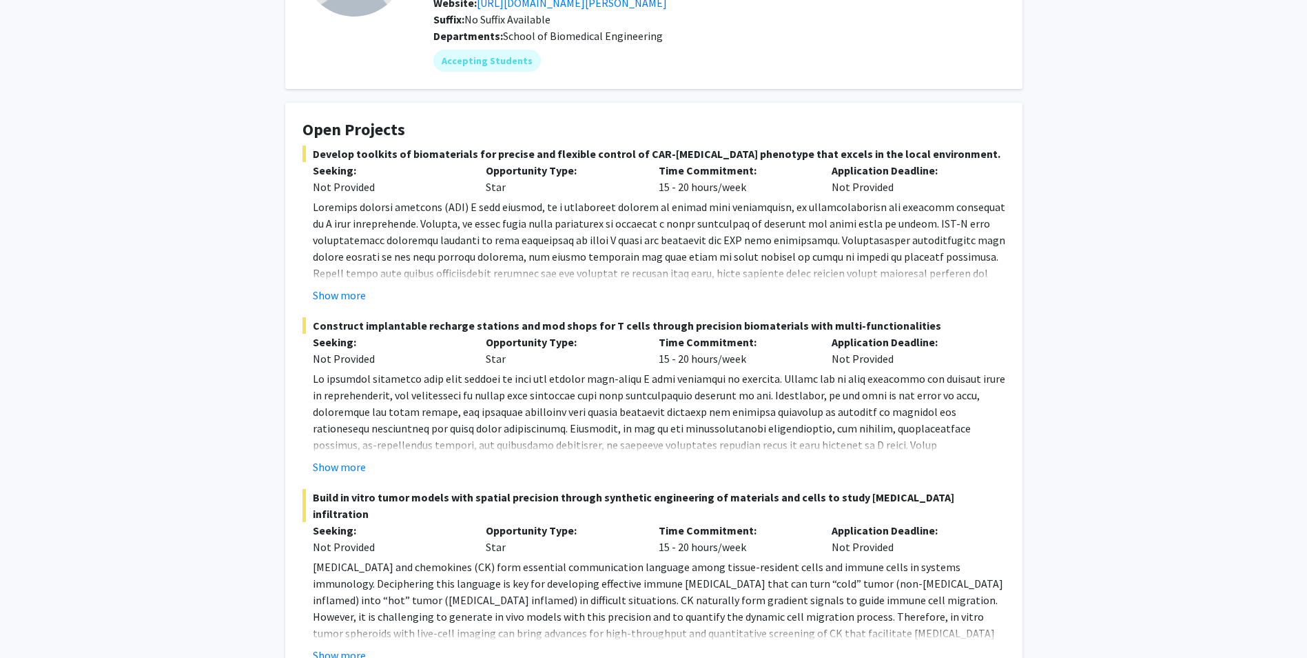
scroll to position [276, 0]
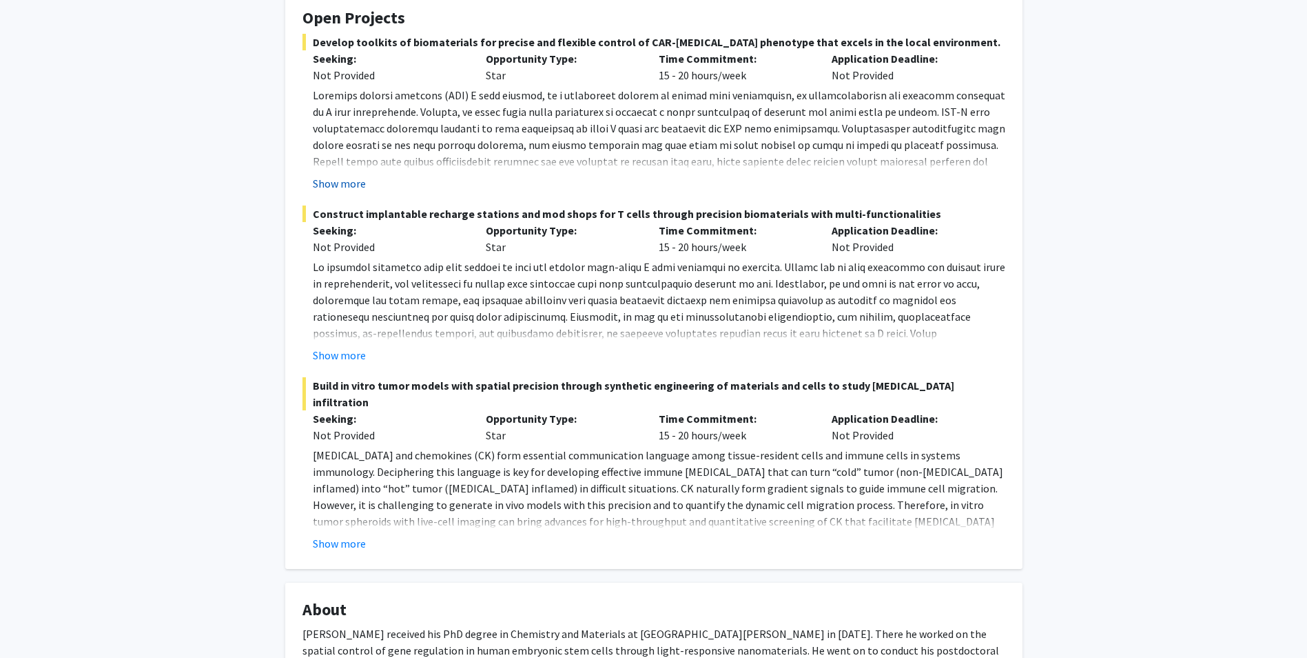
click at [334, 181] on button "Show more" at bounding box center [339, 183] width 53 height 17
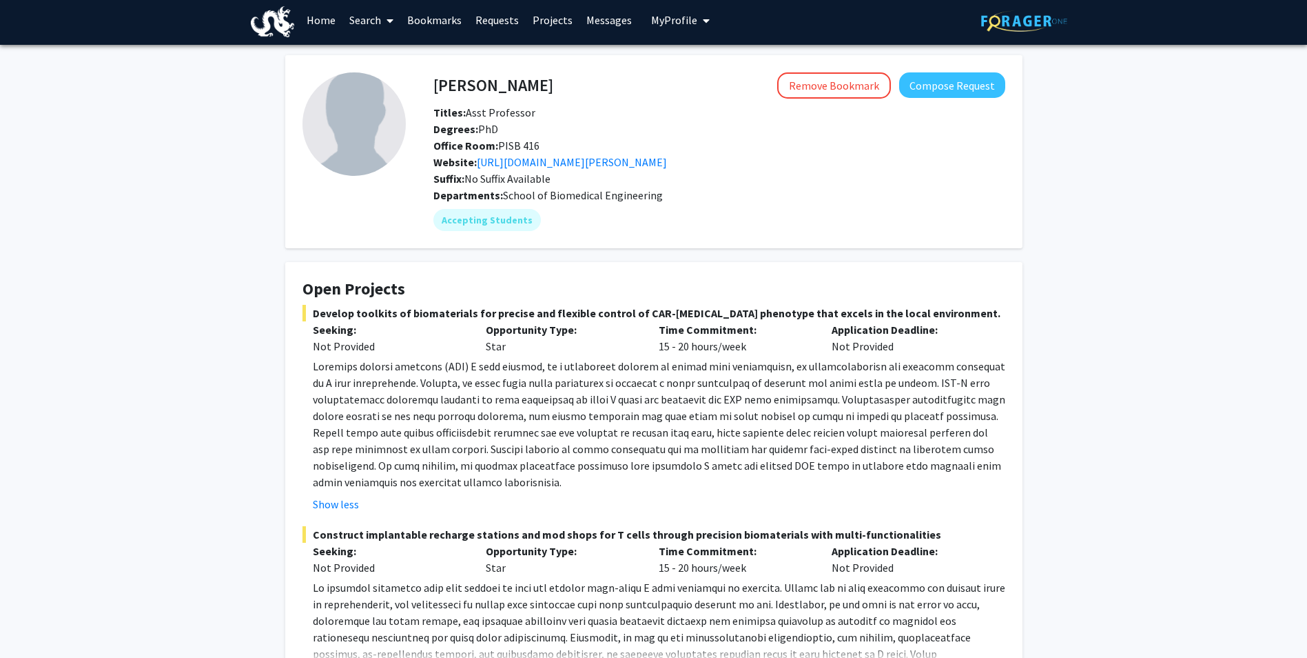
scroll to position [0, 0]
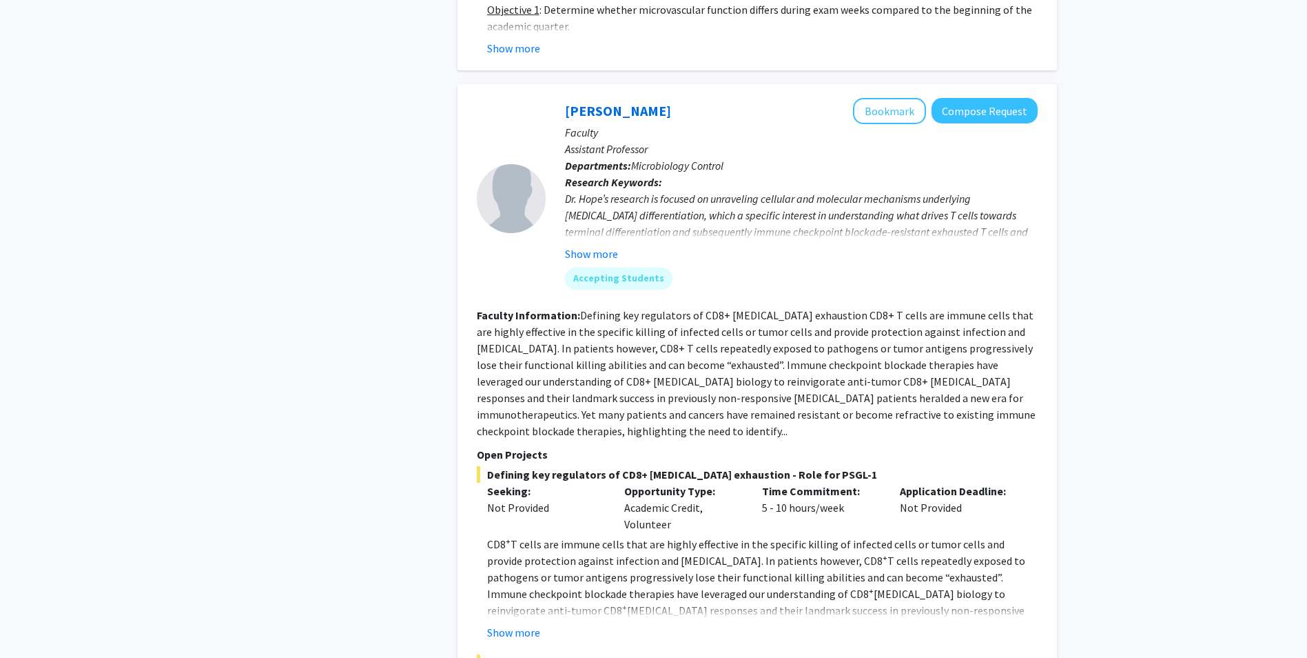
scroll to position [6203, 0]
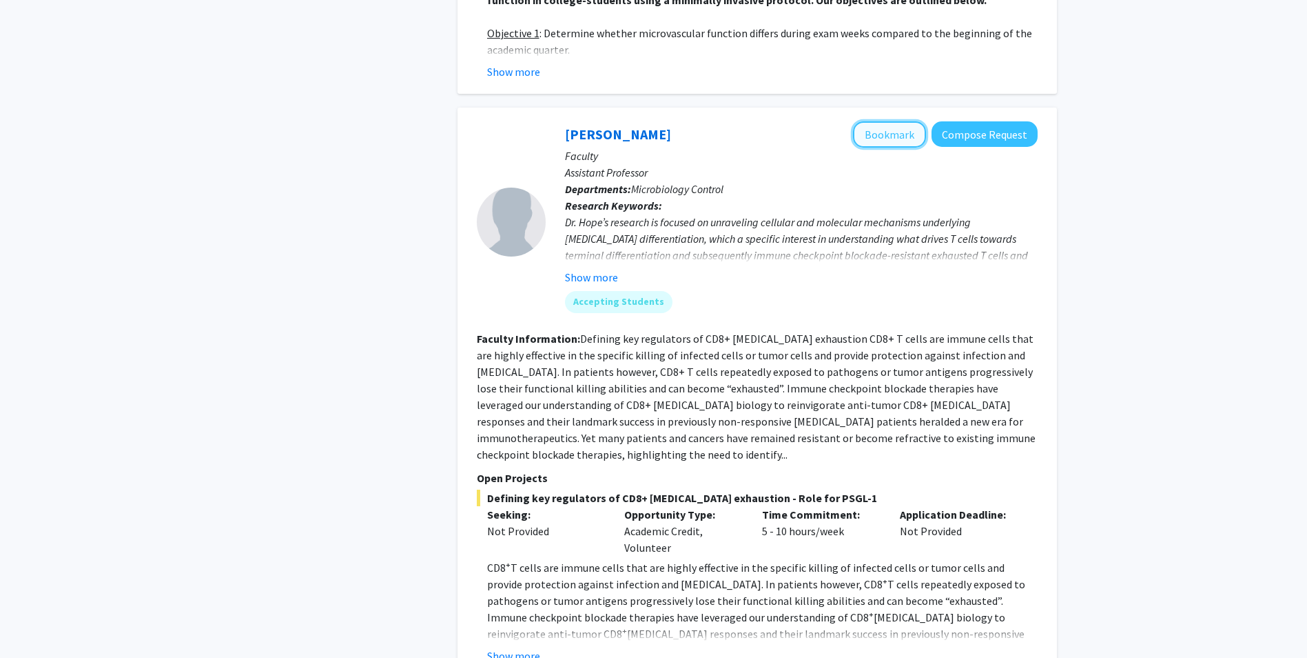
click at [895, 121] on button "Bookmark" at bounding box center [889, 134] width 73 height 26
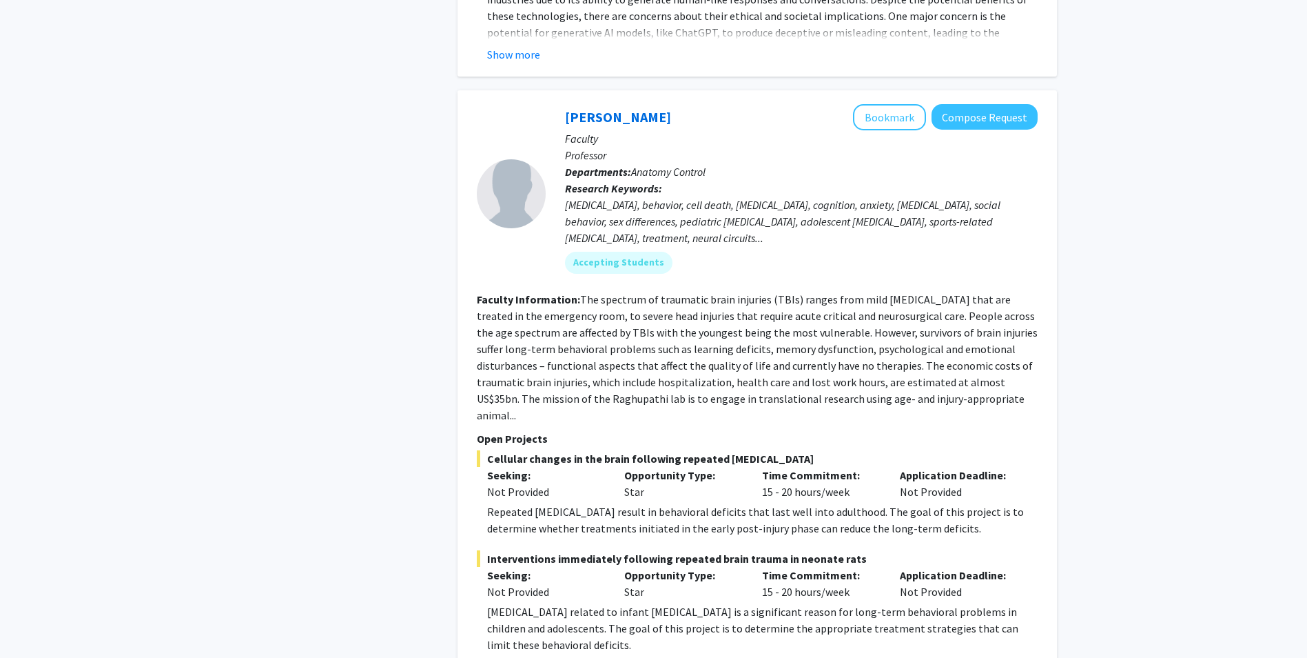
scroll to position [7733, 0]
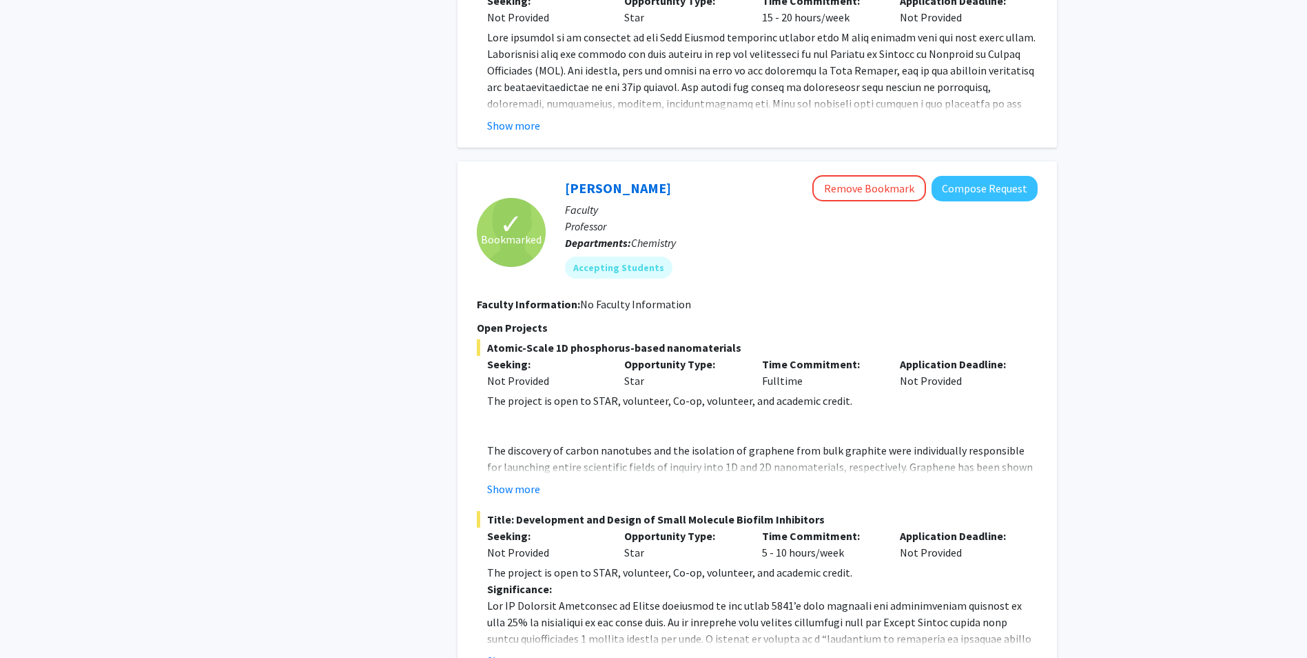
scroll to position [1034, 0]
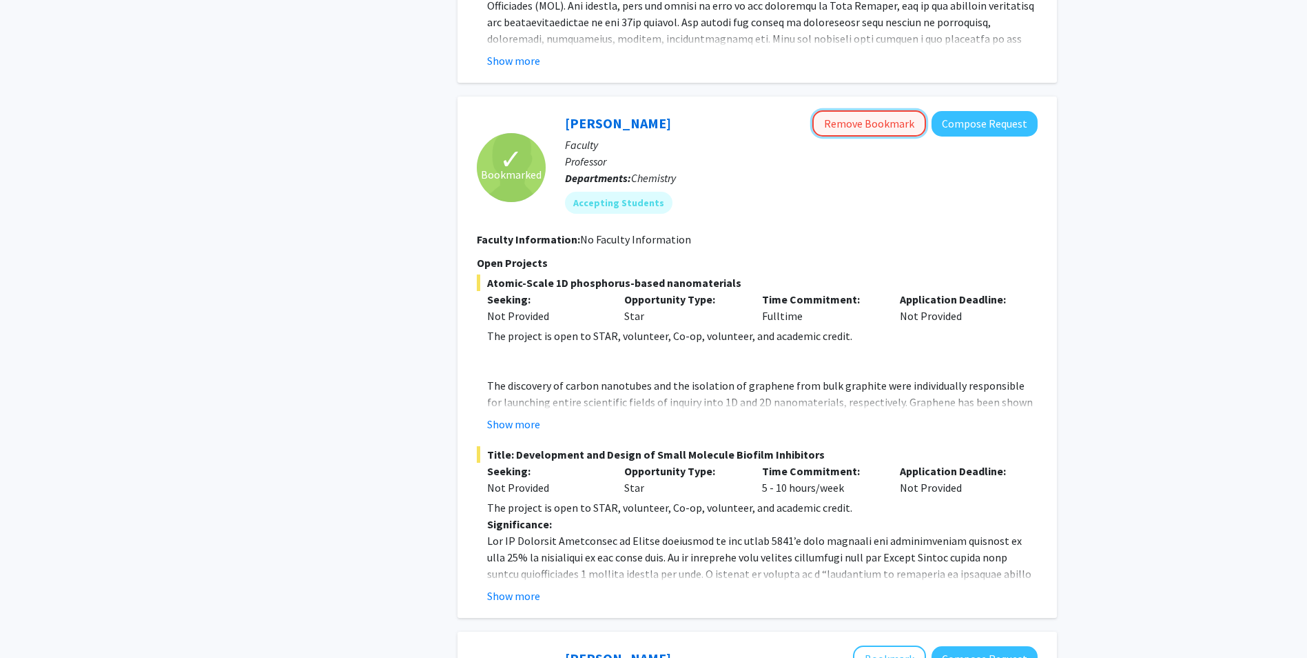
click at [837, 110] on button "Remove Bookmark" at bounding box center [870, 123] width 114 height 26
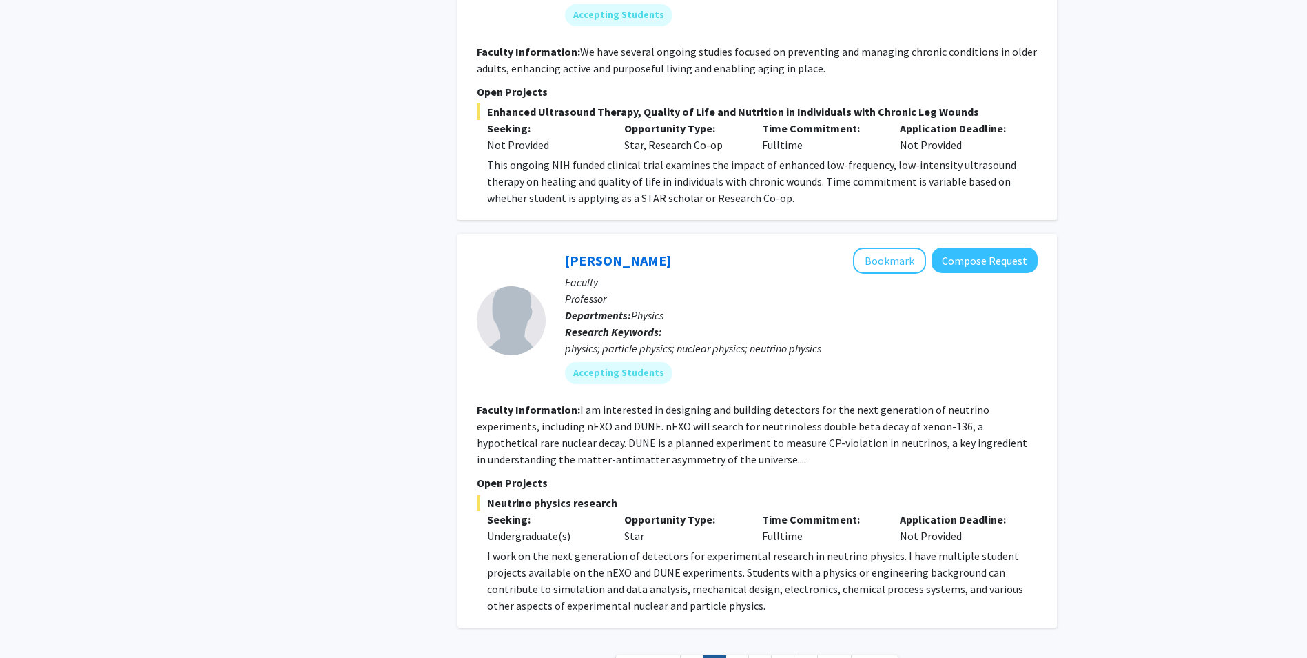
scroll to position [4588, 0]
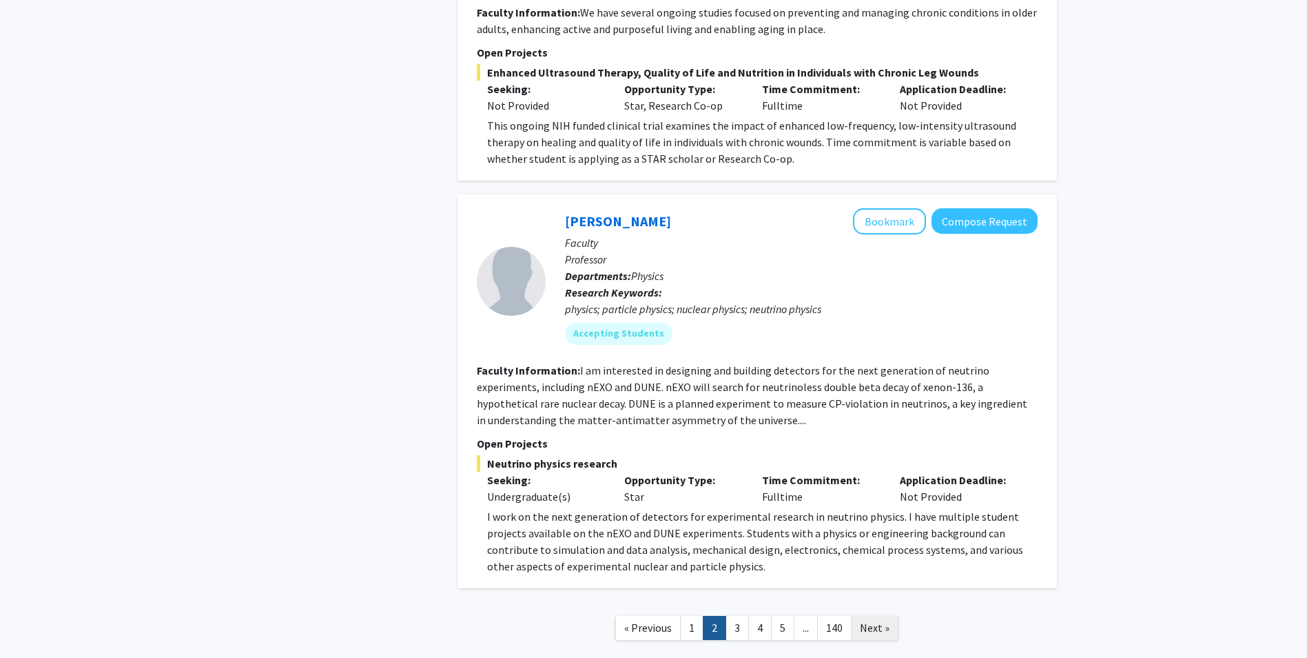
click at [869, 620] on span "Next »" at bounding box center [875, 627] width 30 height 14
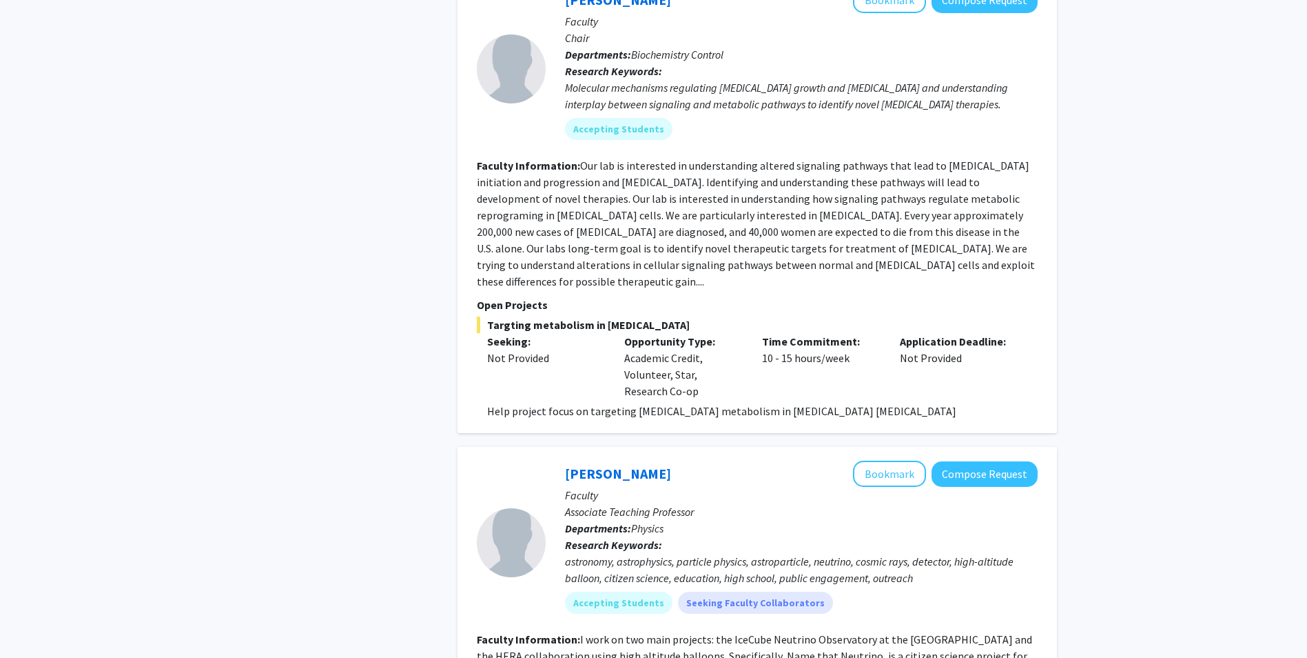
scroll to position [2619, 0]
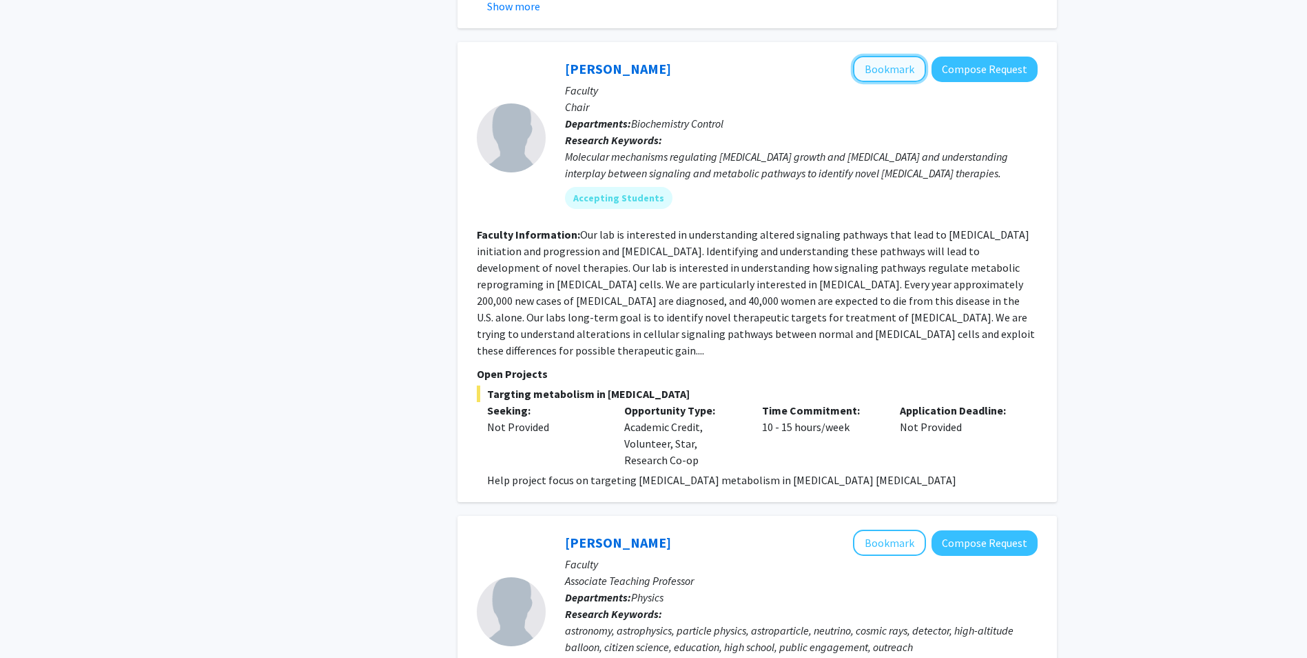
click at [882, 56] on button "Bookmark" at bounding box center [889, 69] width 73 height 26
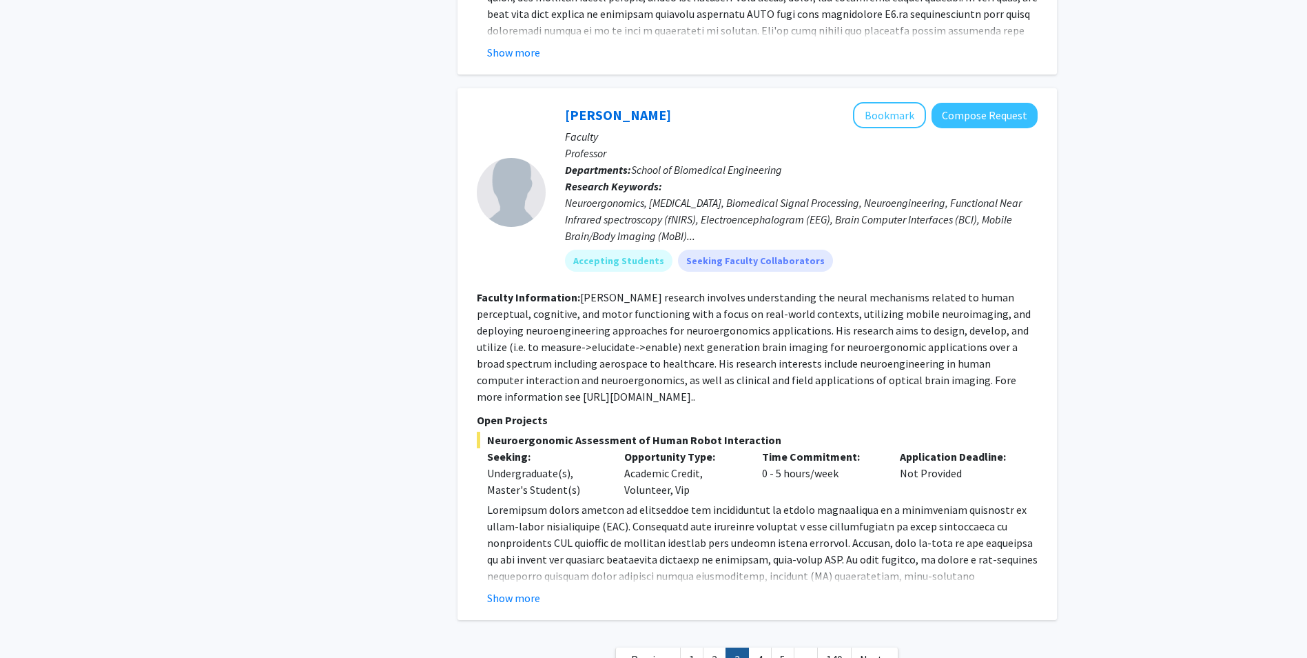
scroll to position [4714, 0]
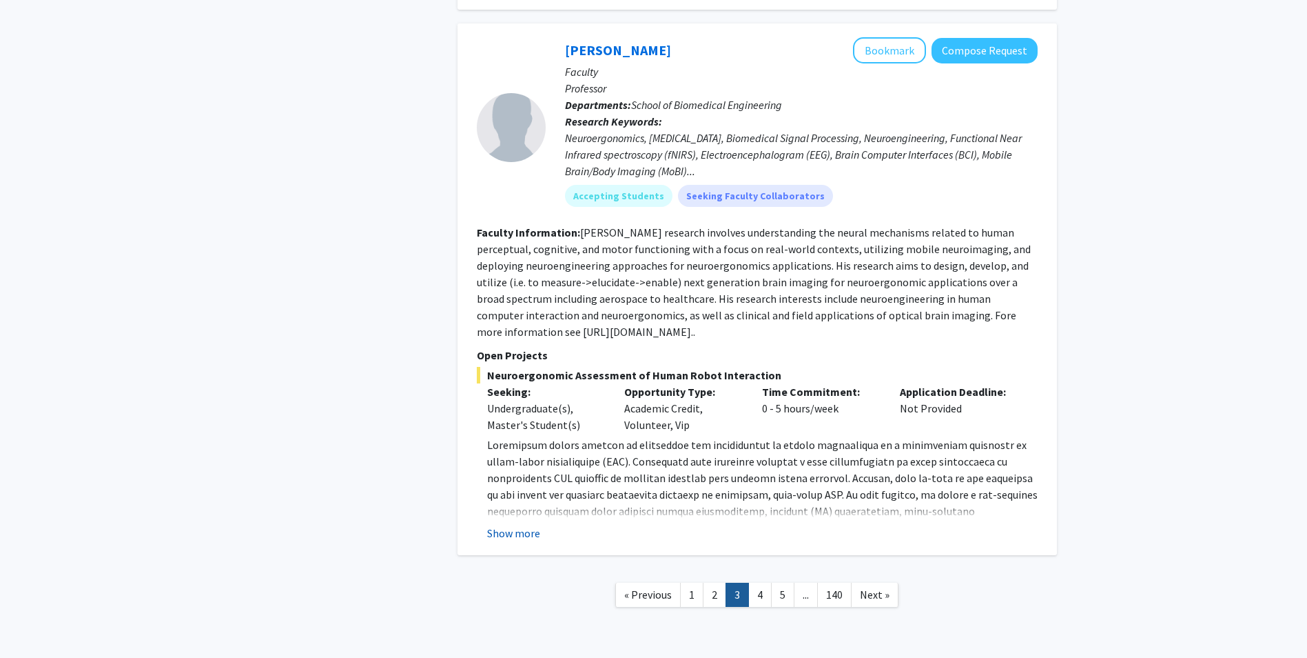
click at [494, 524] on button "Show more" at bounding box center [513, 532] width 53 height 17
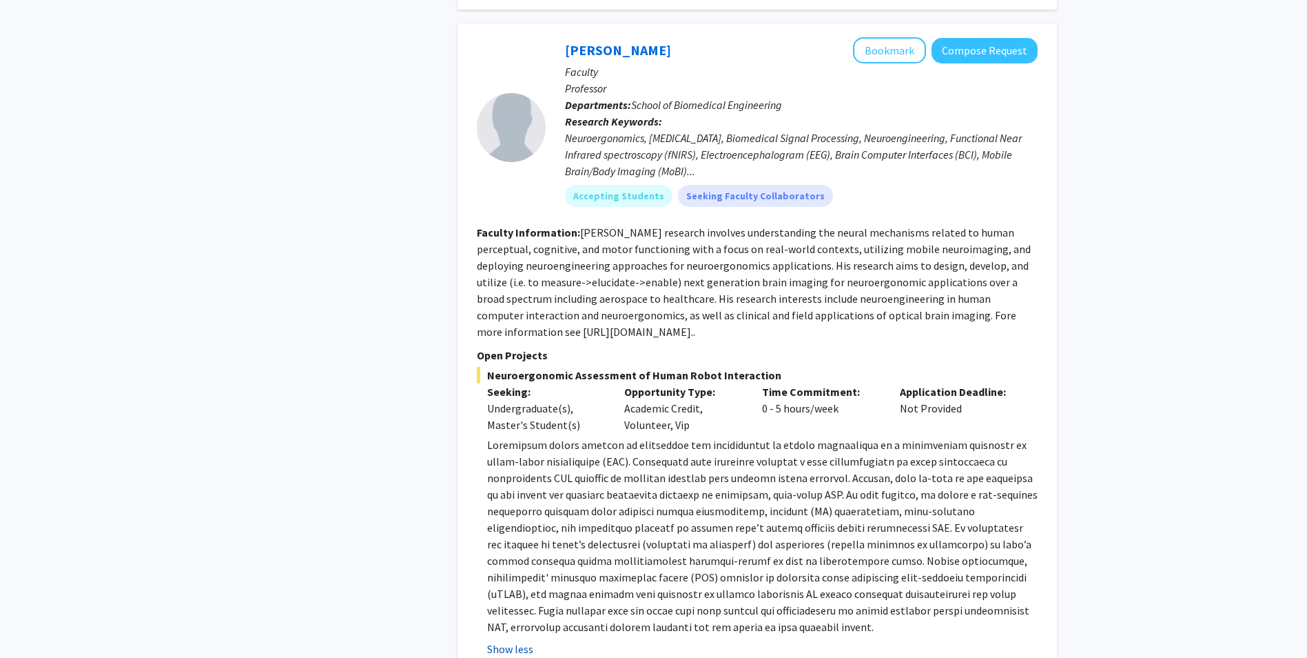
click at [494, 487] on p at bounding box center [762, 535] width 551 height 198
drag, startPoint x: 494, startPoint y: 487, endPoint x: 676, endPoint y: 342, distance: 232.9
click at [676, 383] on p "Opportunity Type:" at bounding box center [682, 391] width 117 height 17
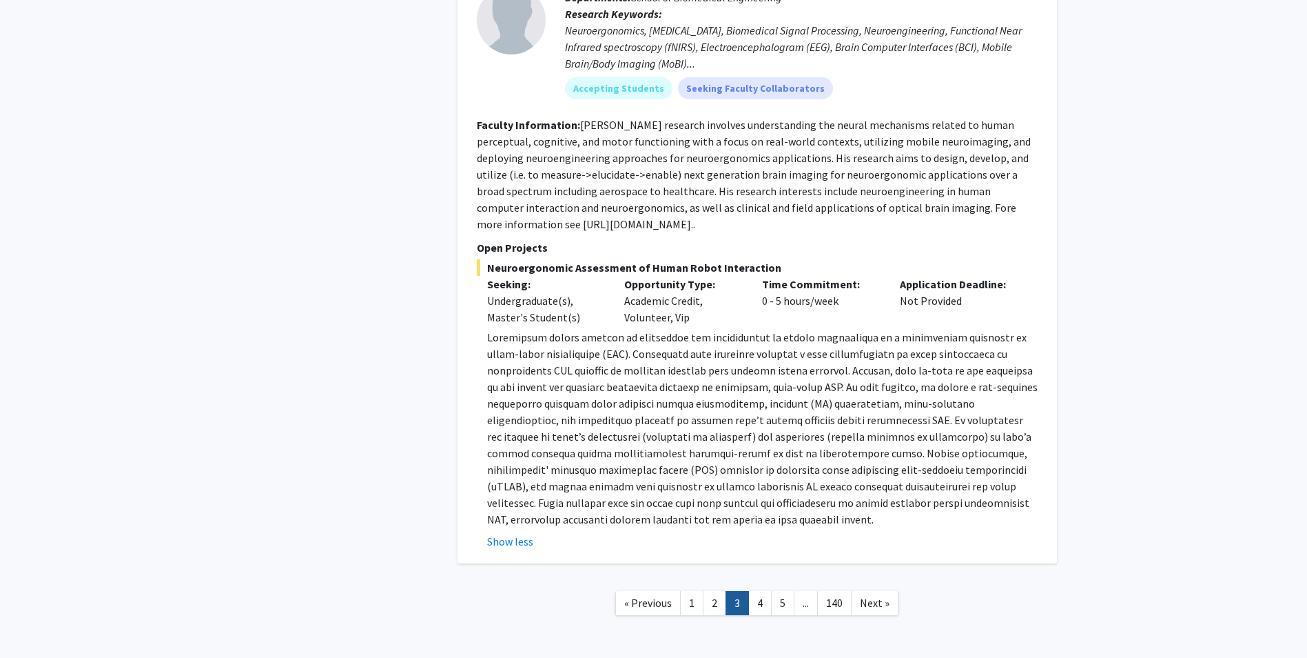
scroll to position [4829, 0]
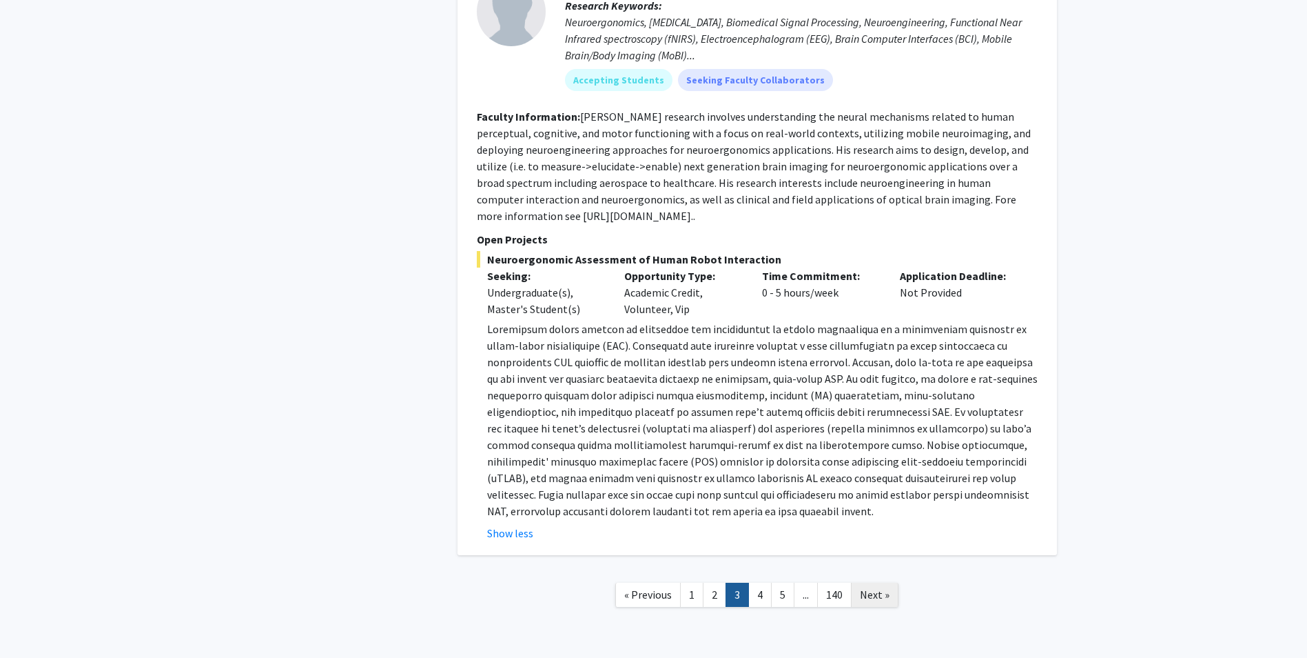
click at [880, 587] on span "Next »" at bounding box center [875, 594] width 30 height 14
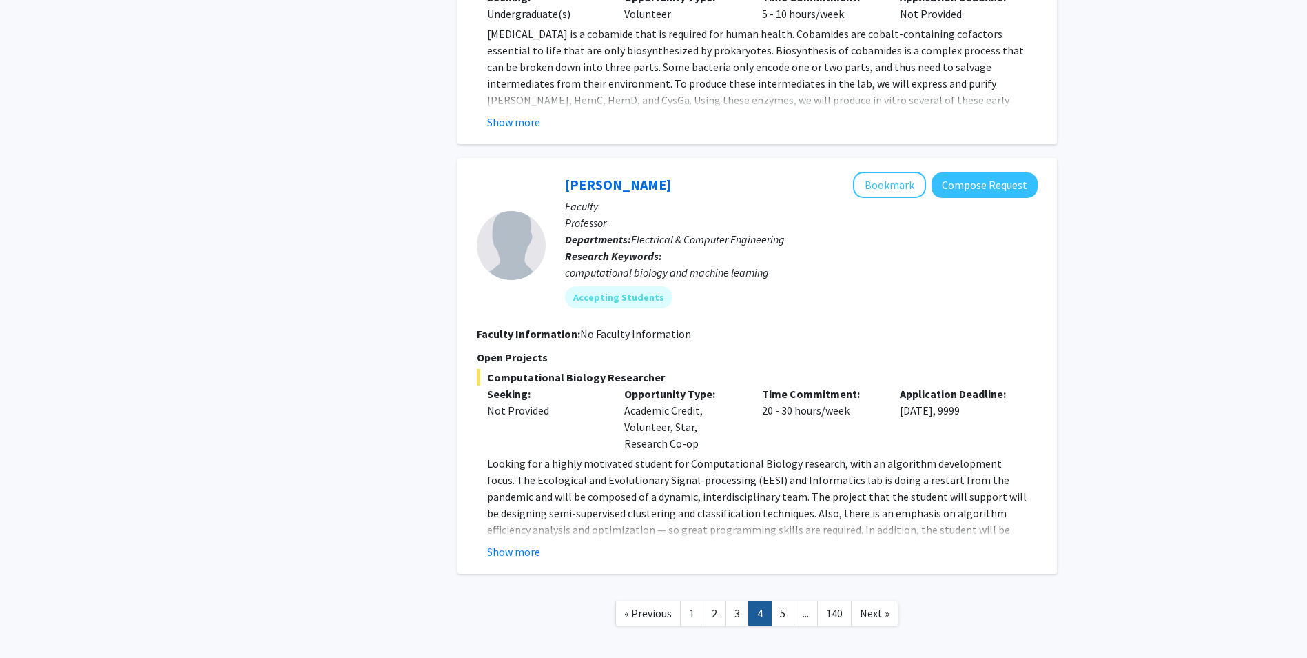
scroll to position [4052, 0]
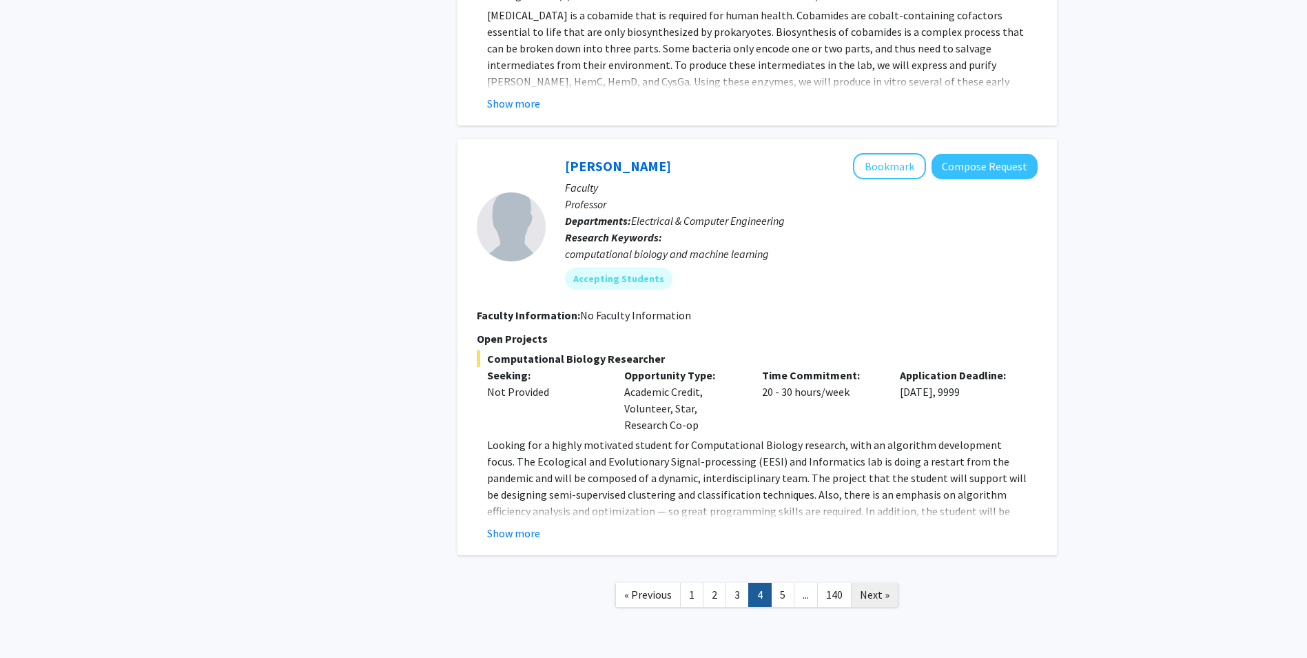
click at [868, 587] on span "Next »" at bounding box center [875, 594] width 30 height 14
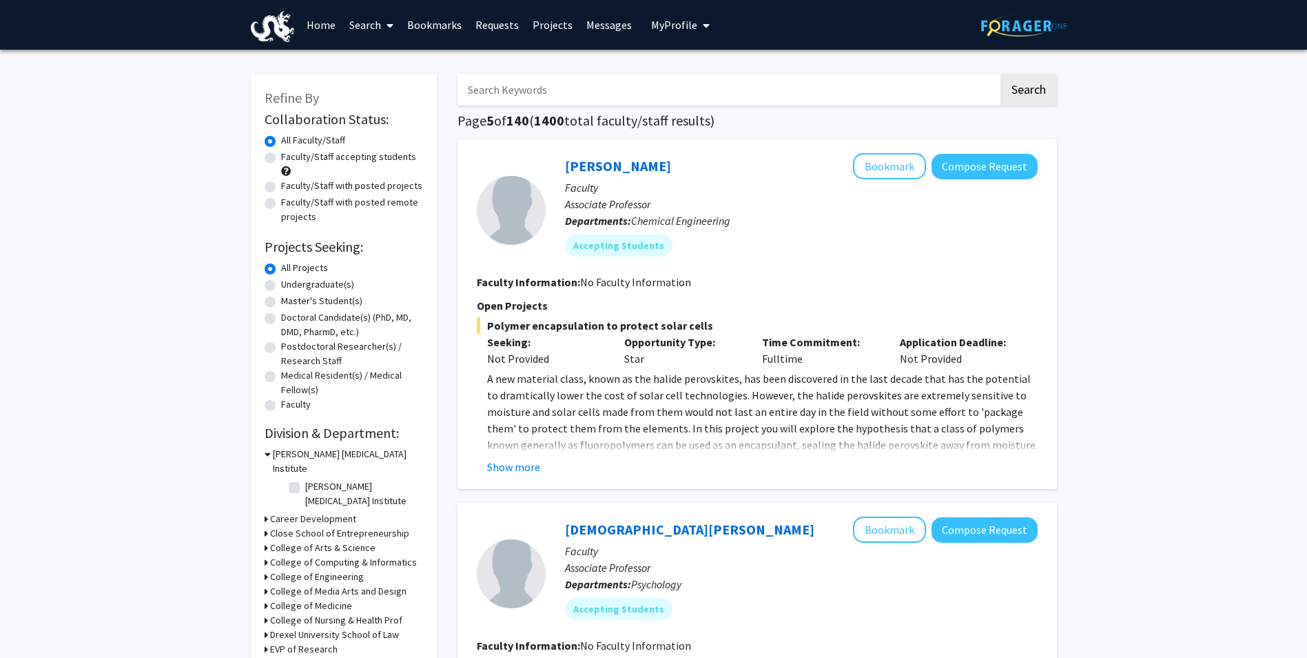
click at [425, 20] on link "Bookmarks" at bounding box center [434, 25] width 68 height 48
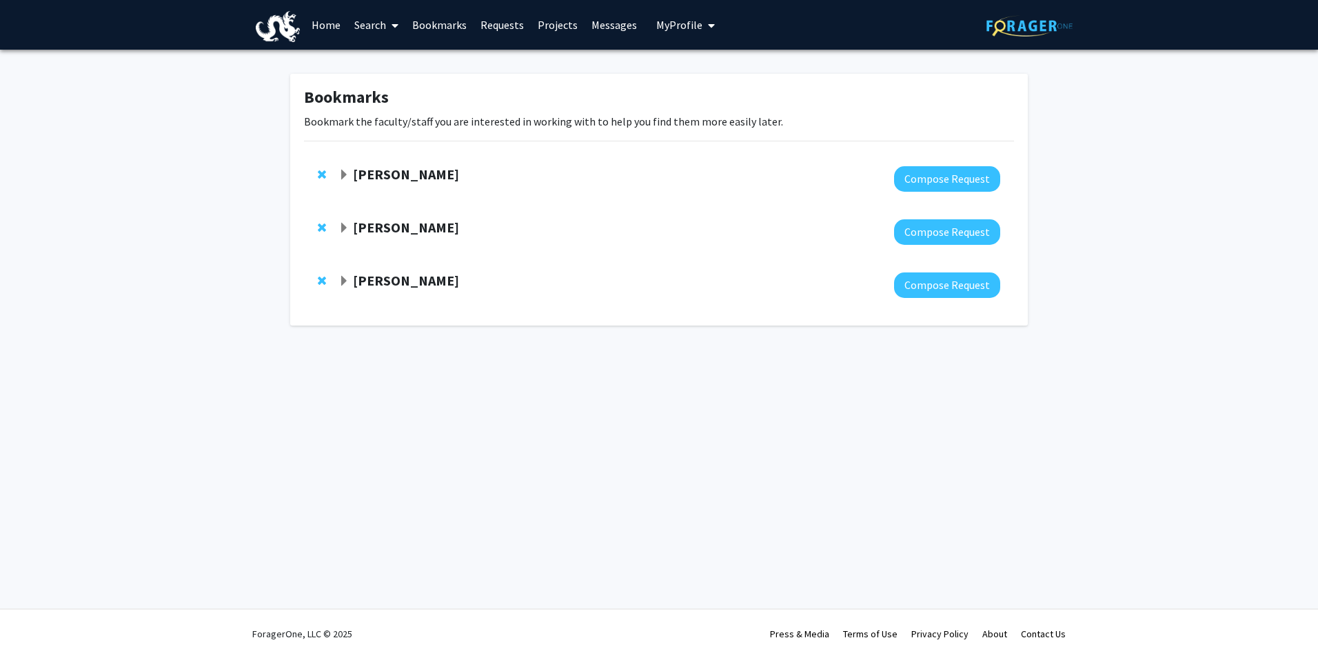
click at [720, 175] on div at bounding box center [669, 179] width 662 height 26
click at [412, 178] on strong "Xiao Huang" at bounding box center [406, 173] width 106 height 17
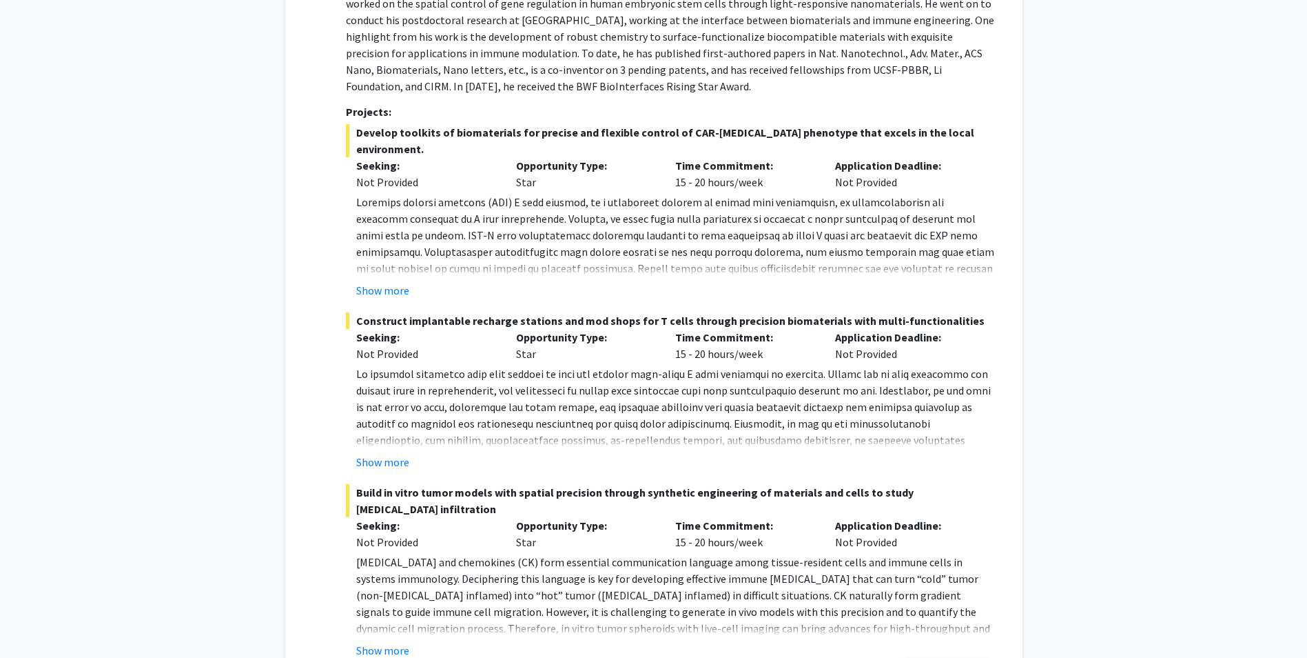
scroll to position [138, 0]
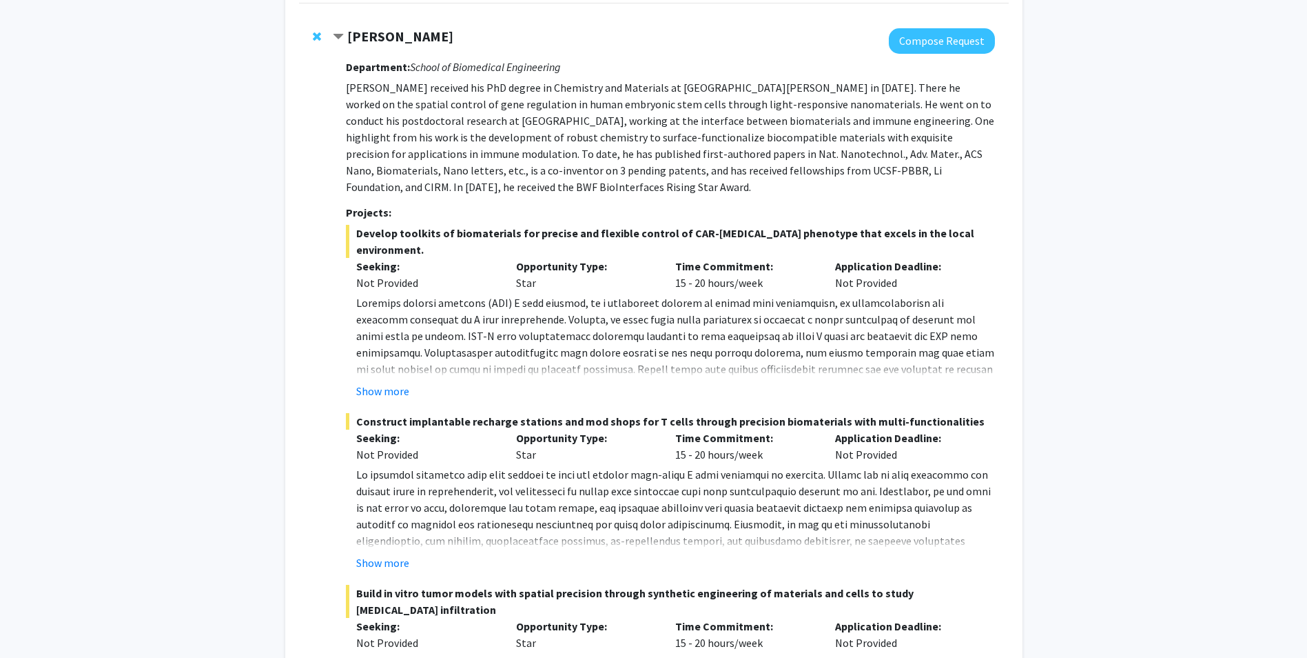
click at [314, 34] on span "Remove Xiao Huang from bookmarks" at bounding box center [317, 36] width 8 height 11
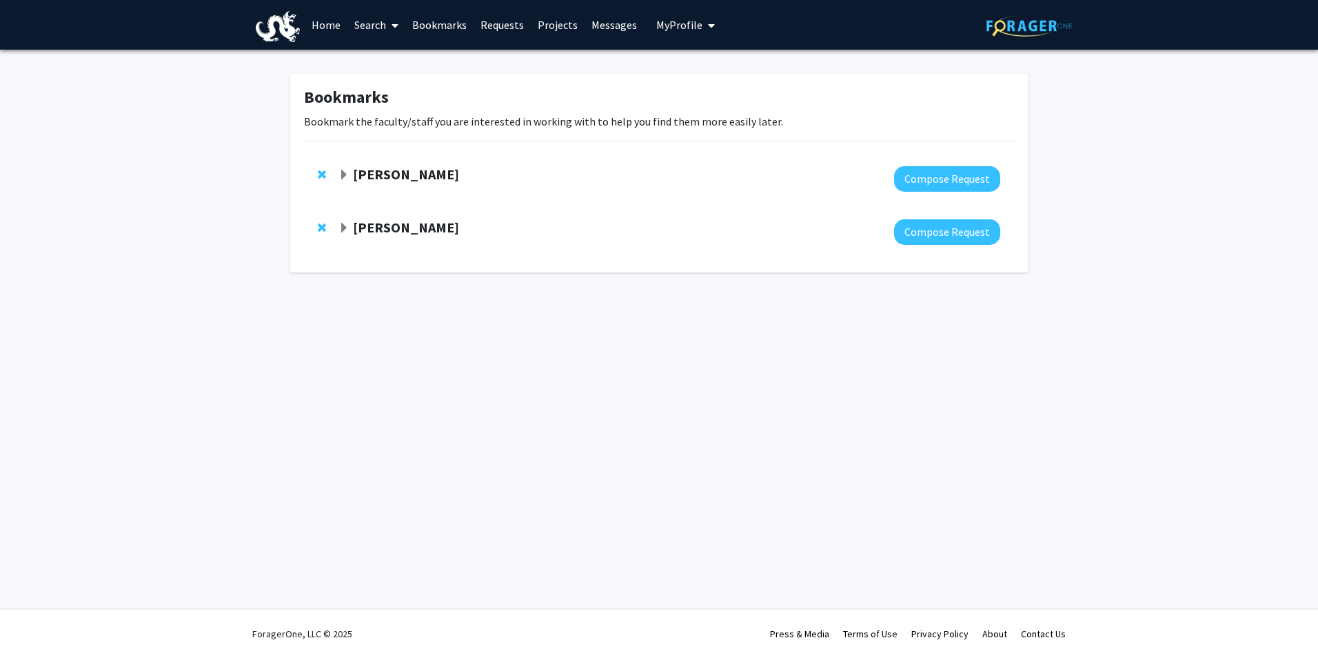
click at [408, 174] on strong "Jenna Hope" at bounding box center [406, 173] width 106 height 17
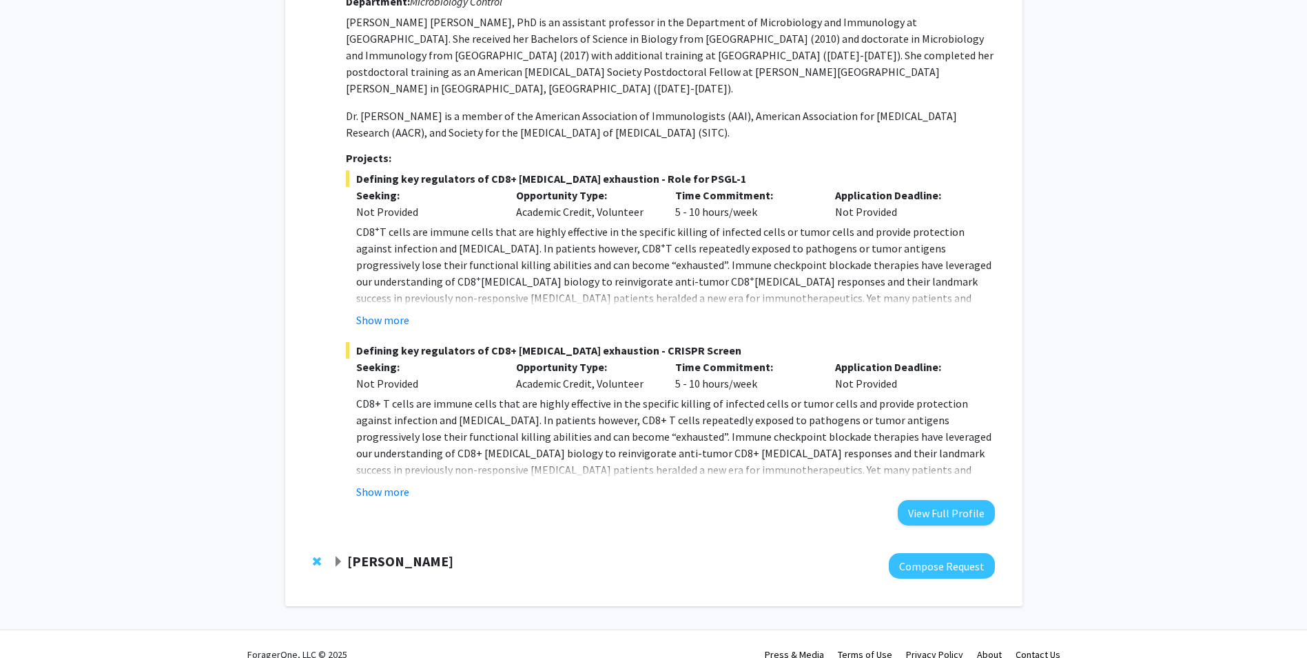
scroll to position [224, 0]
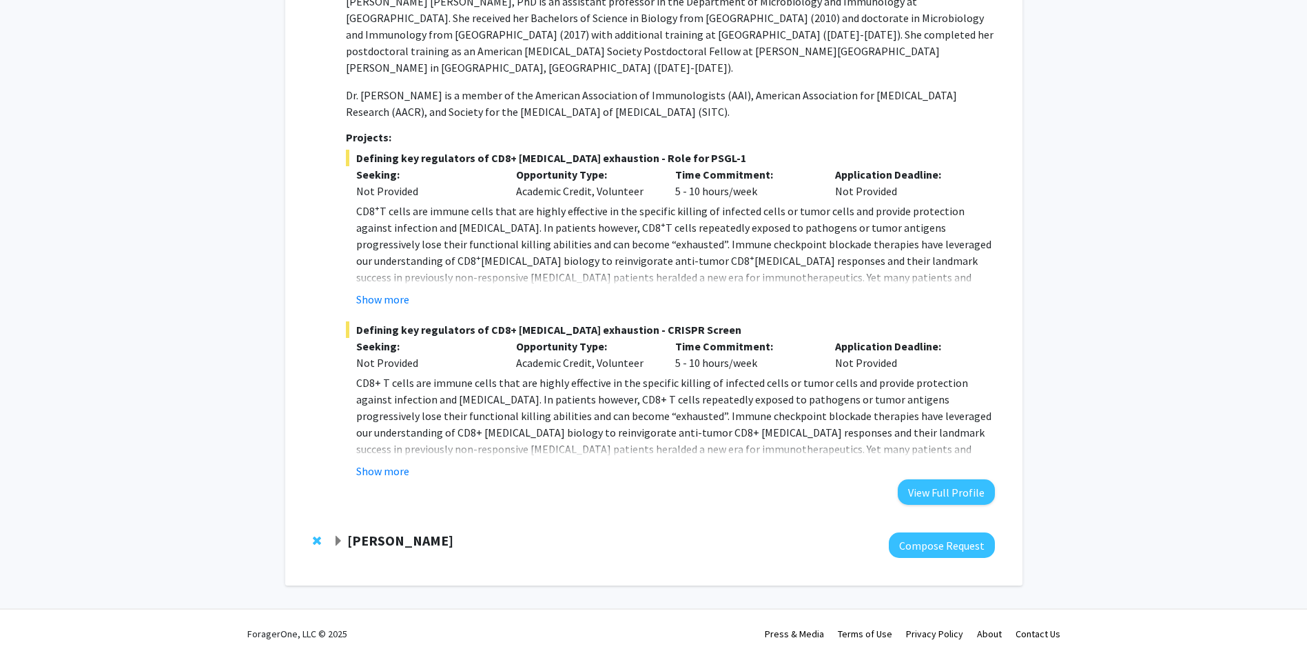
click at [449, 540] on strong "Mauricio Reginato" at bounding box center [400, 539] width 106 height 17
drag, startPoint x: 449, startPoint y: 540, endPoint x: 372, endPoint y: 544, distance: 76.6
click at [371, 545] on strong "Mauricio Reginato" at bounding box center [400, 539] width 106 height 17
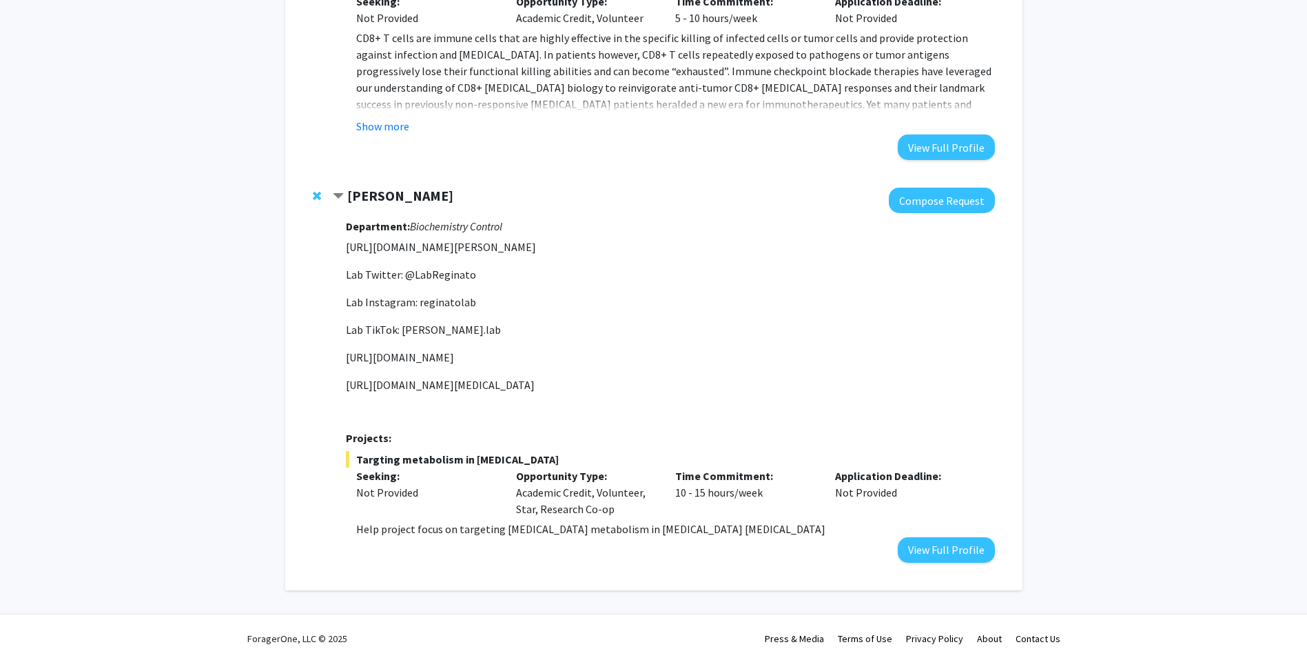
scroll to position [590, 0]
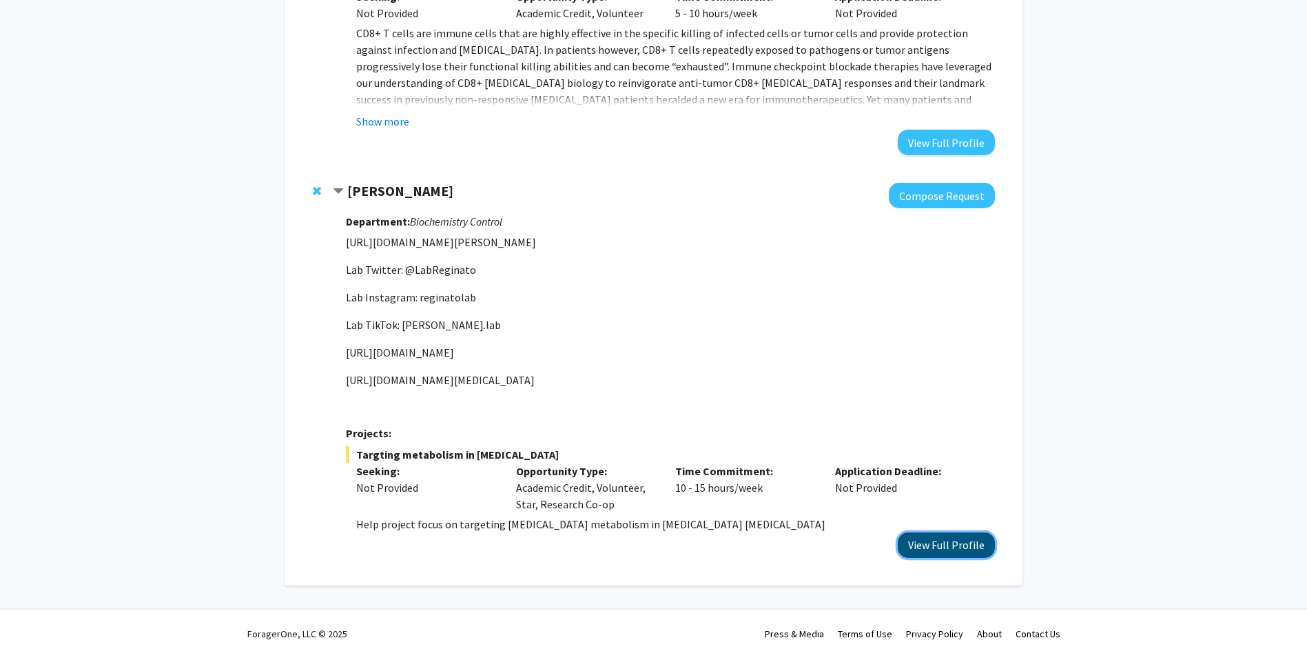
click at [955, 545] on button "View Full Profile" at bounding box center [946, 545] width 97 height 26
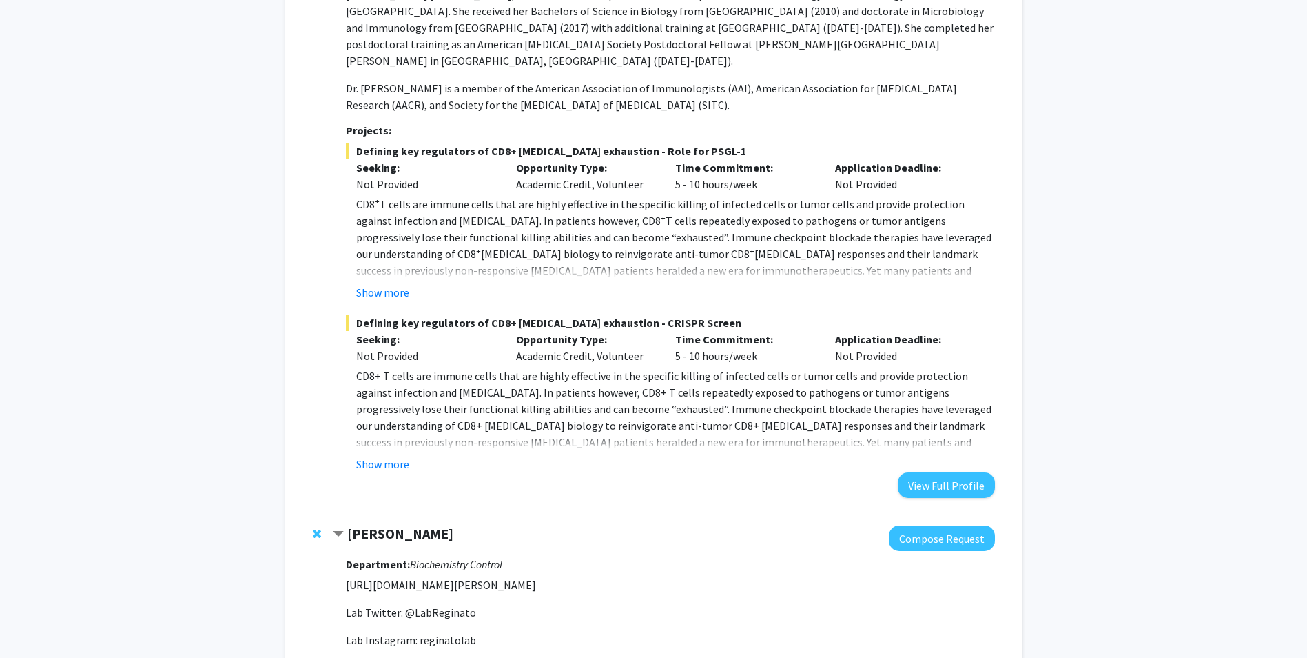
scroll to position [207, 0]
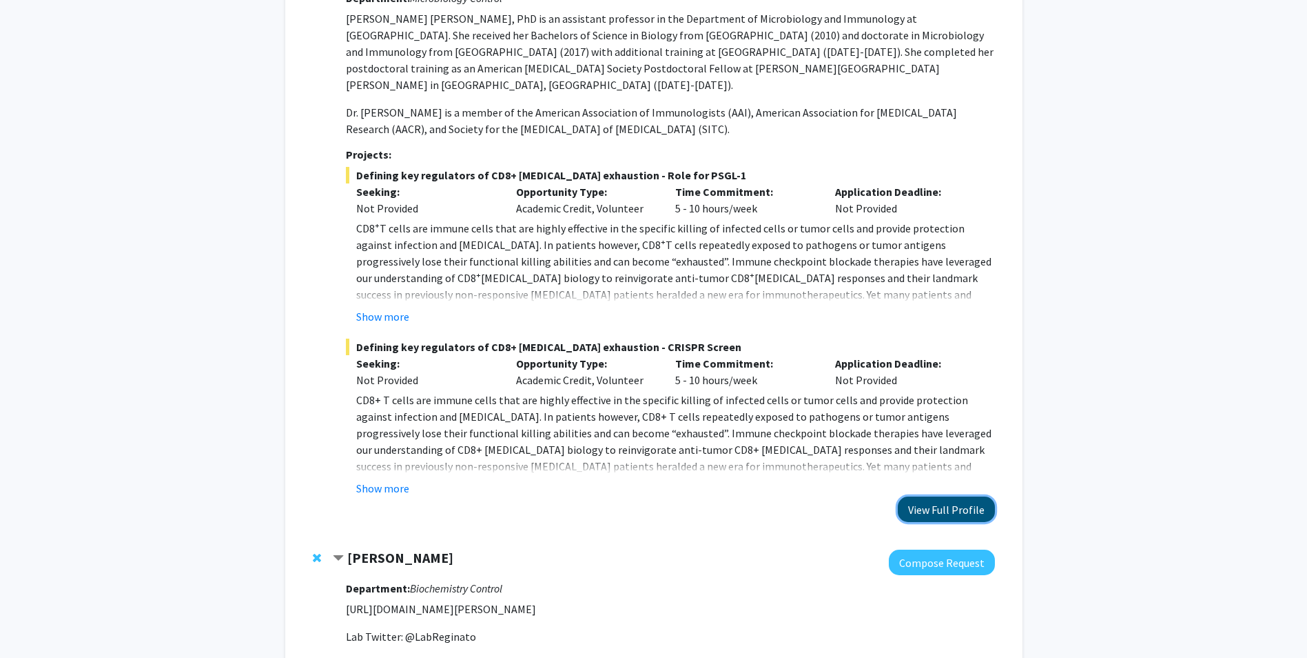
click at [969, 511] on button "View Full Profile" at bounding box center [946, 509] width 97 height 26
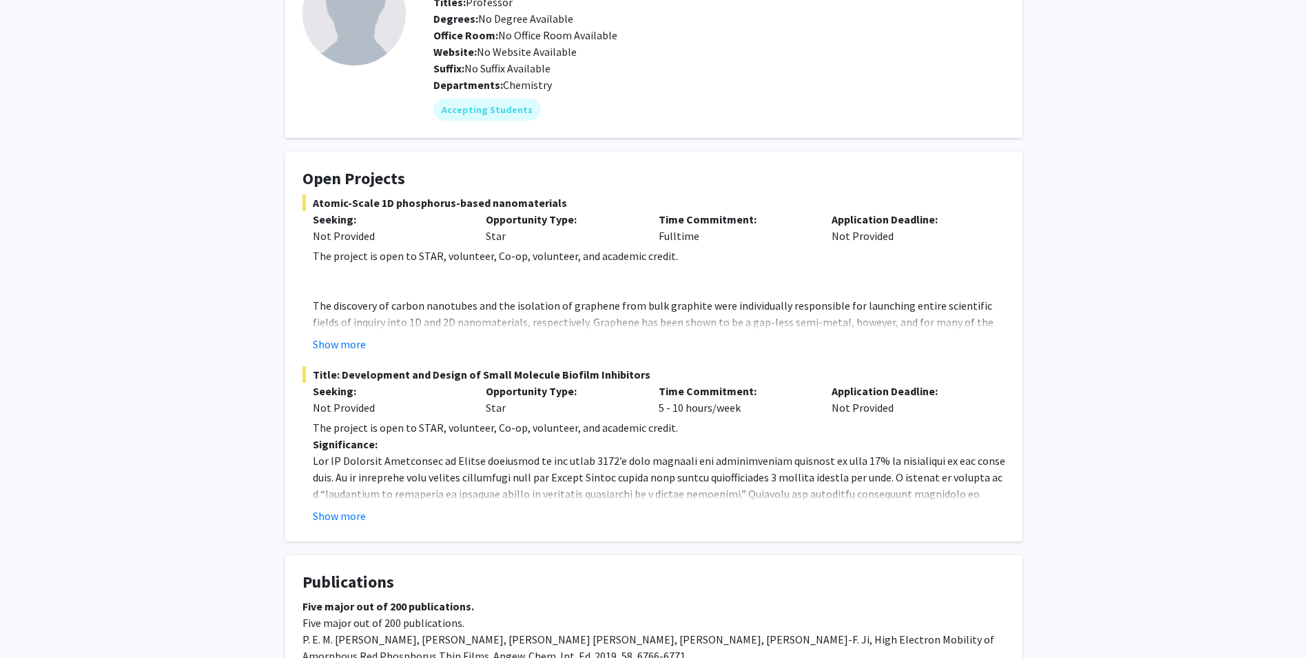
scroll to position [139, 0]
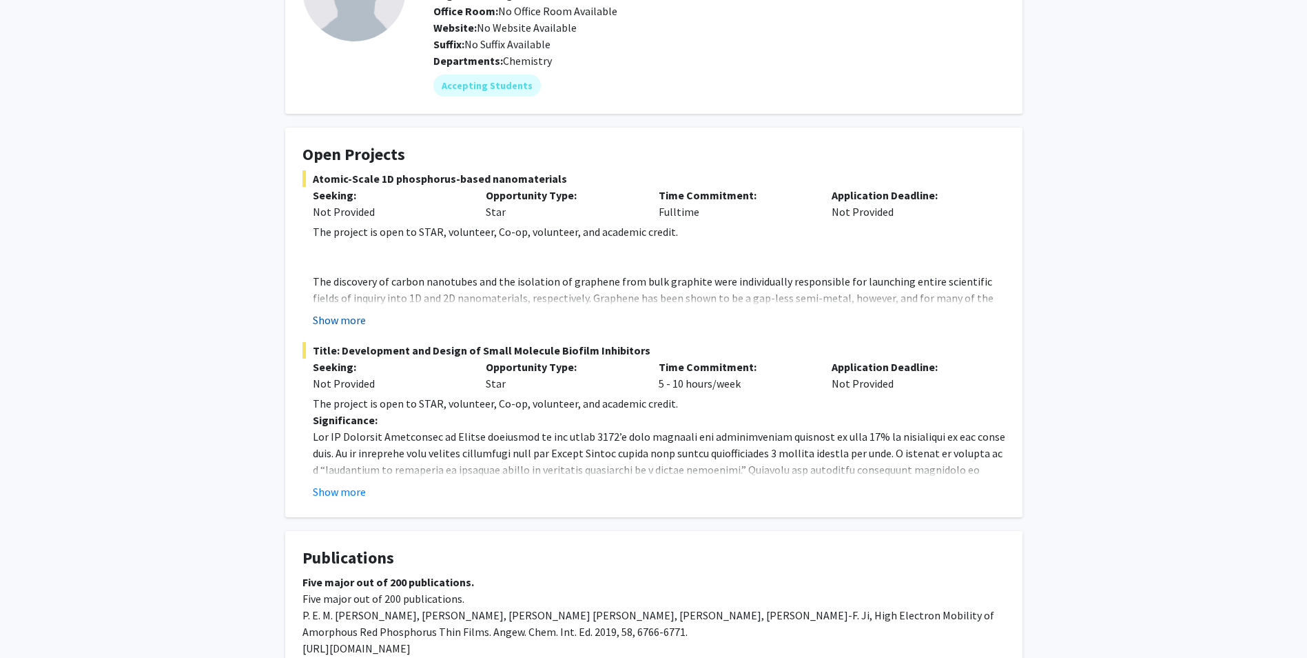
click at [350, 325] on button "Show more" at bounding box center [339, 320] width 53 height 17
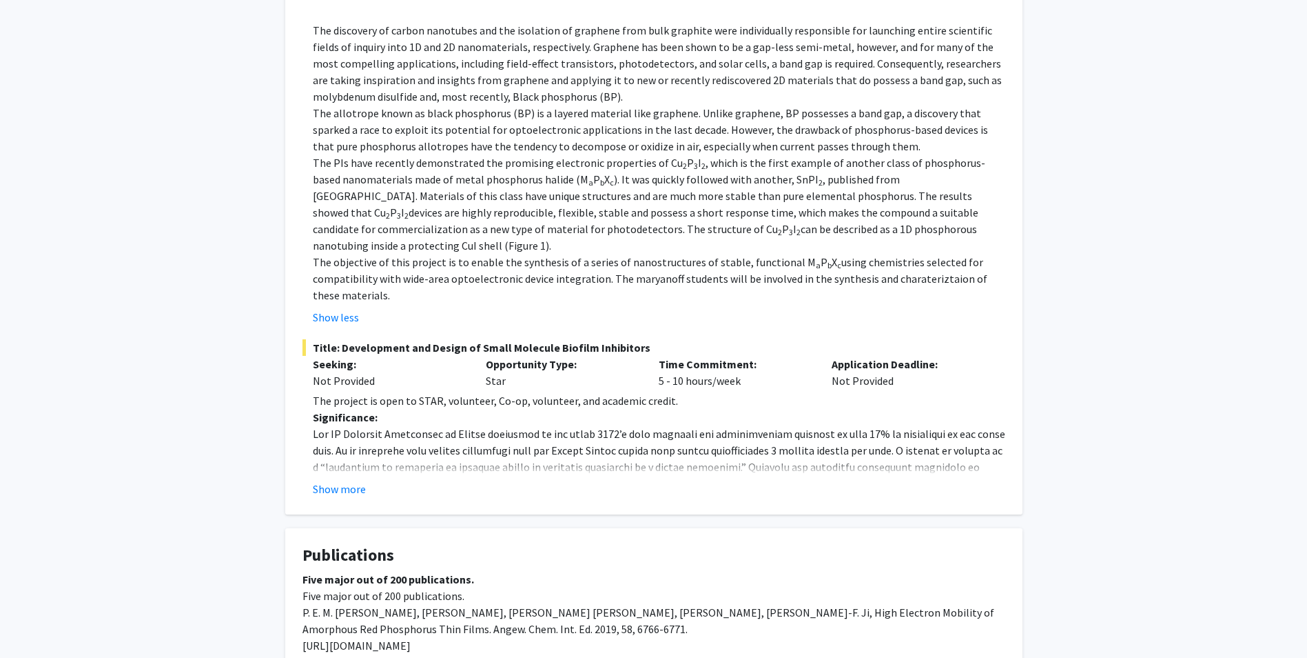
scroll to position [415, 0]
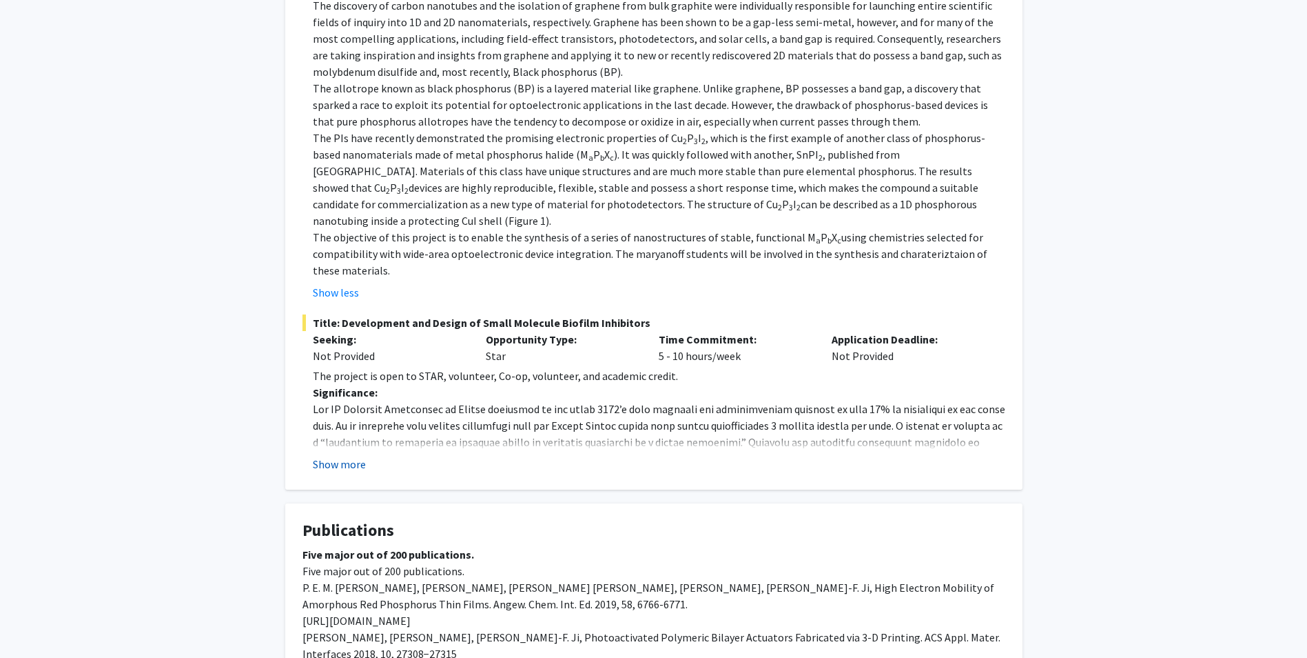
click at [350, 456] on button "Show more" at bounding box center [339, 464] width 53 height 17
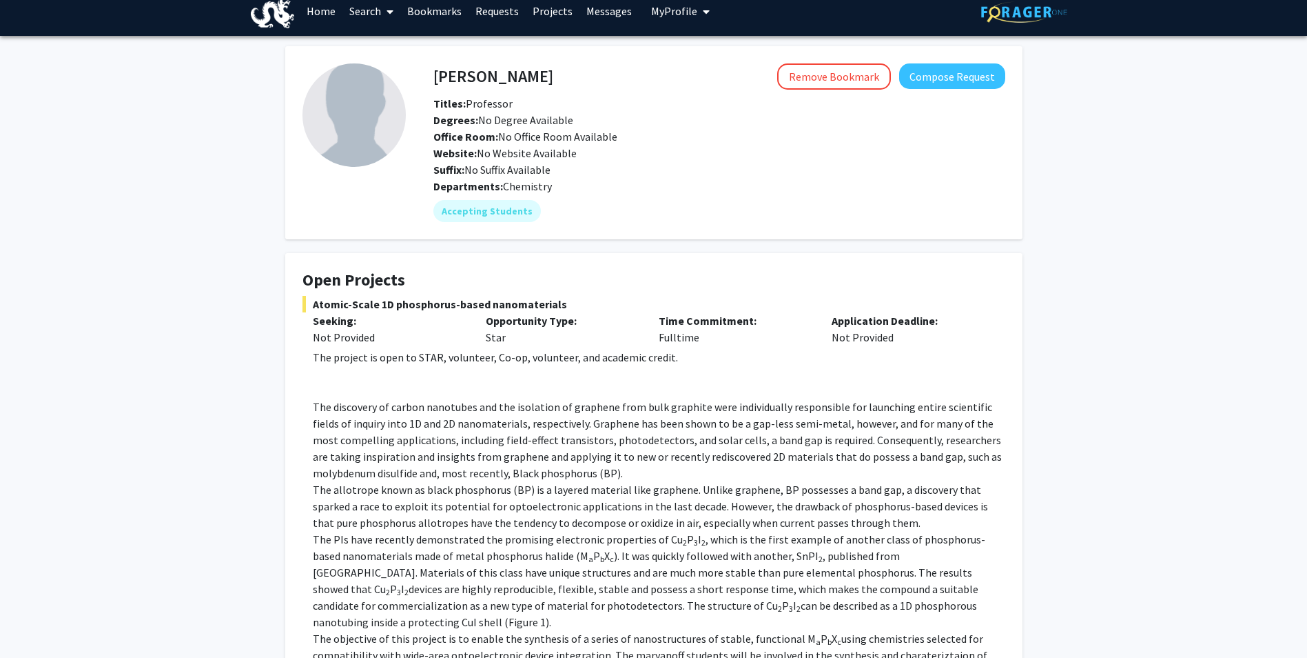
scroll to position [0, 0]
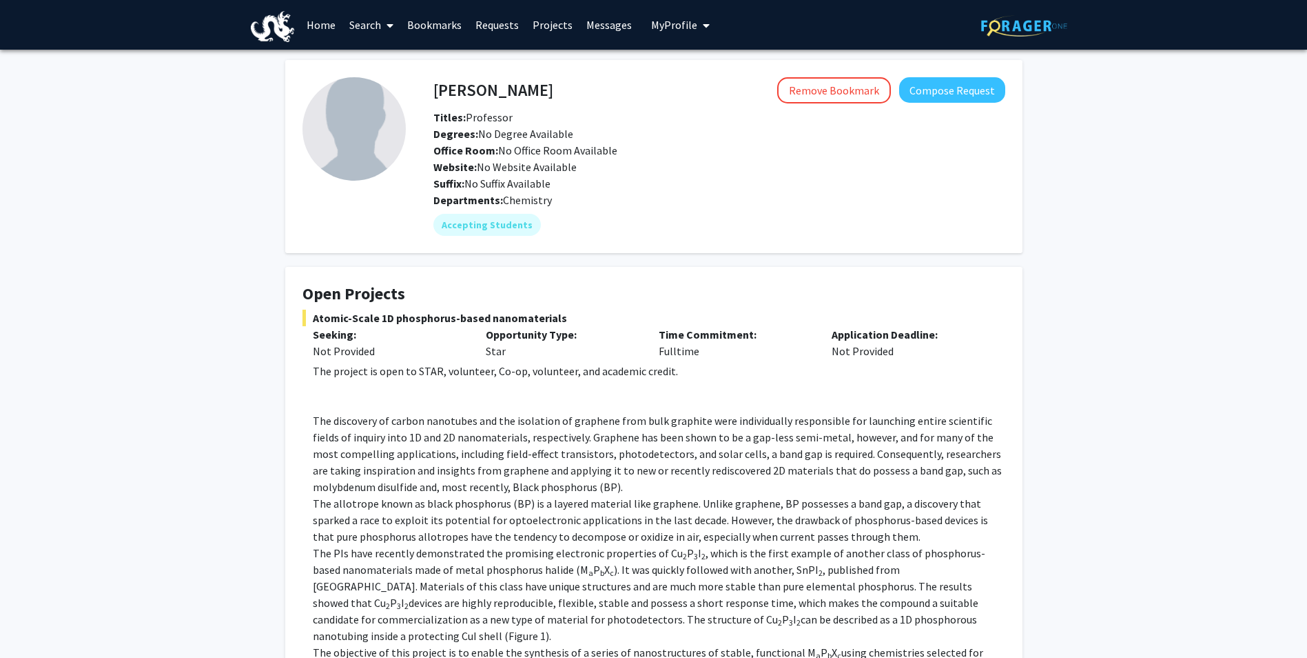
click at [384, 113] on img at bounding box center [354, 128] width 103 height 103
click at [467, 102] on h4 "Haifeng Ji" at bounding box center [494, 90] width 120 height 26
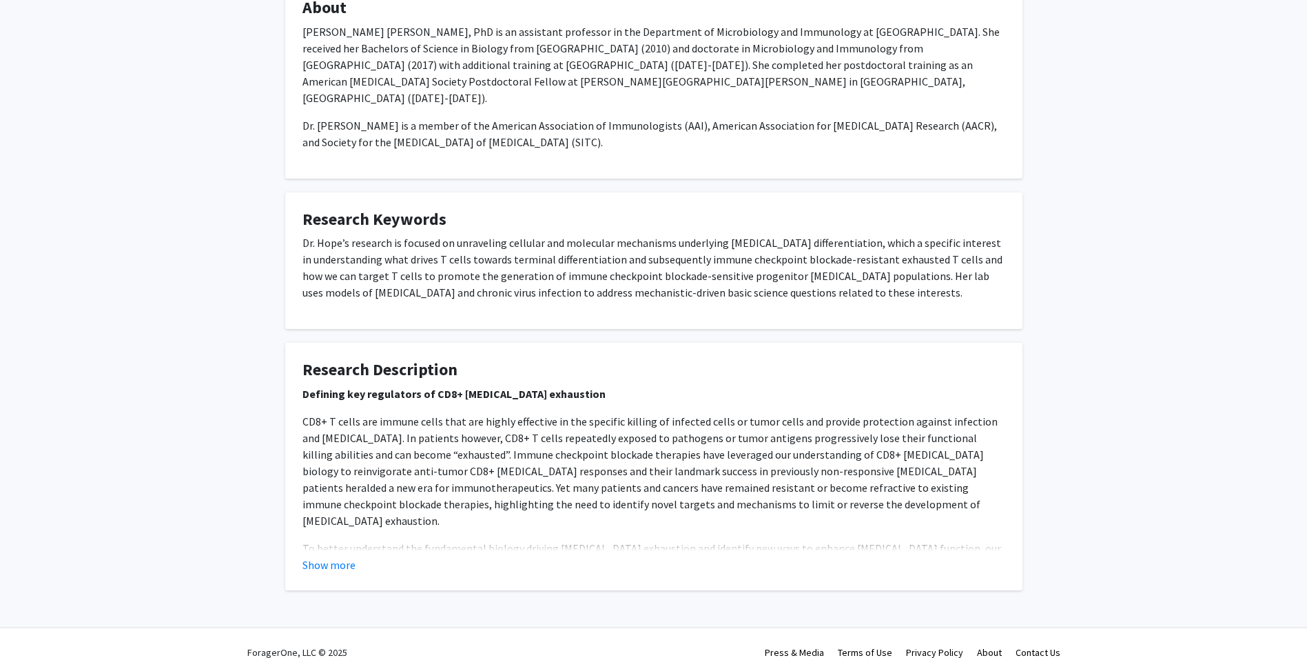
scroll to position [691, 0]
click at [316, 554] on button "Show more" at bounding box center [329, 562] width 53 height 17
click at [316, 552] on p "To better understand the fundamental biology driving [MEDICAL_DATA] exhaustion …" at bounding box center [654, 571] width 703 height 66
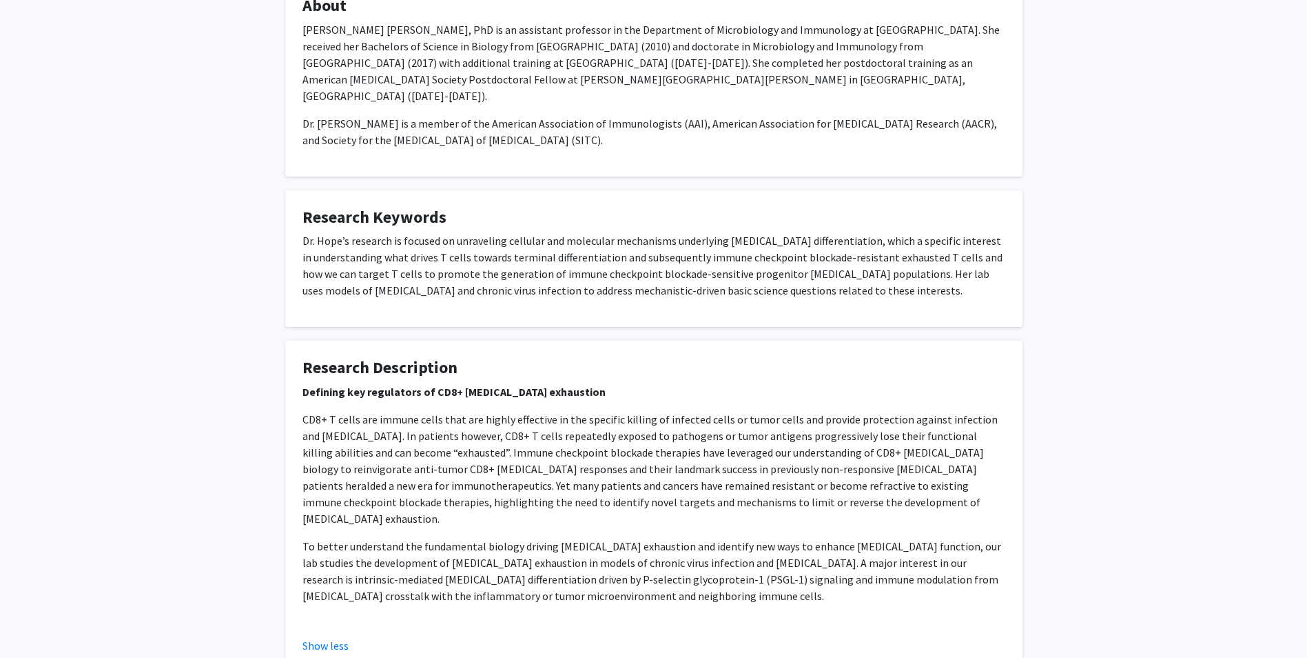
click at [604, 556] on p "To better understand the fundamental biology driving T cell exhaustion and iden…" at bounding box center [654, 571] width 703 height 66
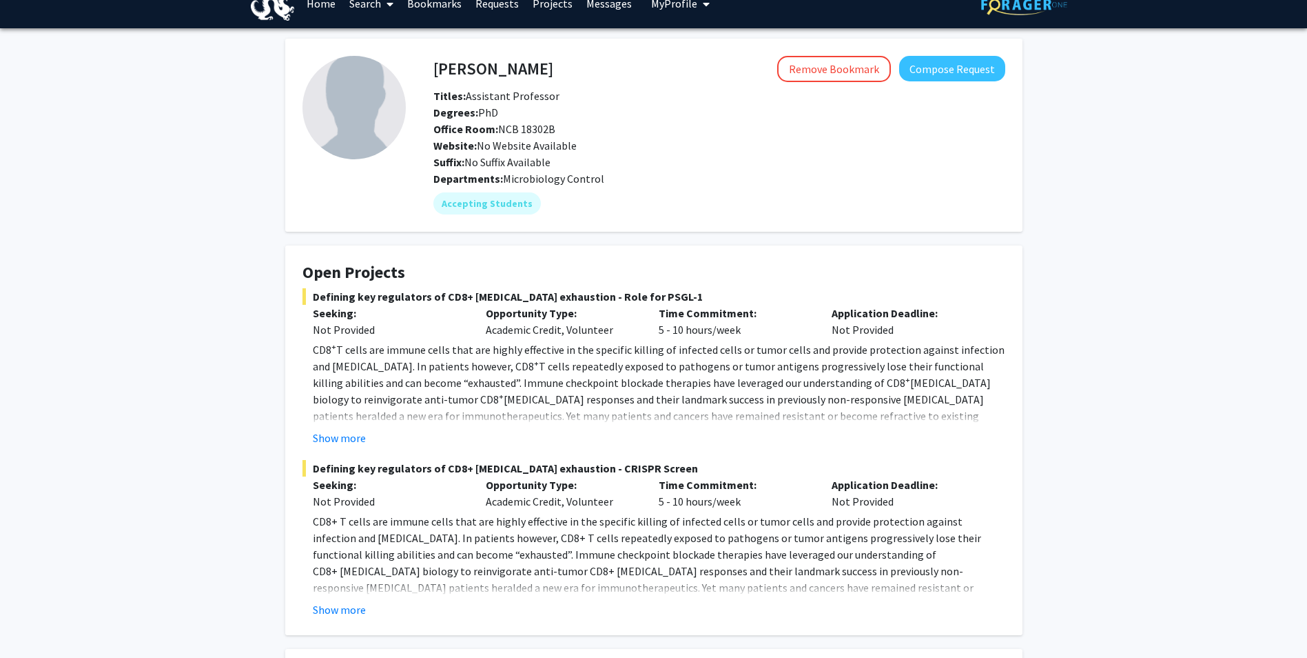
scroll to position [0, 0]
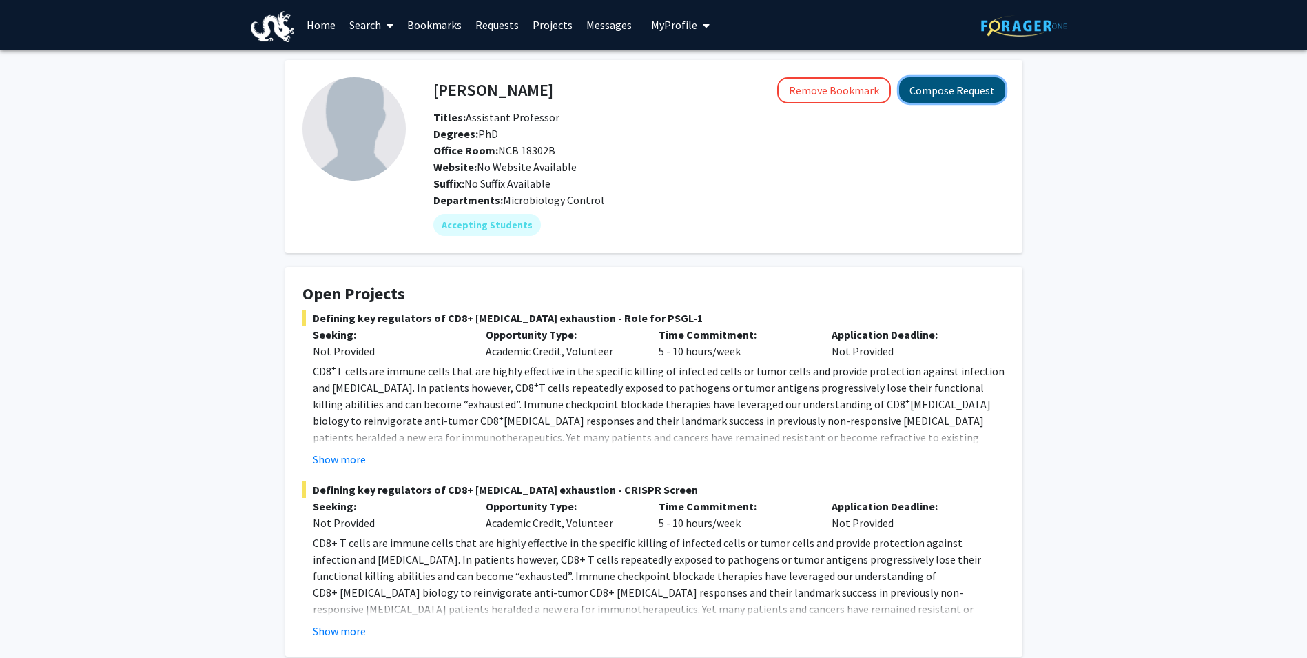
click at [955, 89] on button "Compose Request" at bounding box center [952, 90] width 106 height 26
